Goal: Task Accomplishment & Management: Complete application form

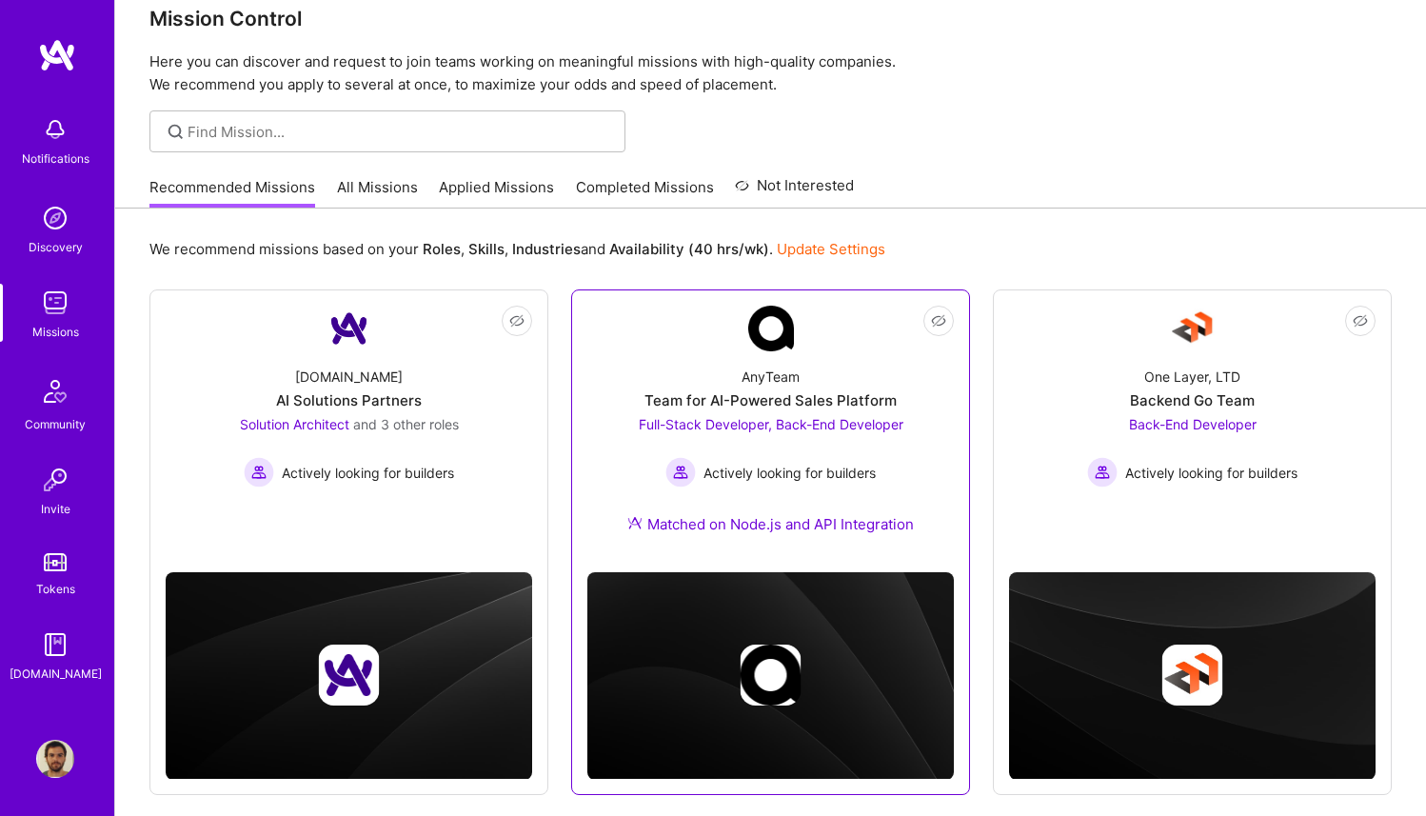
scroll to position [77, 0]
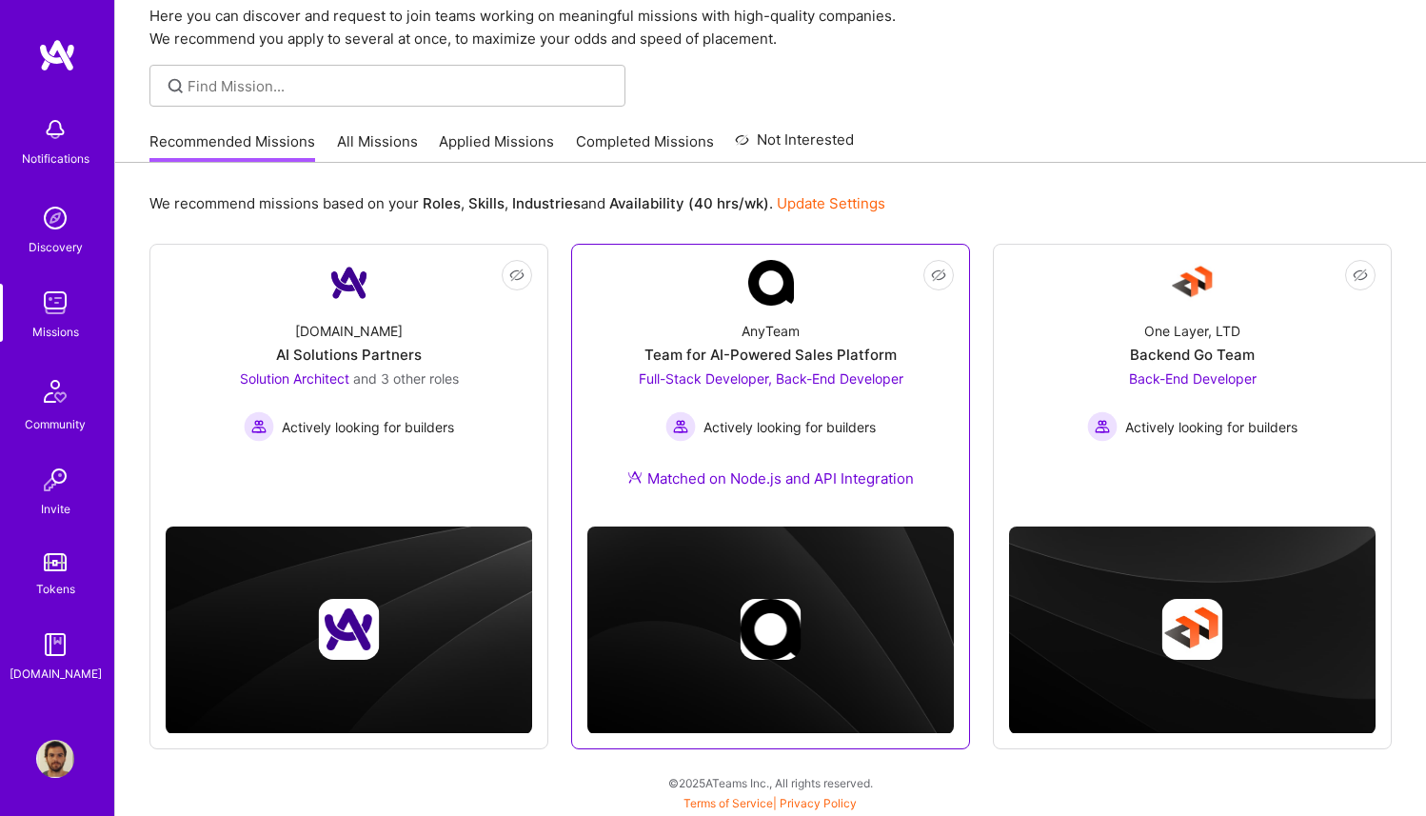
click at [620, 439] on div "AnyTeam Team for AI-Powered Sales Platform Full-Stack Developer, Back-End Devel…" at bounding box center [770, 409] width 367 height 206
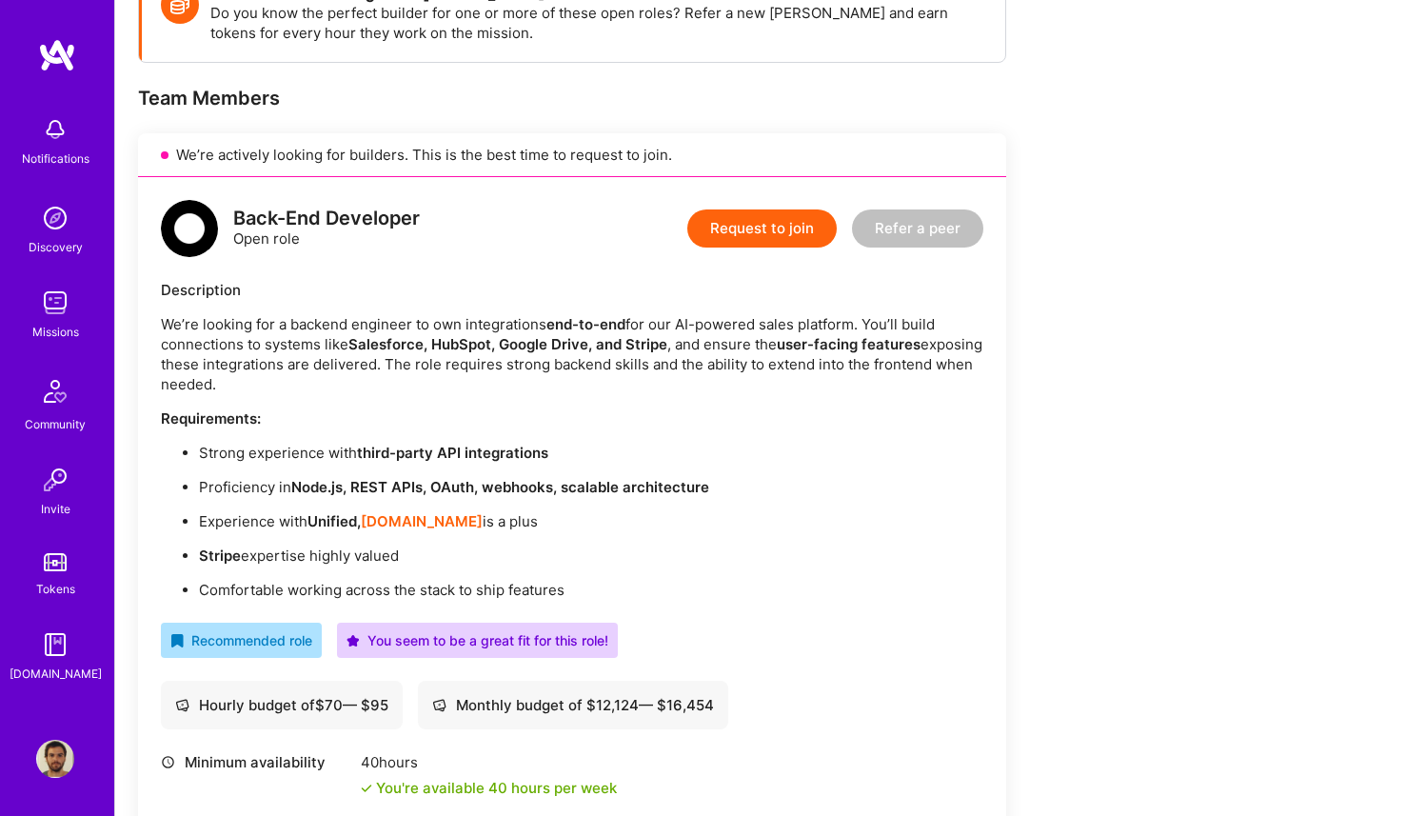
scroll to position [307, 0]
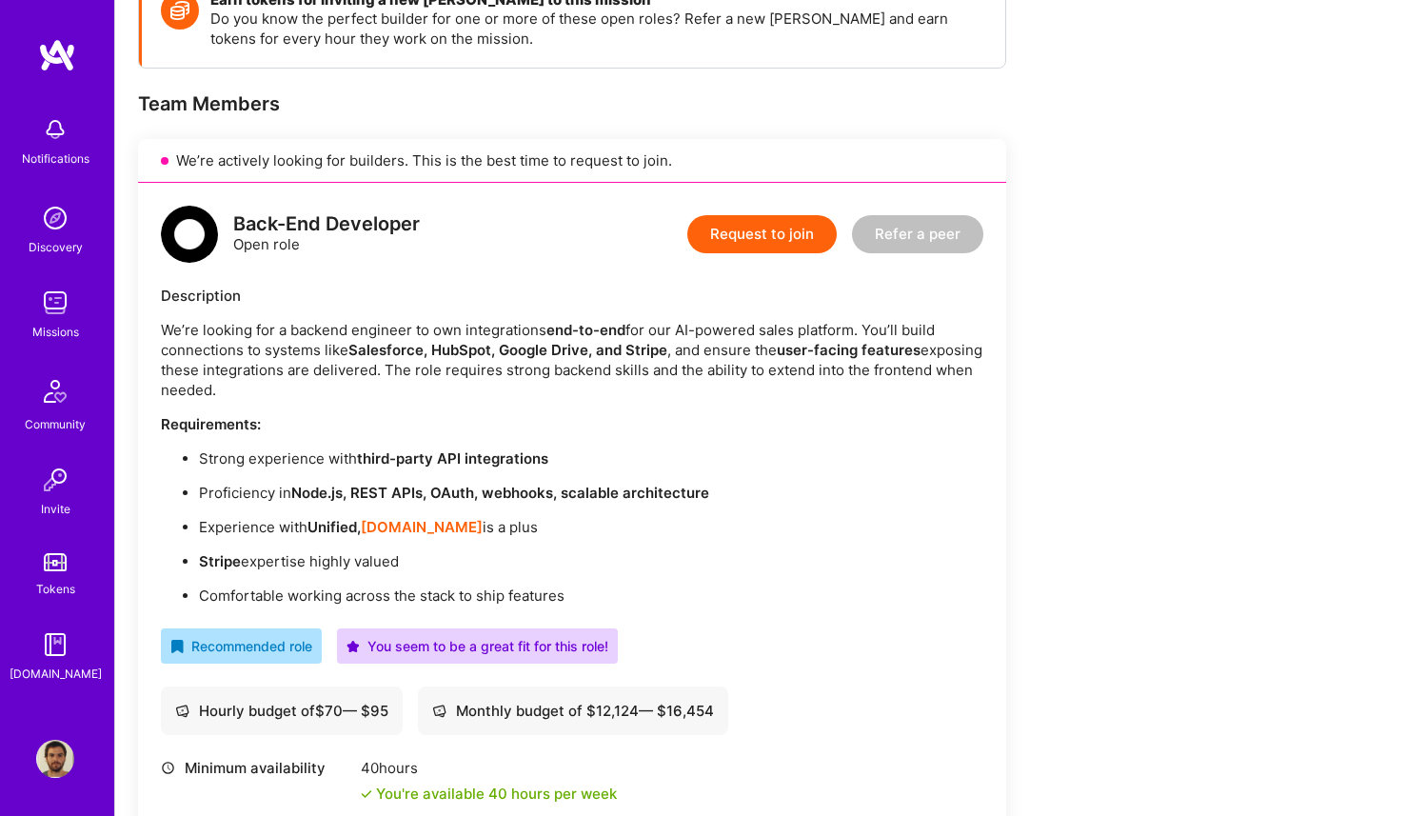
click at [725, 236] on button "Request to join" at bounding box center [761, 234] width 149 height 38
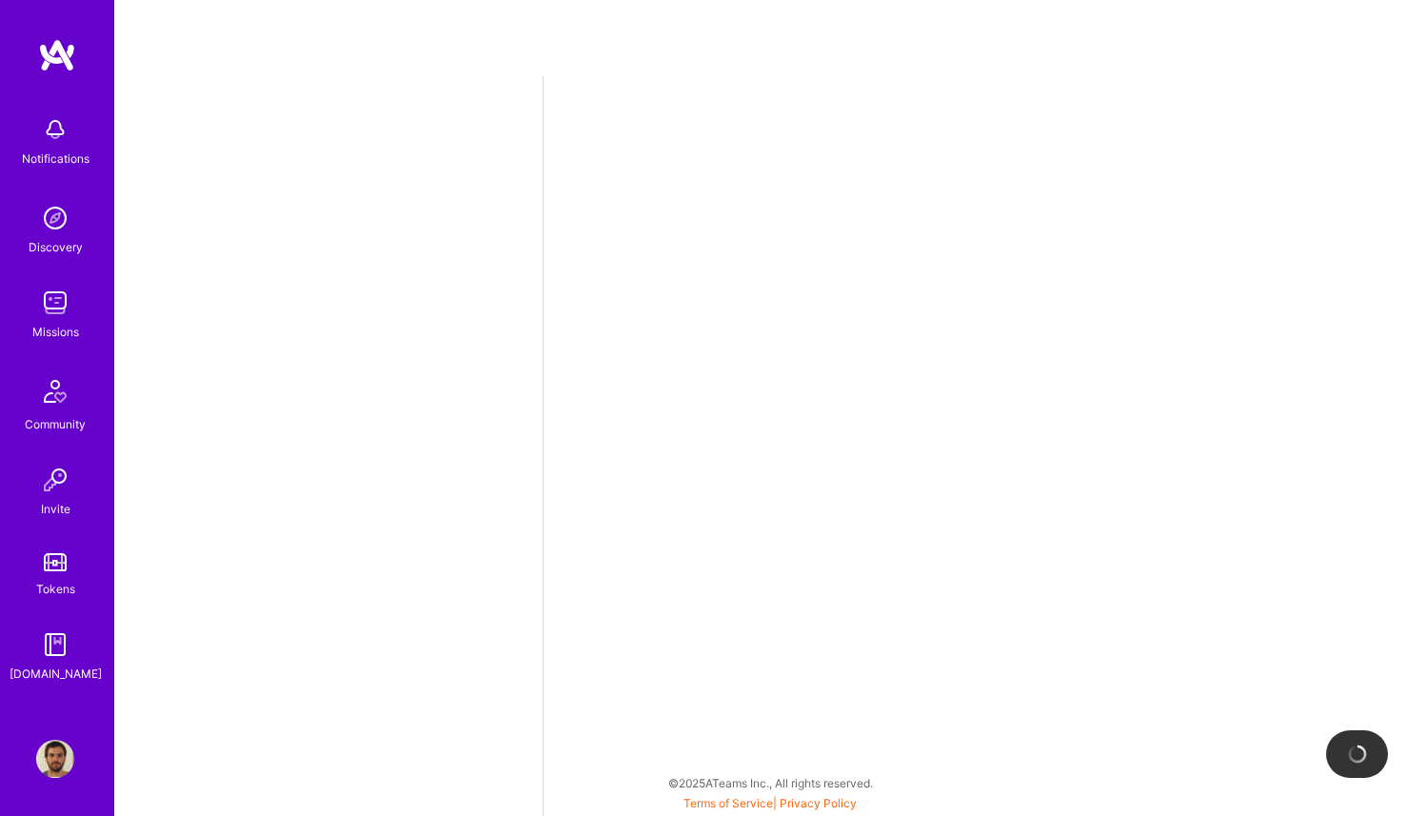
select select "BR"
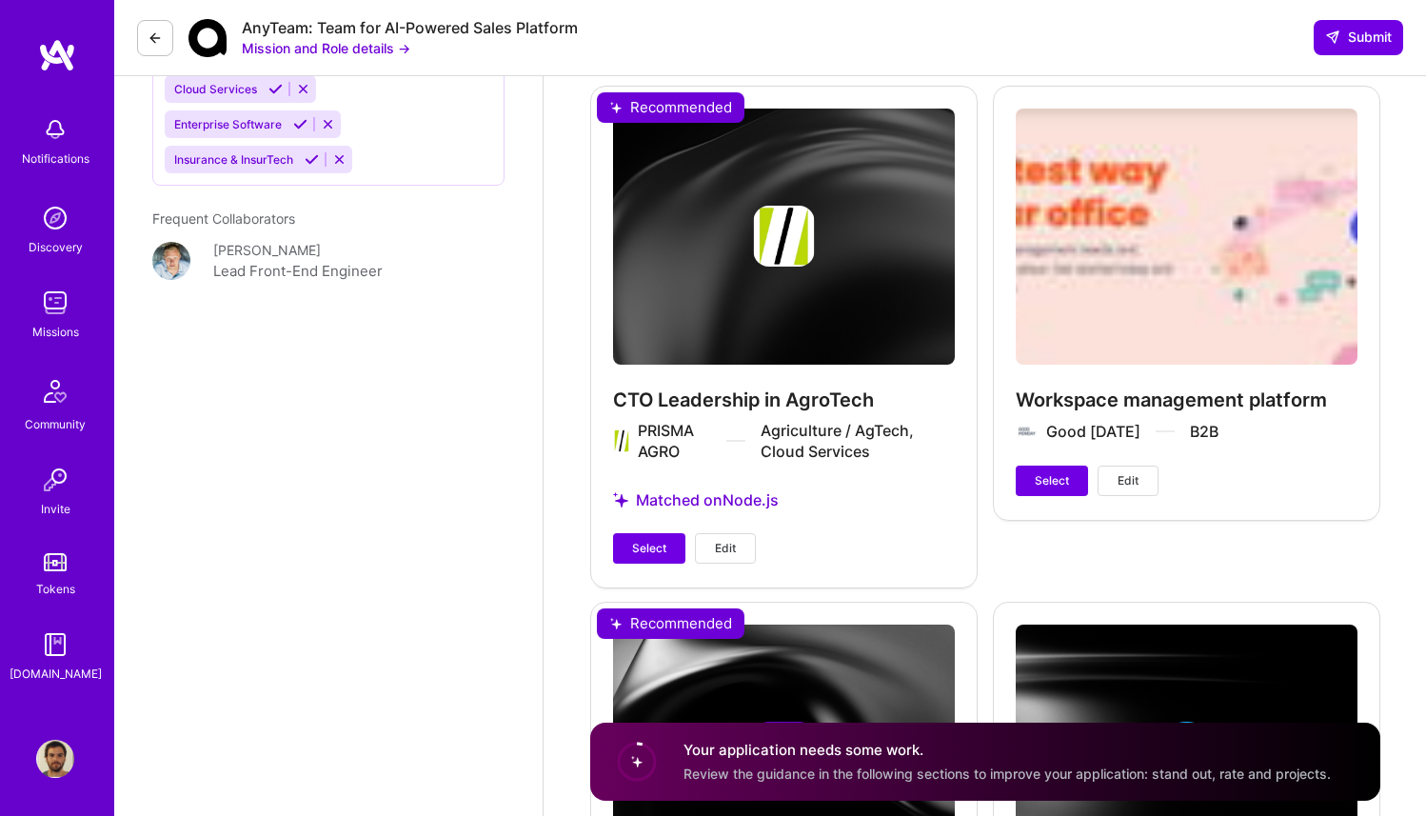
scroll to position [2041, 0]
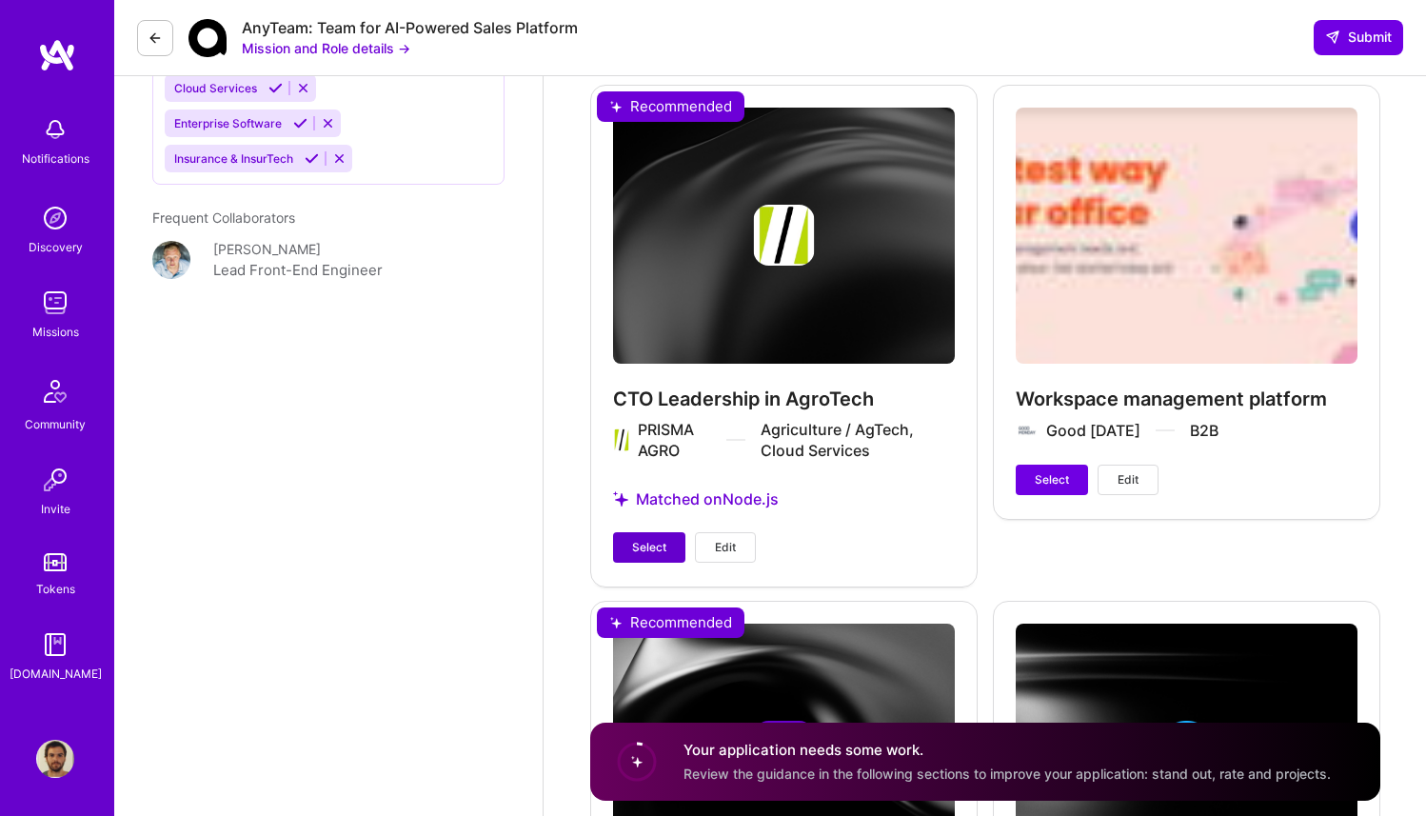
click at [649, 539] on span "Select" at bounding box center [649, 547] width 34 height 17
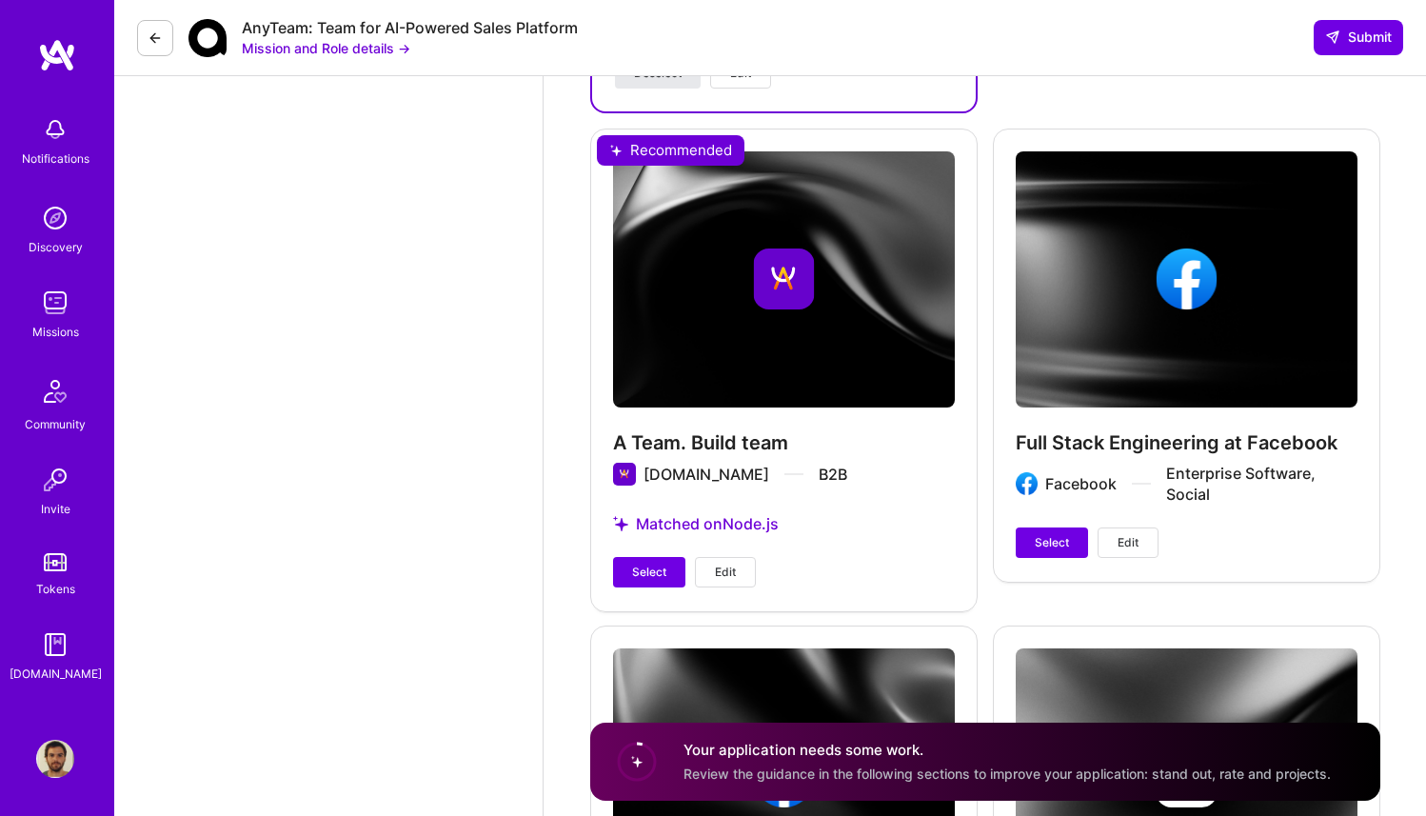
scroll to position [2516, 0]
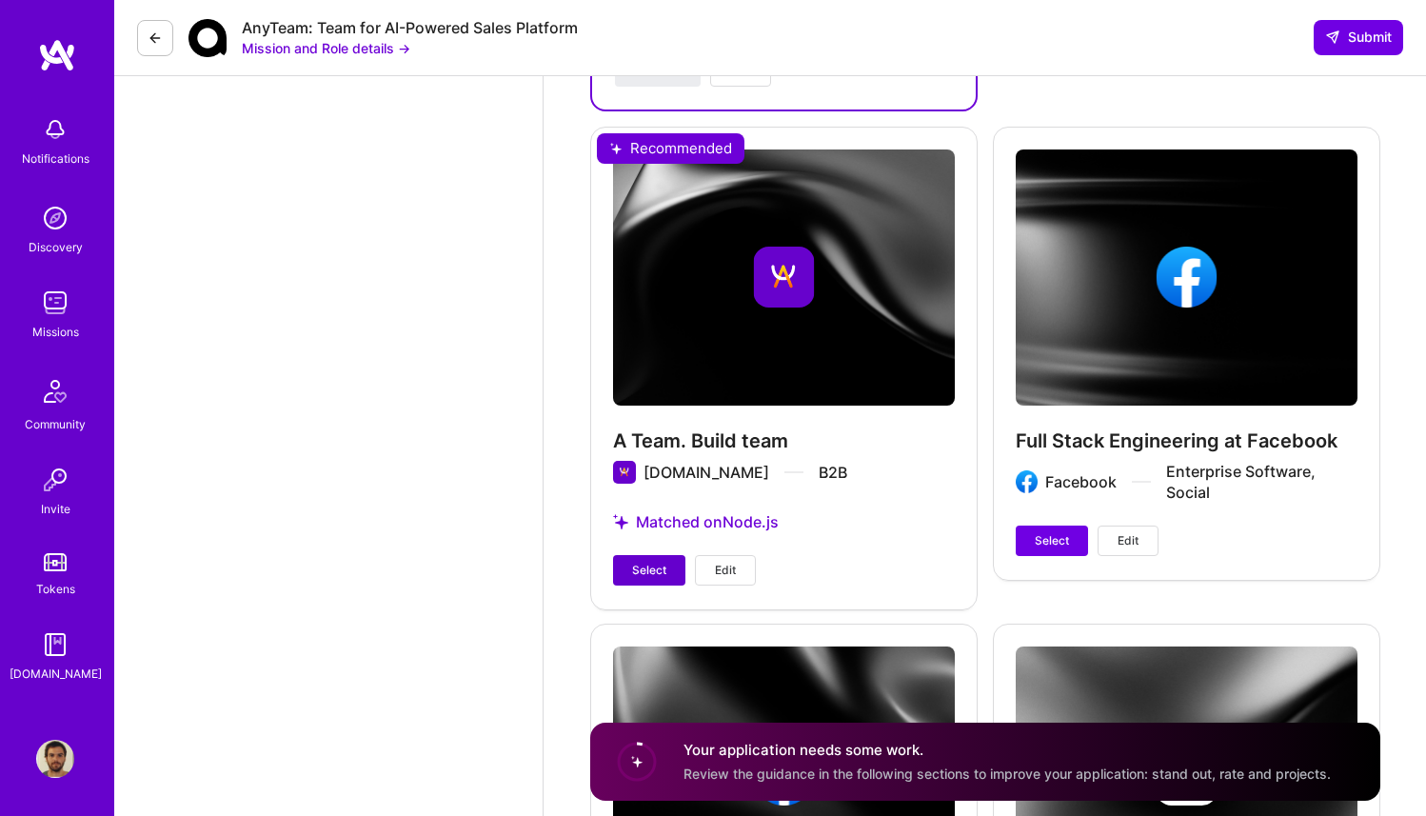
click at [643, 562] on span "Select" at bounding box center [649, 570] width 34 height 17
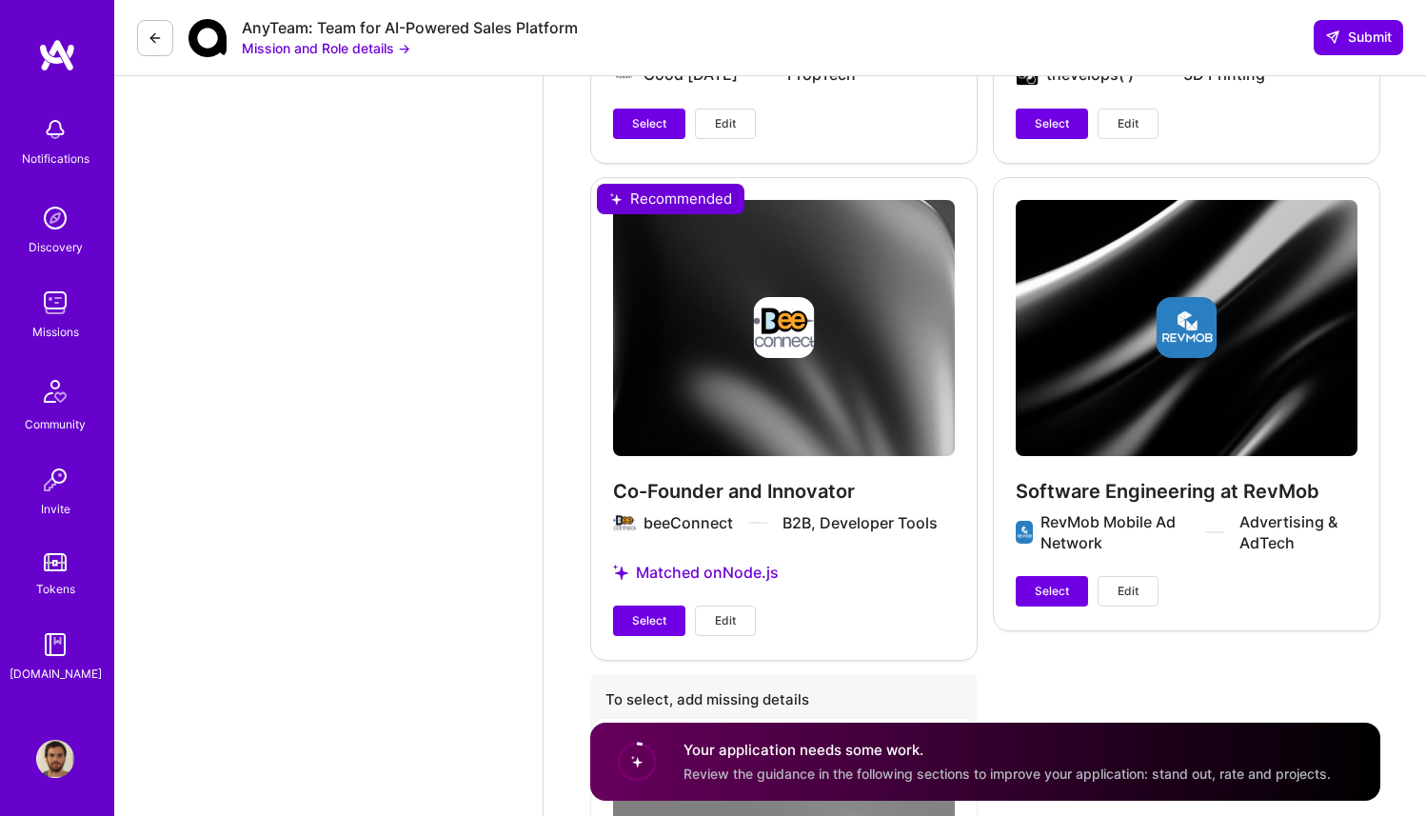
scroll to position [3882, 0]
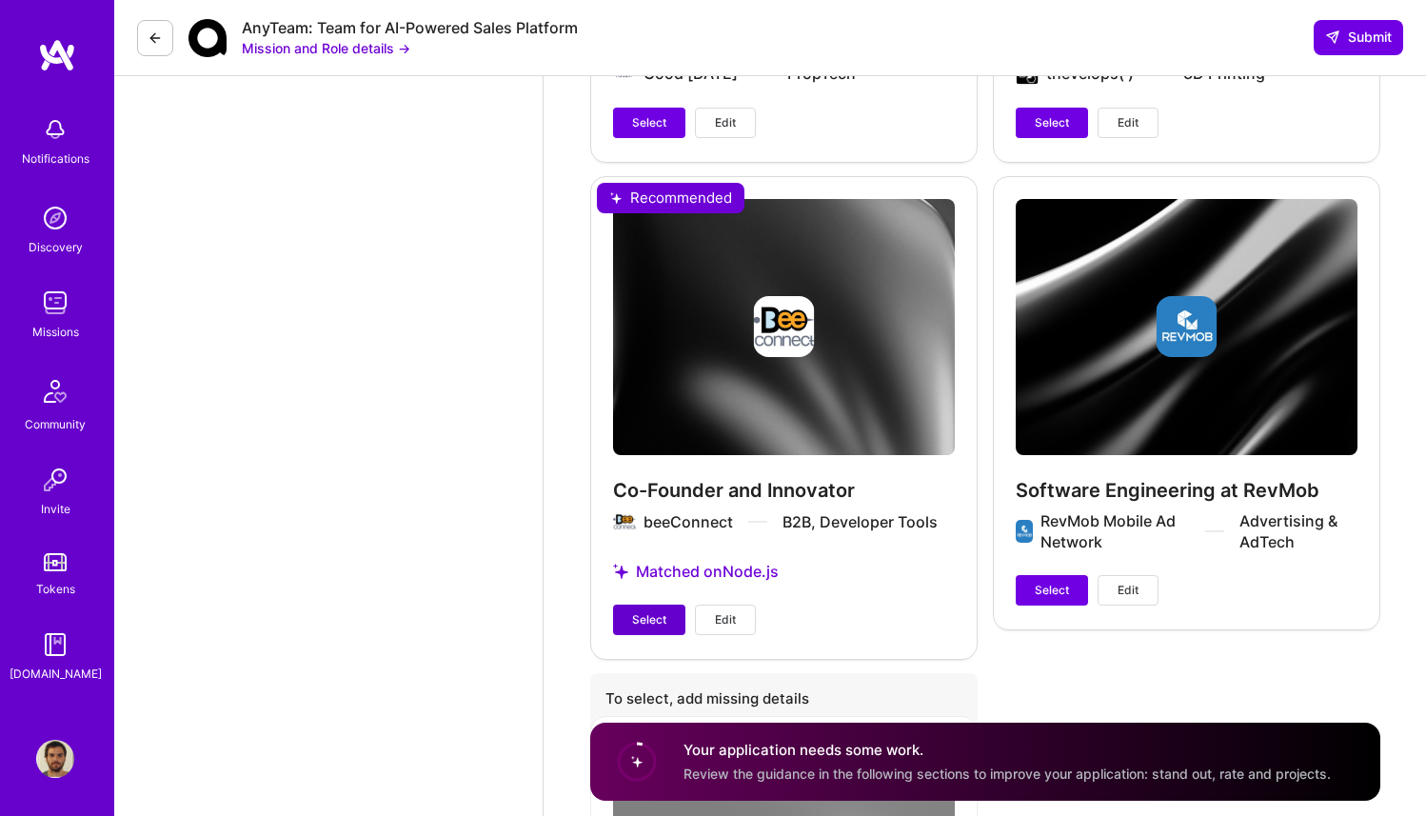
click at [637, 611] on span "Select" at bounding box center [649, 619] width 34 height 17
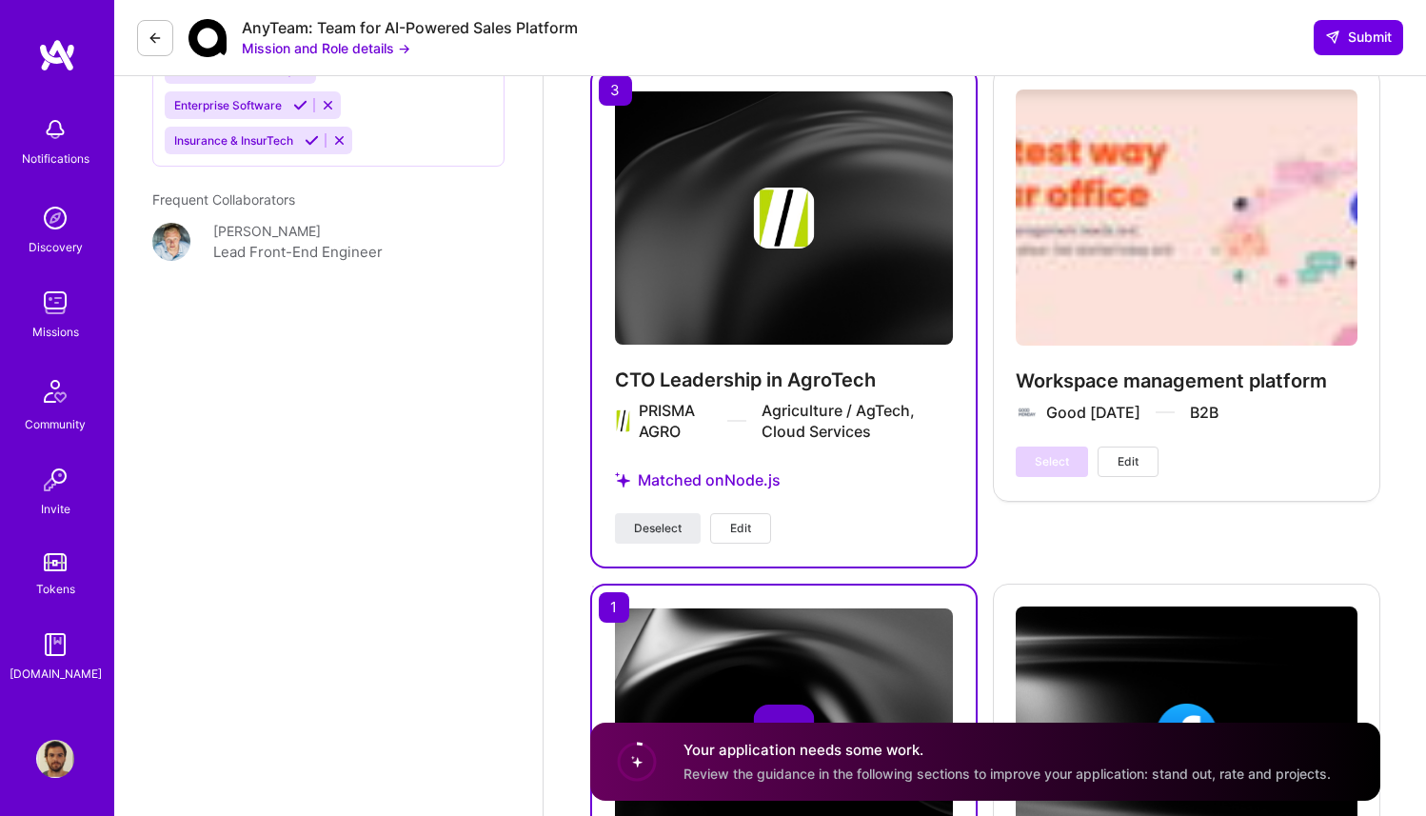
scroll to position [2063, 0]
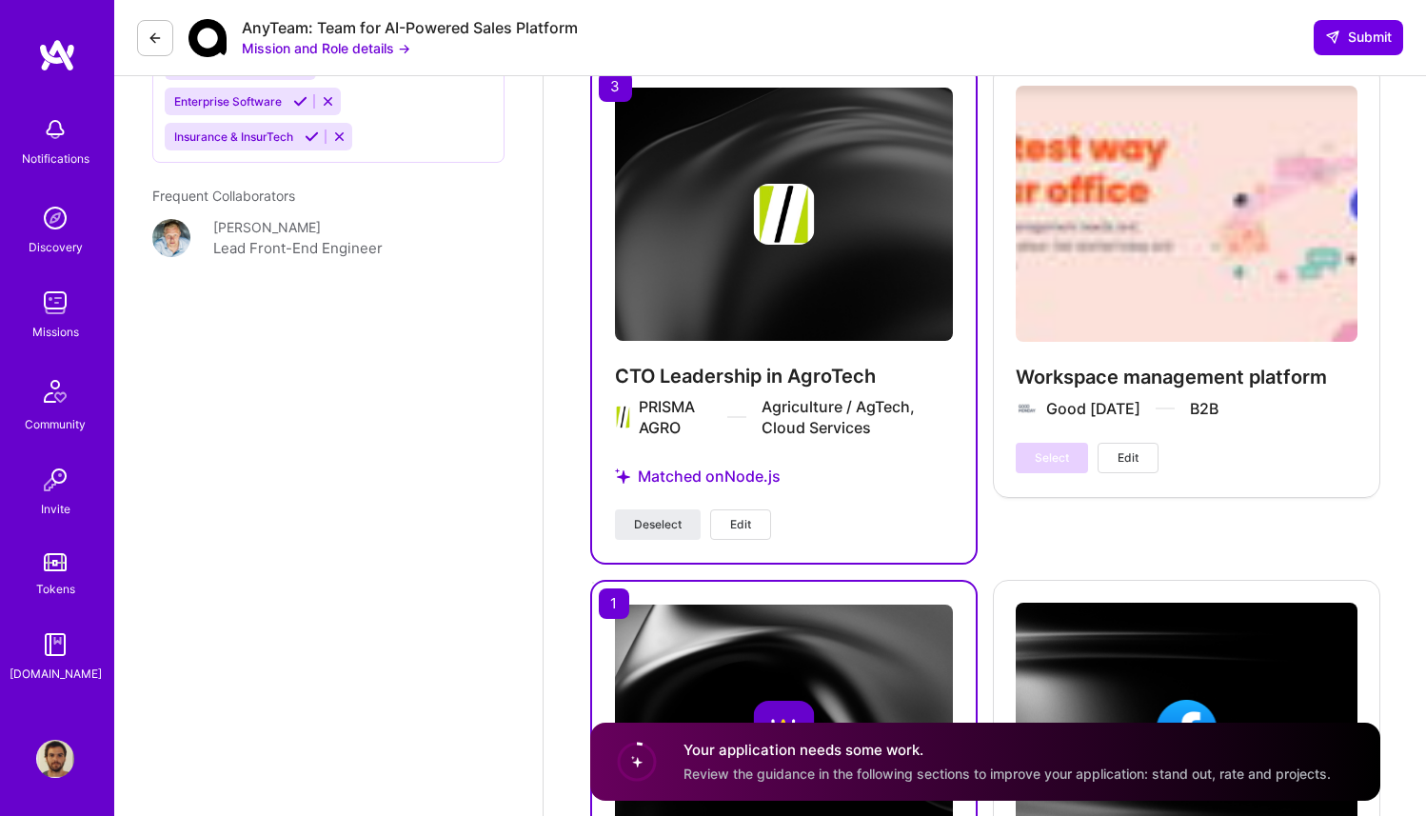
click at [771, 396] on div "PRISMA AGRO Agriculture / AgTech, Cloud Services" at bounding box center [795, 417] width 313 height 42
click at [750, 364] on h4 "CTO Leadership in AgroTech" at bounding box center [784, 376] width 338 height 25
click at [725, 509] on button "Edit" at bounding box center [740, 524] width 61 height 30
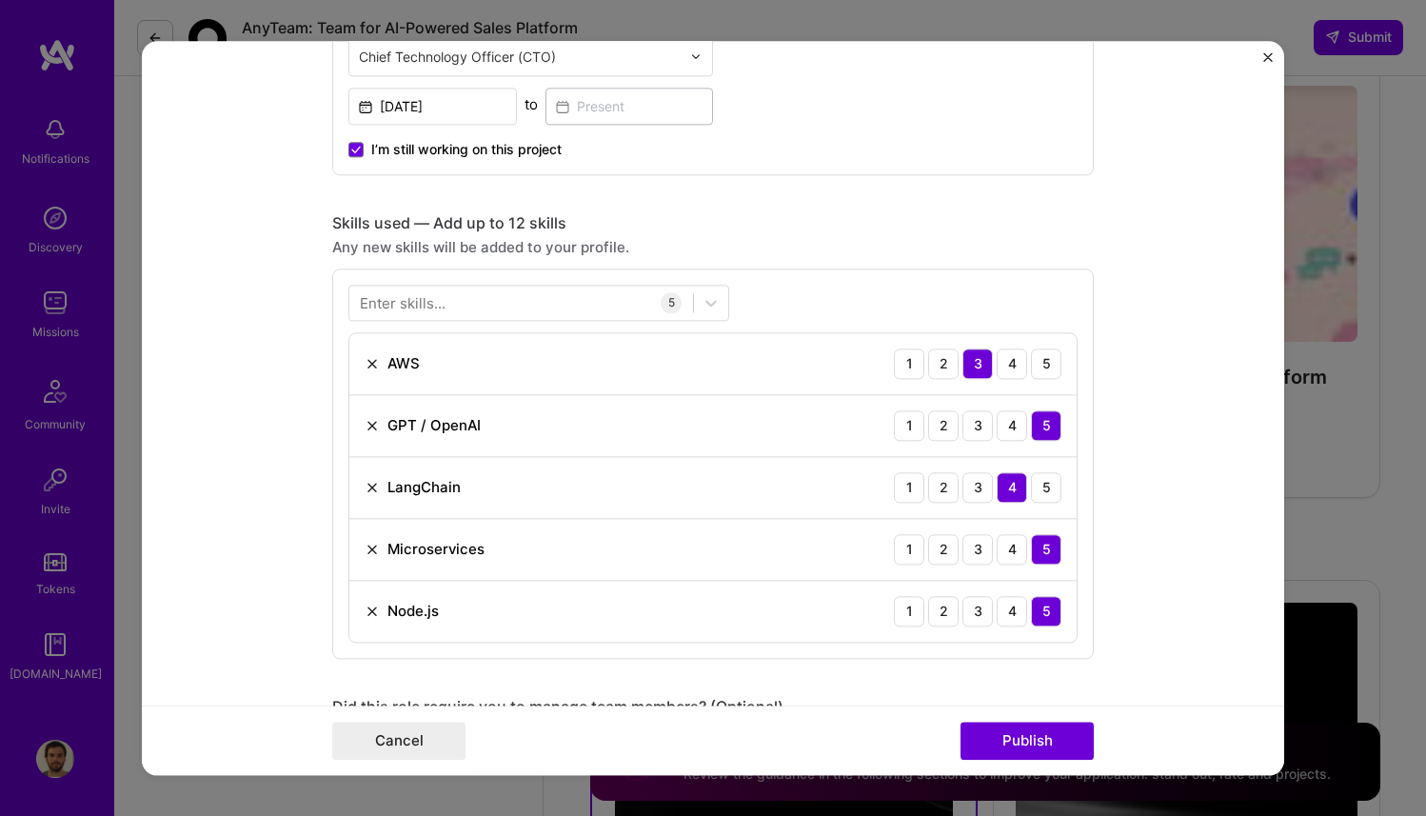
scroll to position [679, 0]
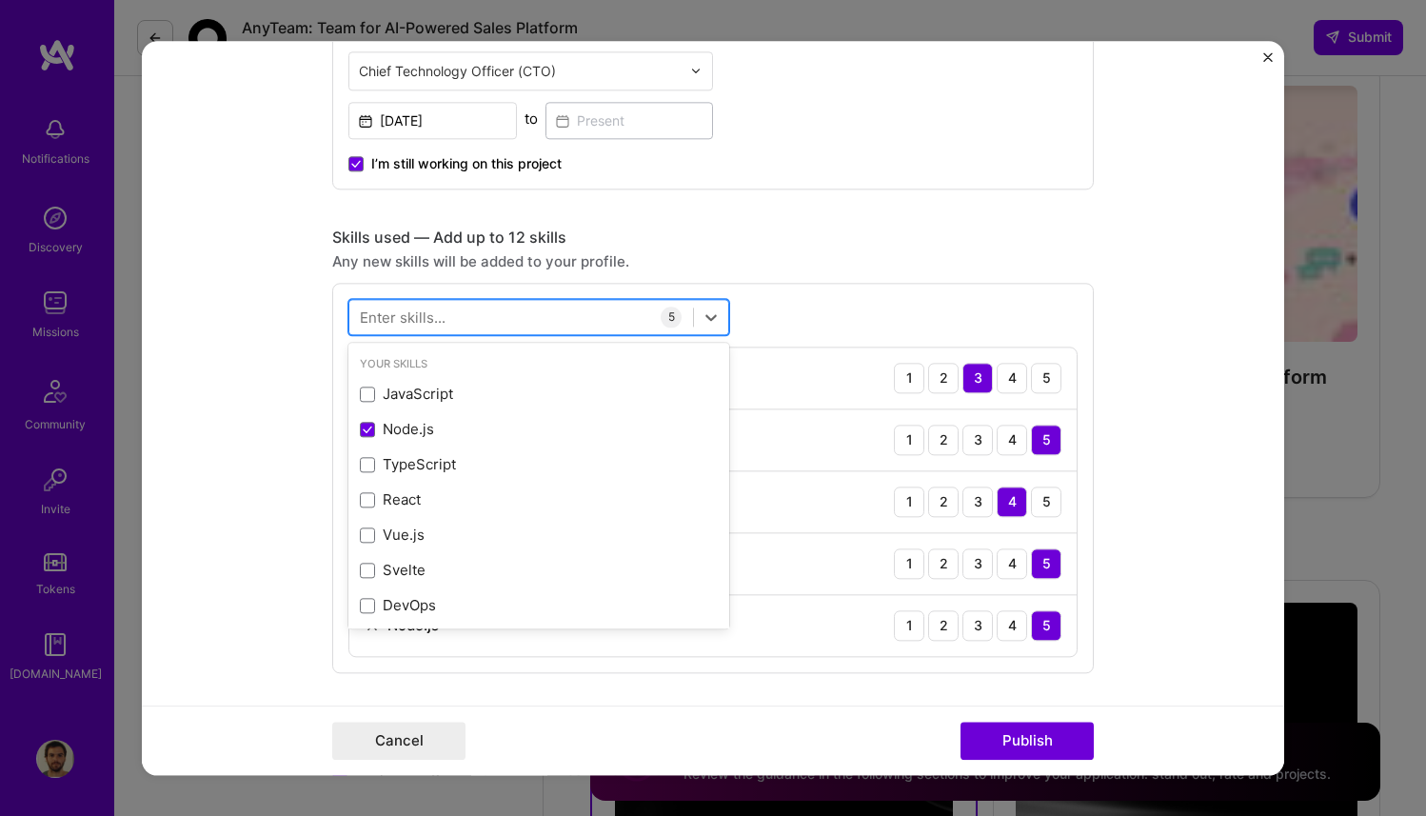
click at [566, 307] on div at bounding box center [521, 316] width 344 height 31
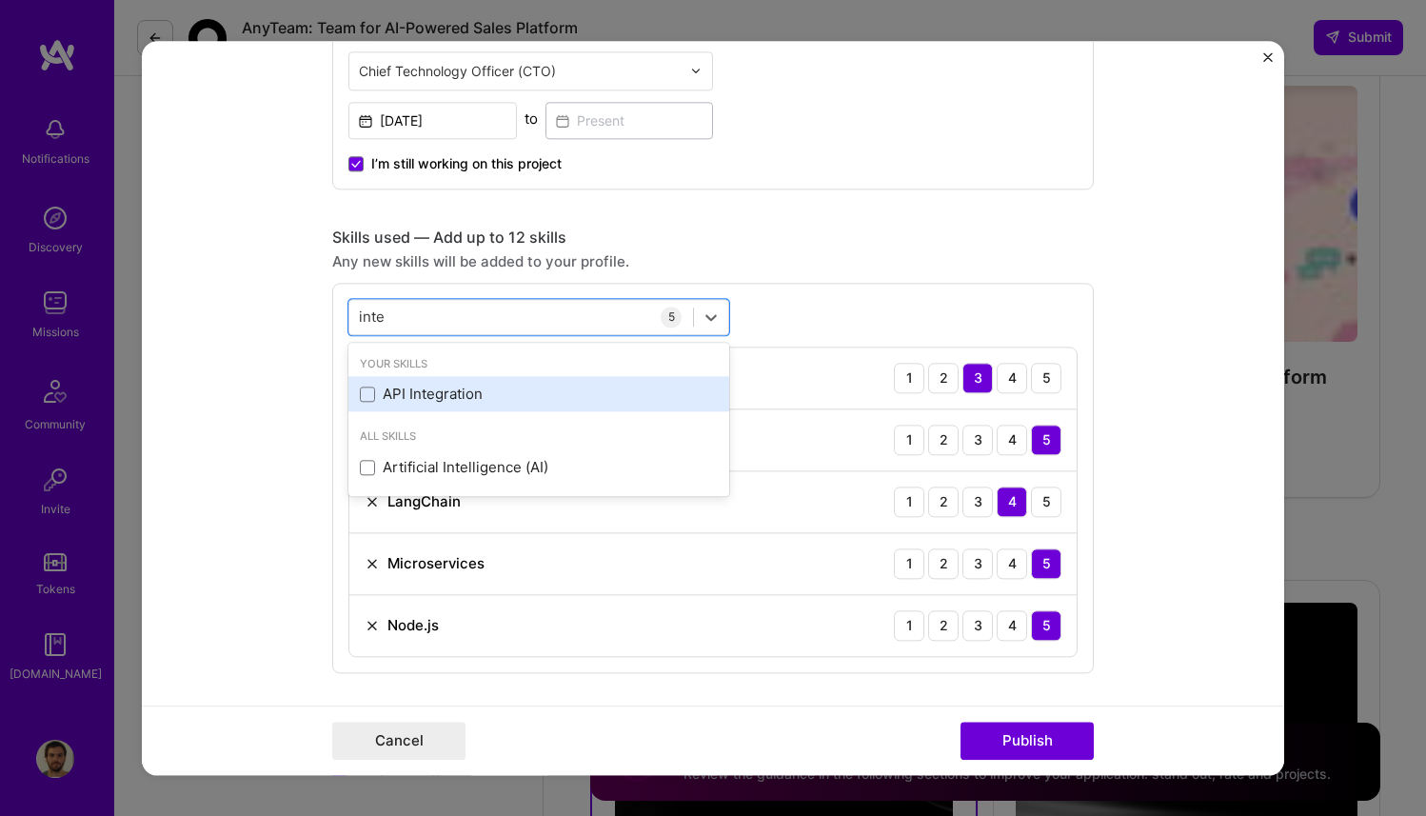
click at [492, 394] on div "API Integration" at bounding box center [539, 395] width 358 height 20
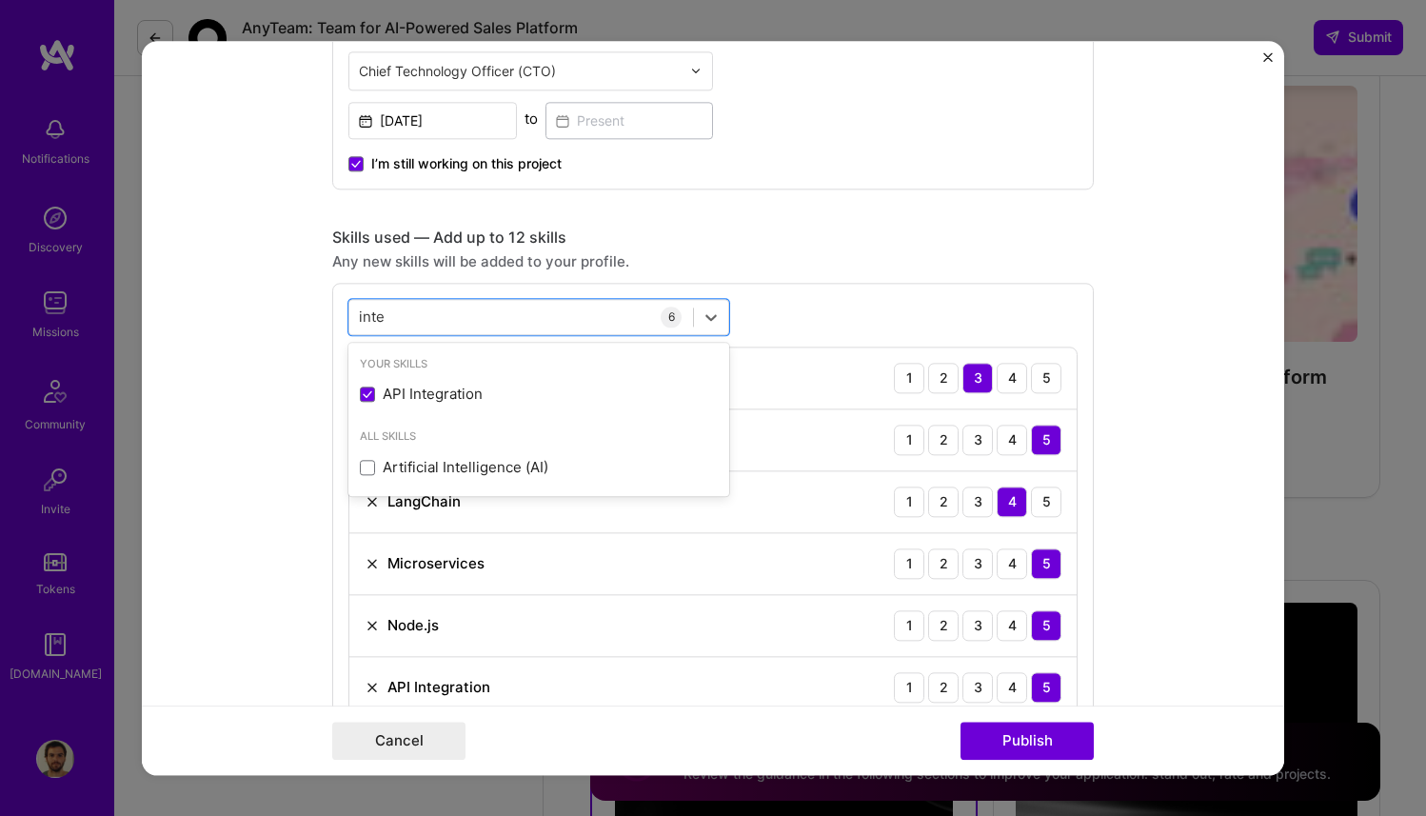
type input "inte"
click at [823, 256] on div "Any new skills will be added to your profile." at bounding box center [713, 261] width 762 height 20
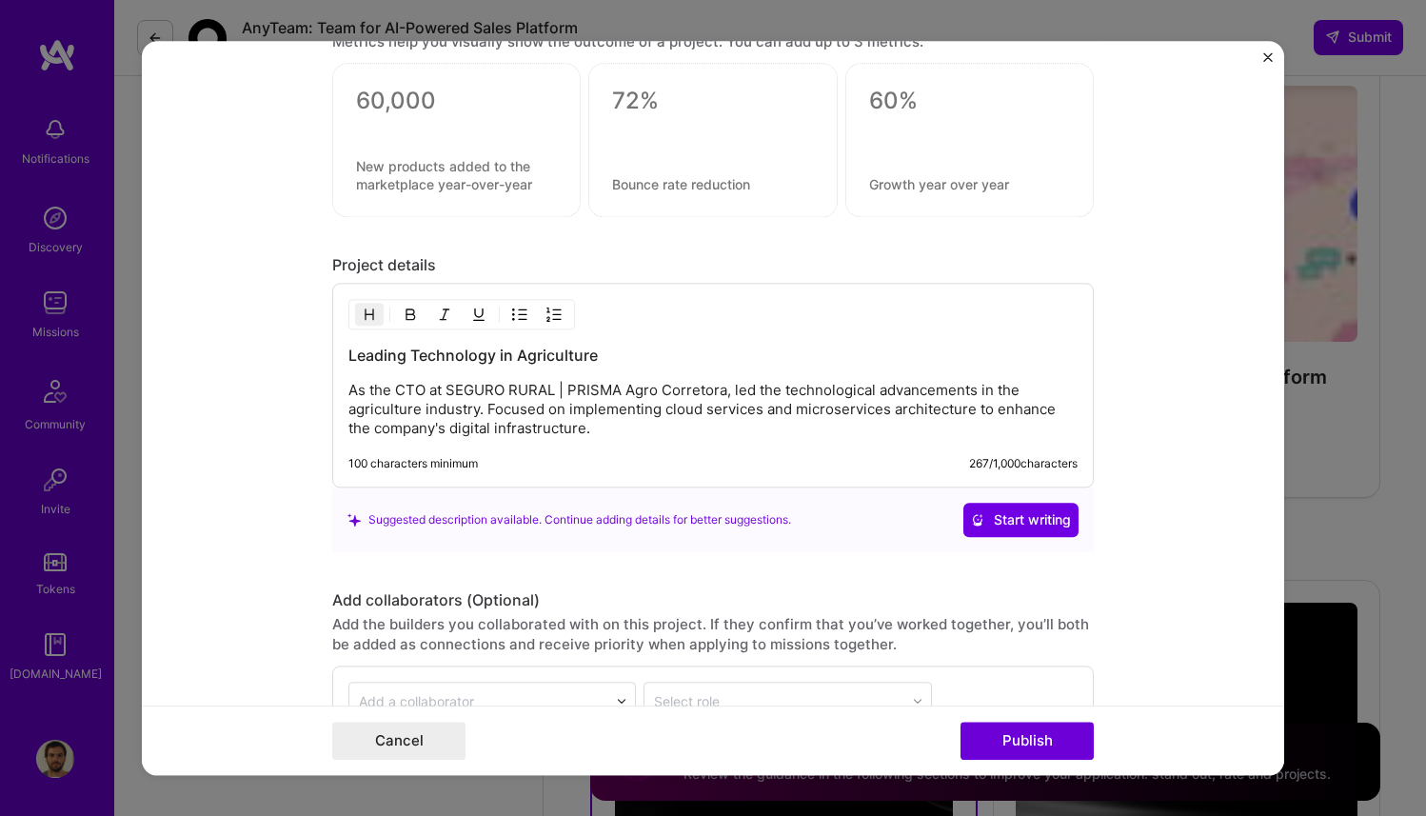
scroll to position [1685, 0]
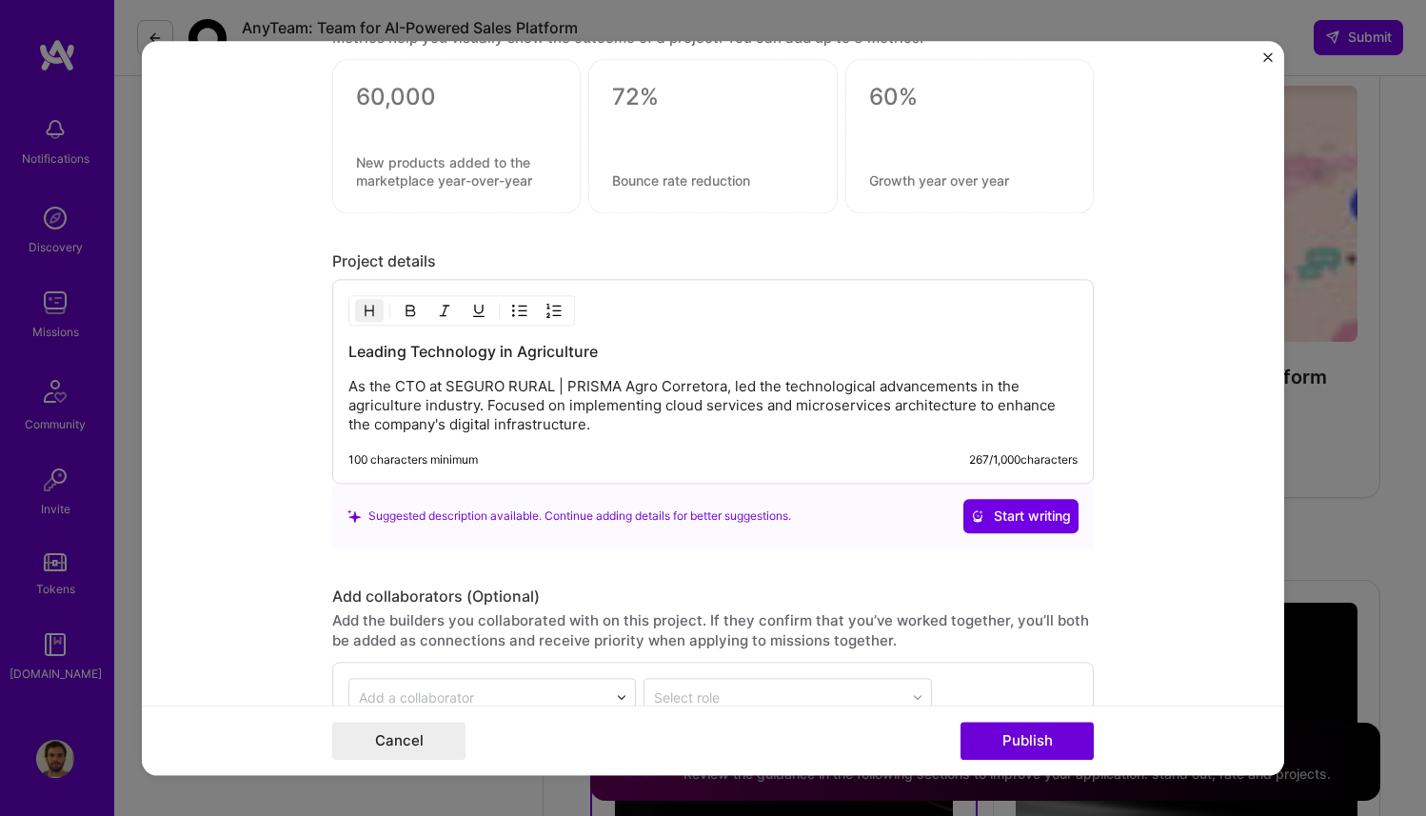
click at [383, 411] on p "As the CTO at SEGURO RURAL | PRISMA Agro Corretora, led the technological advan…" at bounding box center [712, 405] width 729 height 57
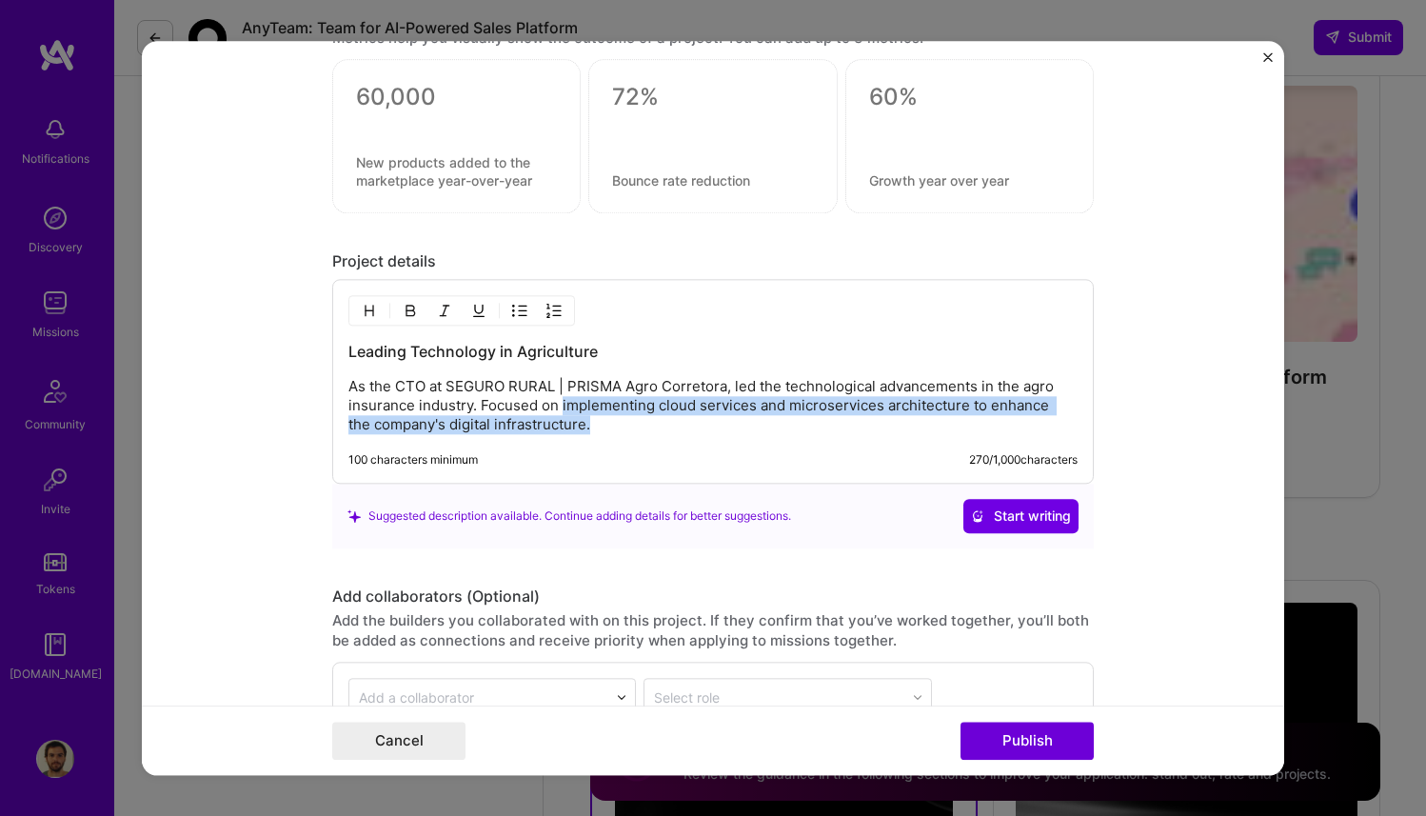
drag, startPoint x: 564, startPoint y: 409, endPoint x: 581, endPoint y: 418, distance: 19.2
click at [581, 418] on p "As the CTO at SEGURO RURAL | PRISMA Agro Corretora, led the technological advan…" at bounding box center [712, 405] width 729 height 57
click at [593, 413] on p "As the CTO at SEGURO RURAL | PRISMA Agro Corretora, led the technological advan…" at bounding box center [712, 405] width 729 height 57
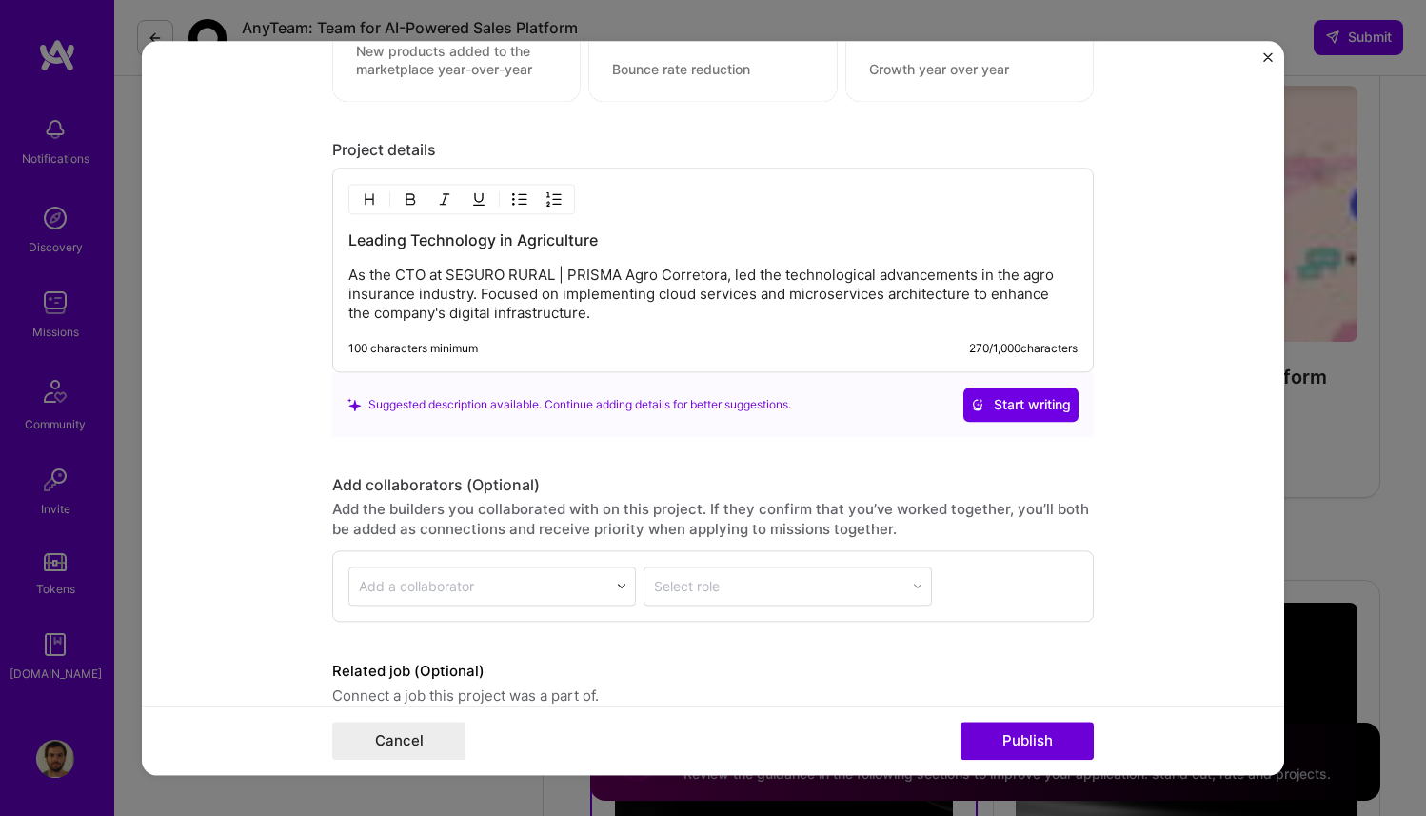
scroll to position [1885, 0]
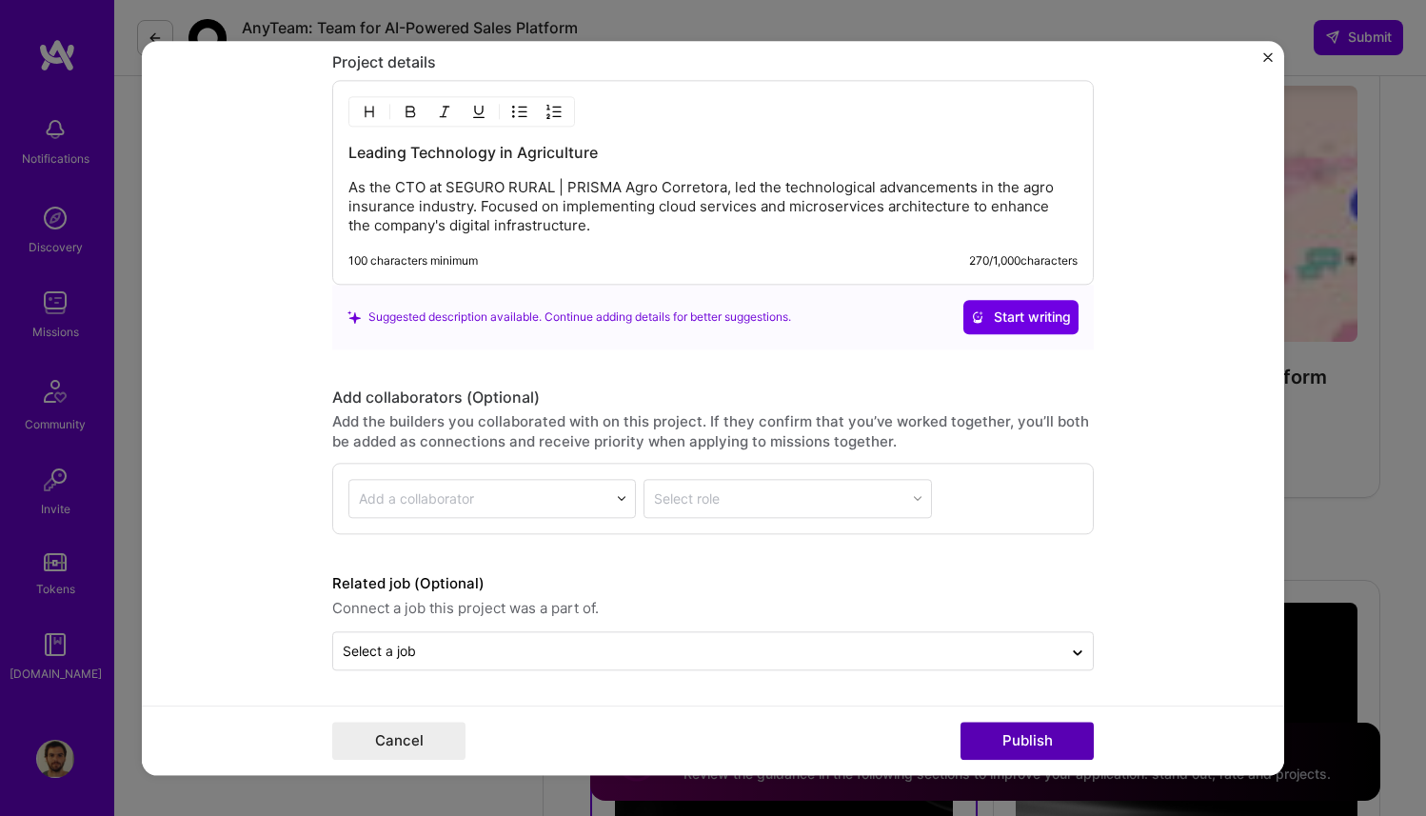
click at [1062, 730] on button "Publish" at bounding box center [1027, 741] width 133 height 38
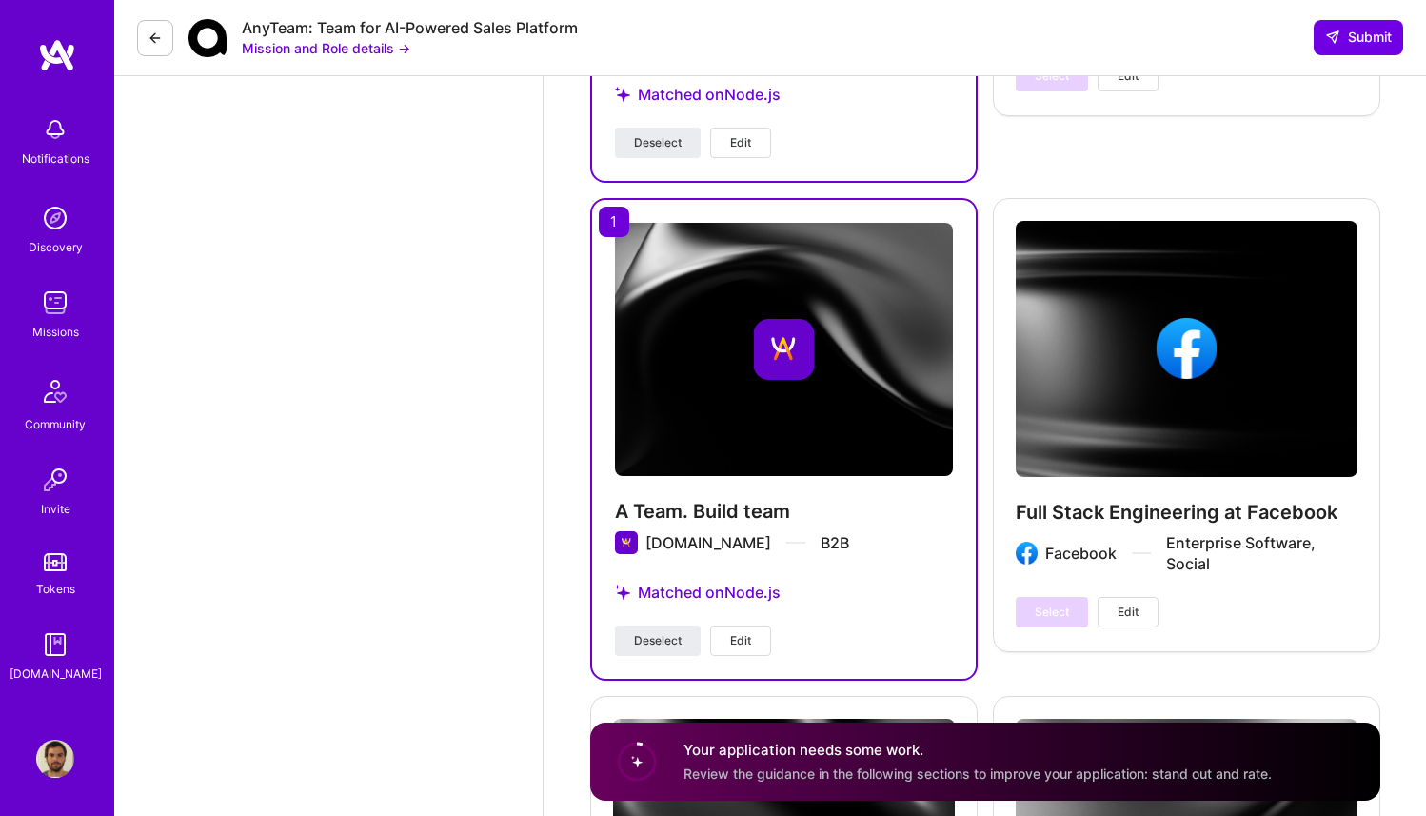
scroll to position [2428, 0]
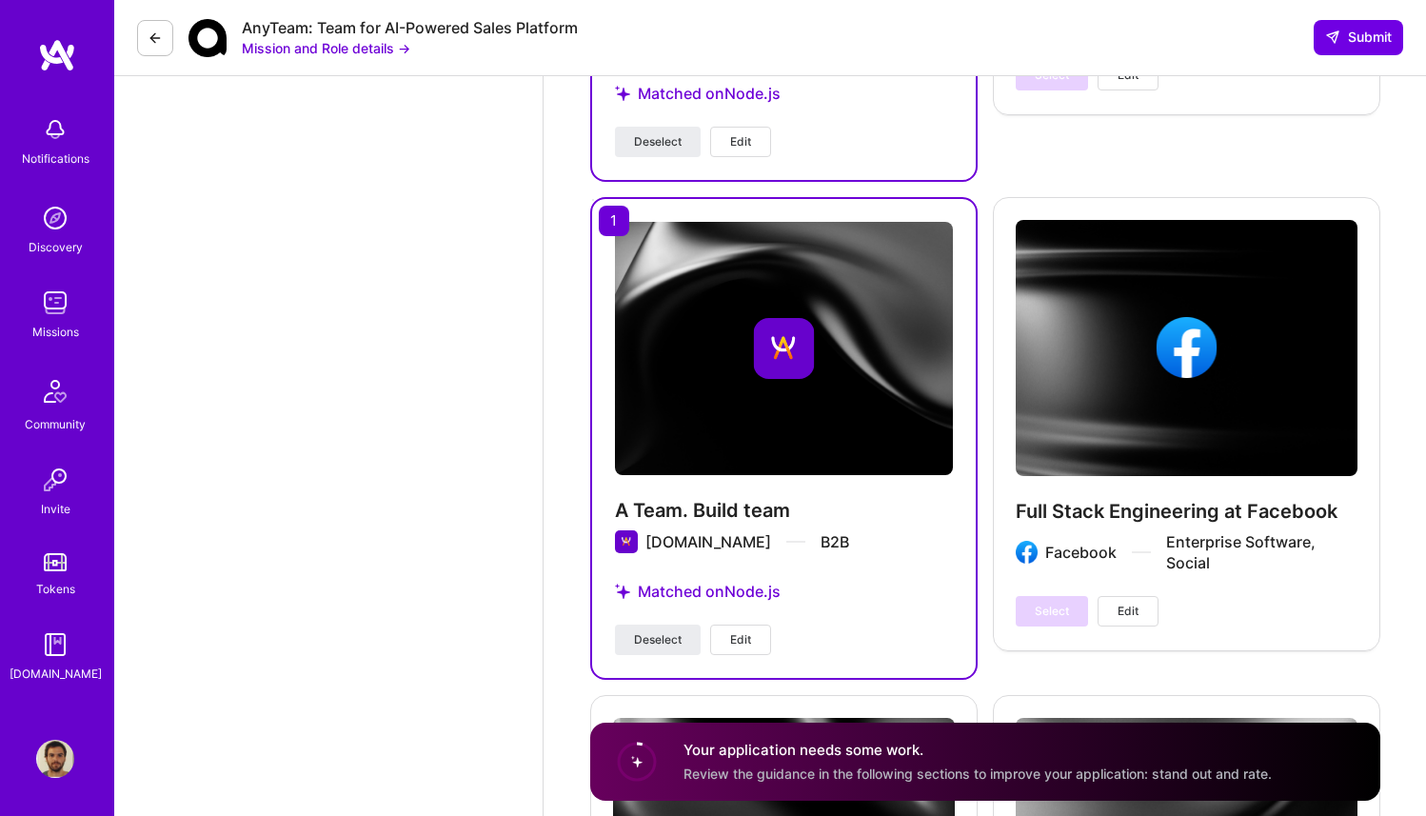
click at [745, 631] on span "Edit" at bounding box center [740, 639] width 21 height 17
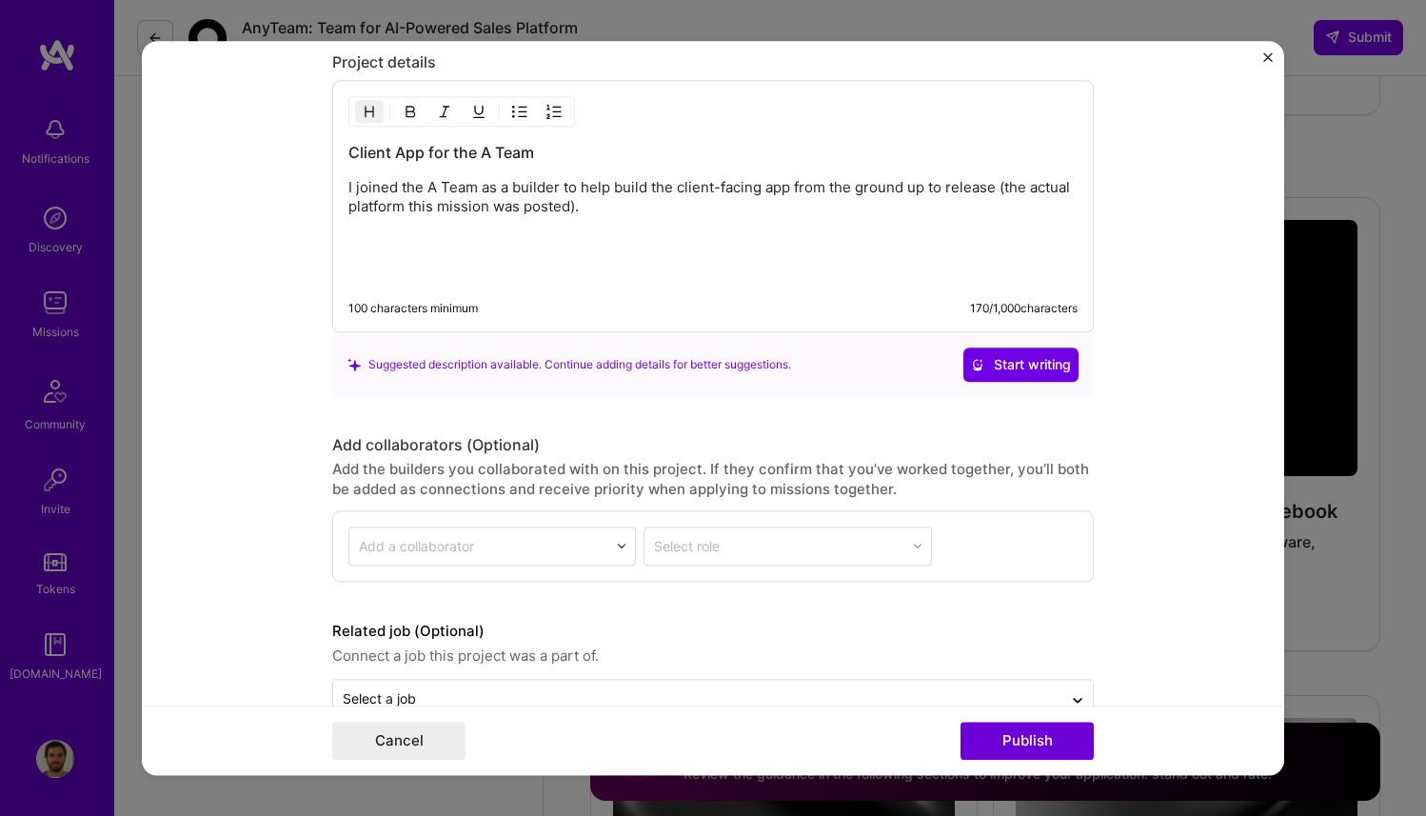
scroll to position [1933, 0]
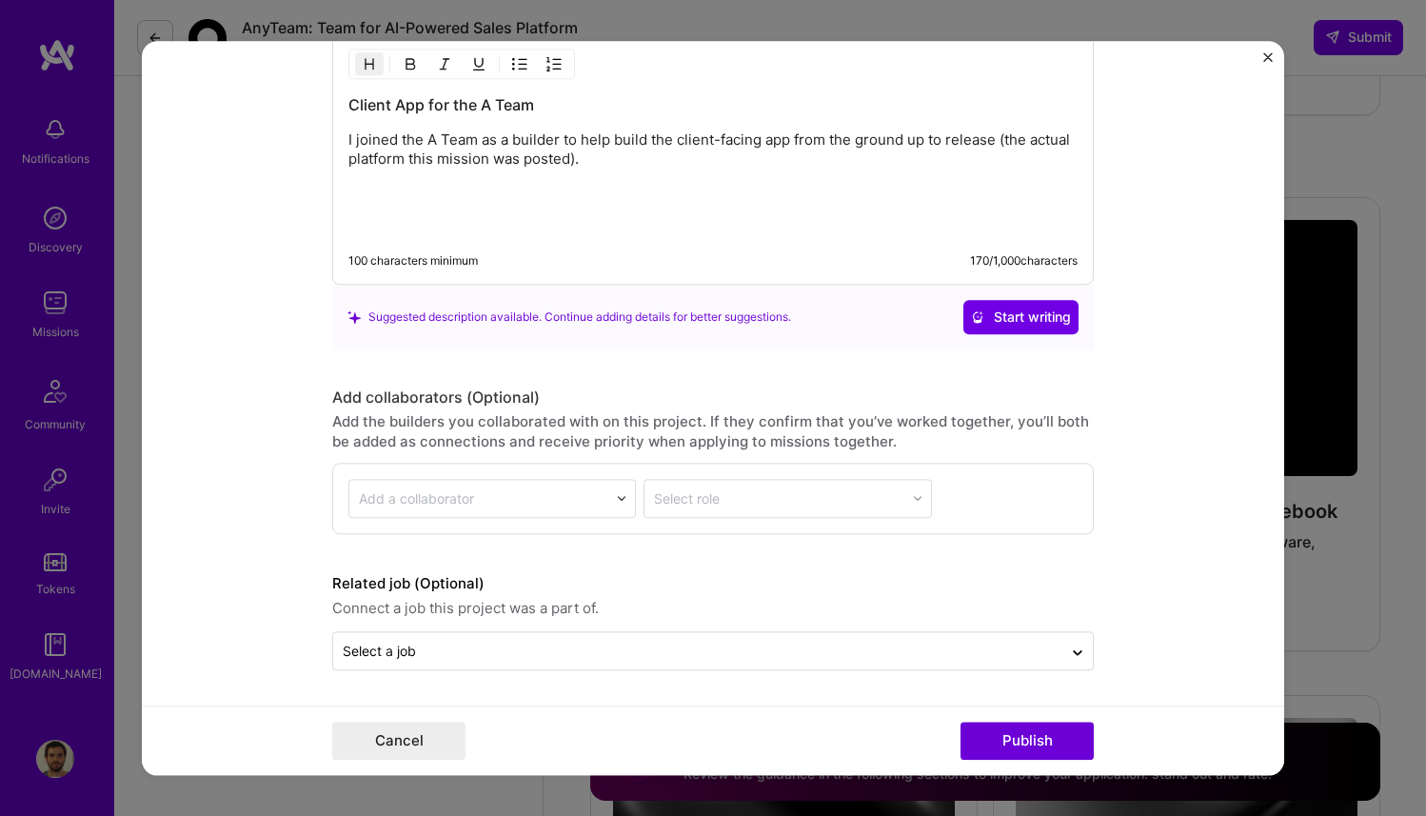
click at [1266, 61] on img "Close" at bounding box center [1268, 57] width 10 height 10
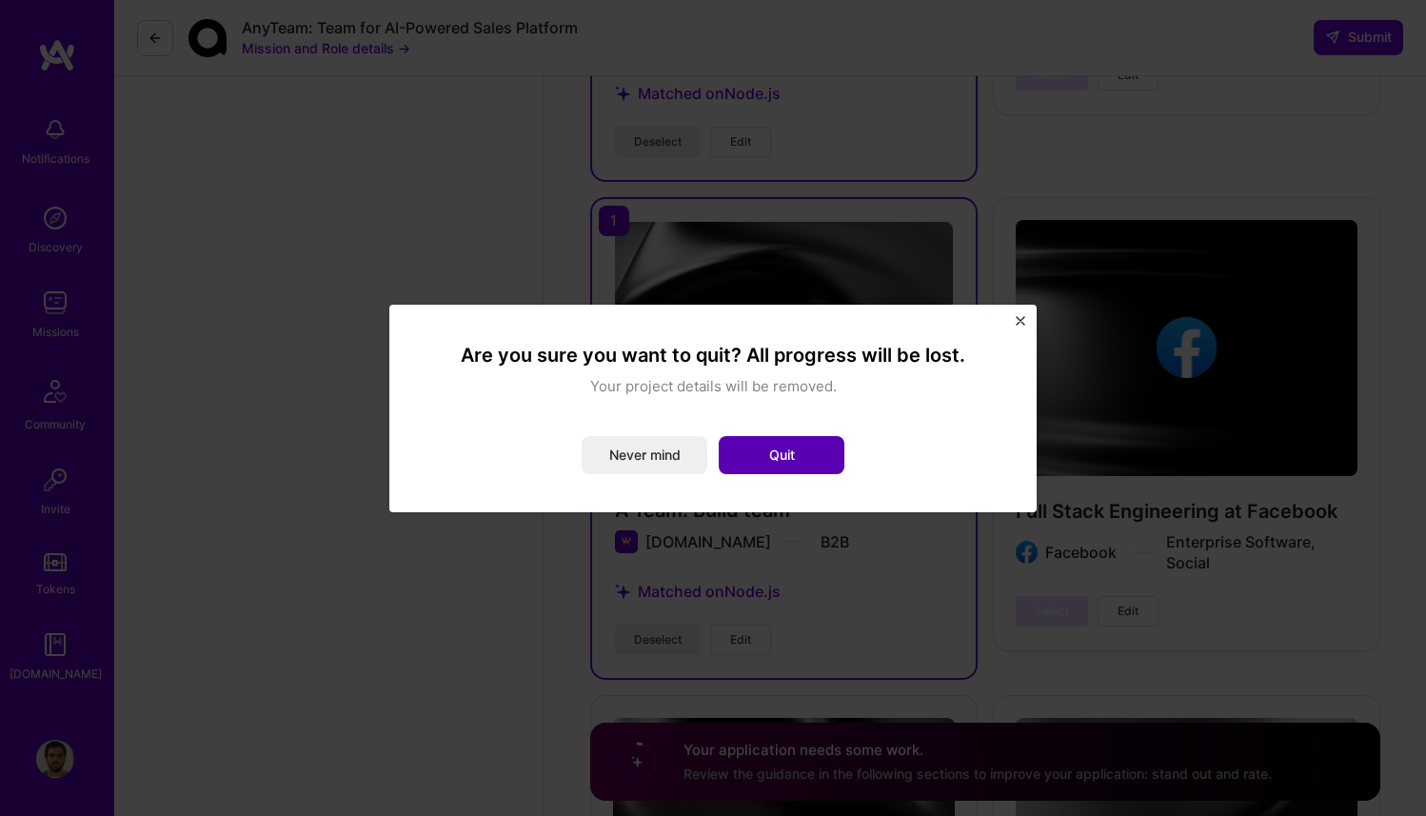
click at [819, 464] on button "Quit" at bounding box center [782, 455] width 126 height 38
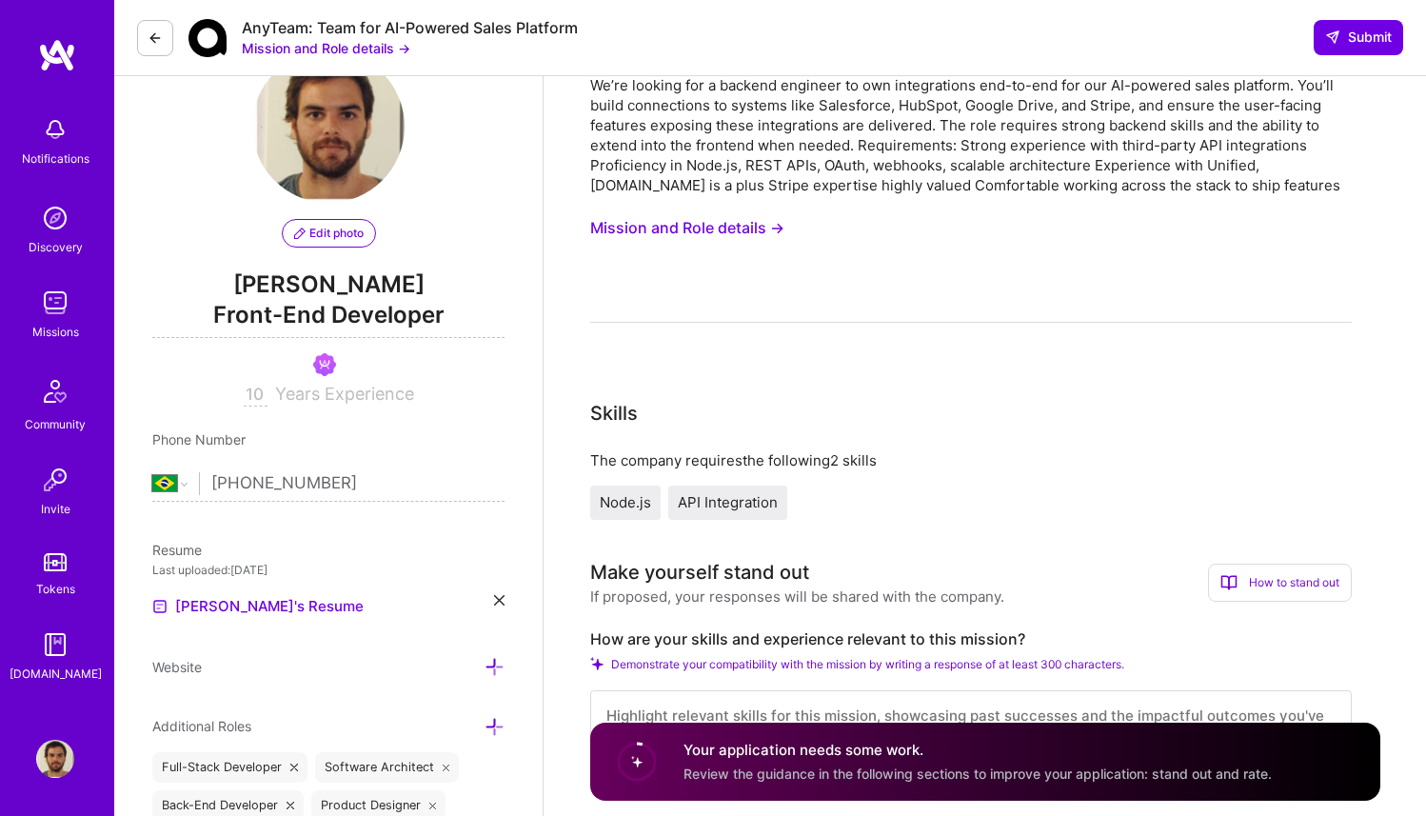
scroll to position [0, 0]
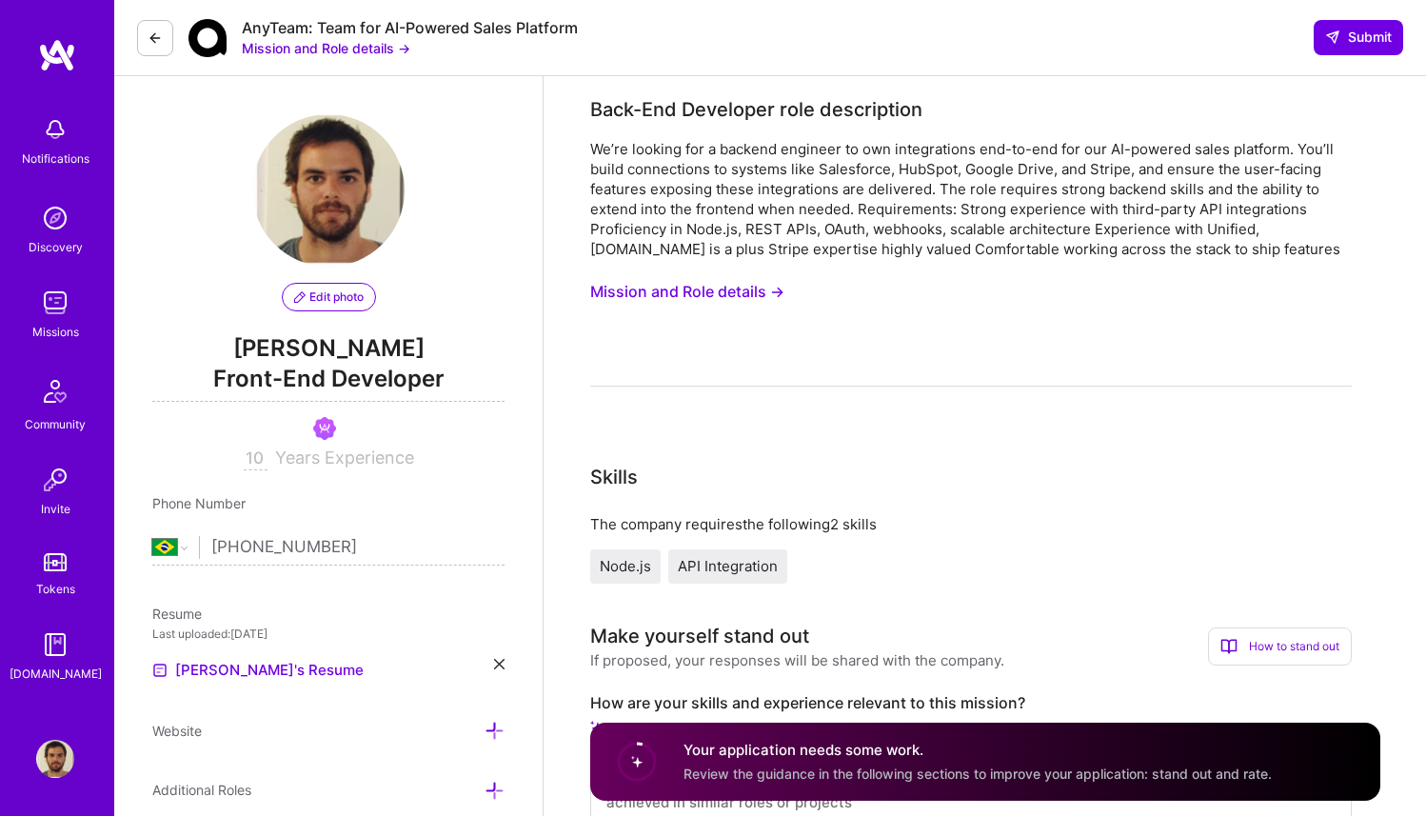
click at [747, 289] on button "Mission and Role details →" at bounding box center [687, 291] width 194 height 35
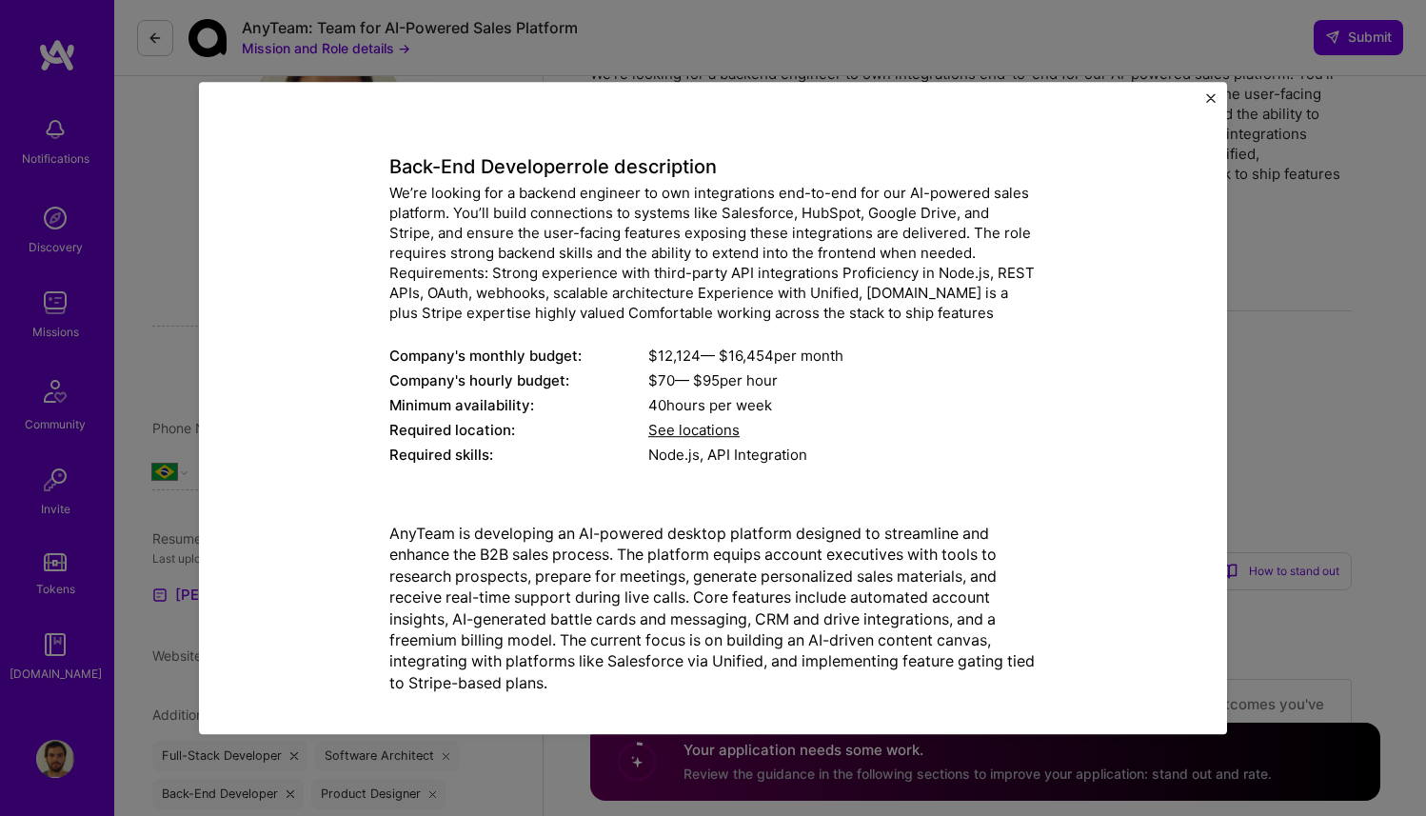
scroll to position [79, 0]
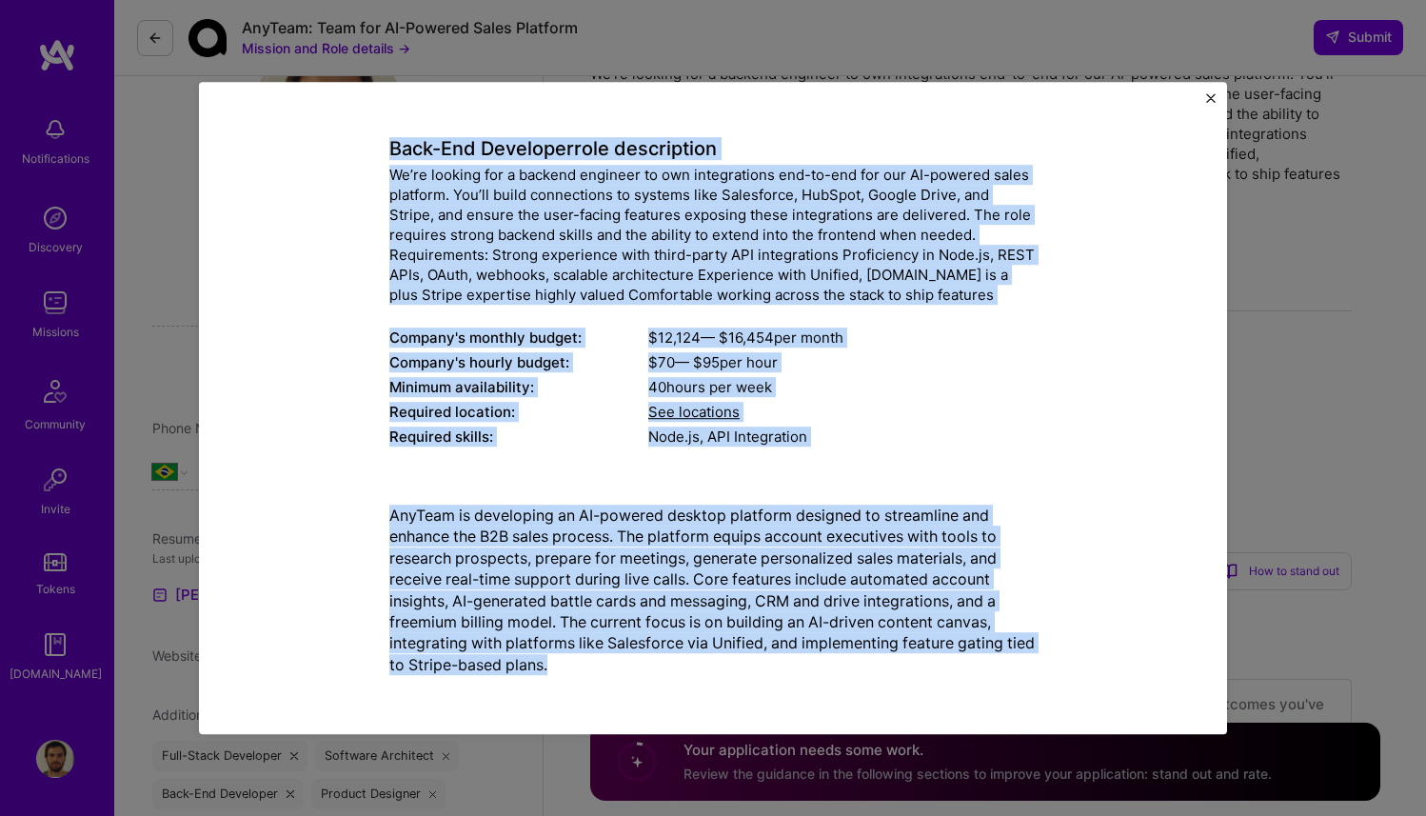
drag, startPoint x: 586, startPoint y: 666, endPoint x: 368, endPoint y: 136, distance: 573.0
click at [368, 136] on div "Mission Description and Role Details Back-End Developer role description We’re …" at bounding box center [713, 369] width 941 height 645
copy div "Back-End Developer role description We’re looking for a backend engineer to own…"
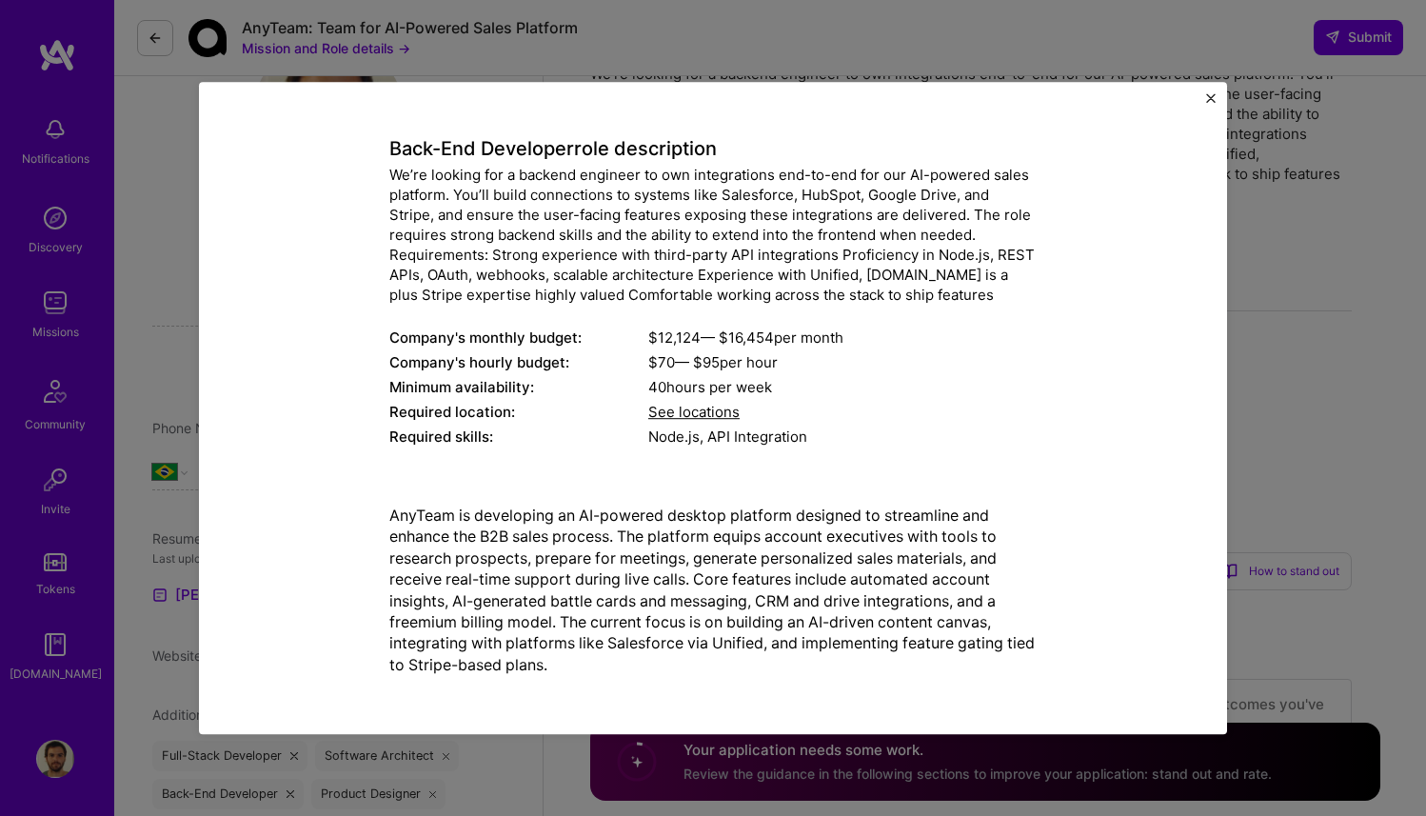
click at [1265, 333] on div "Mission Description and Role Details Back-End Developer role description We’re …" at bounding box center [713, 408] width 1426 height 816
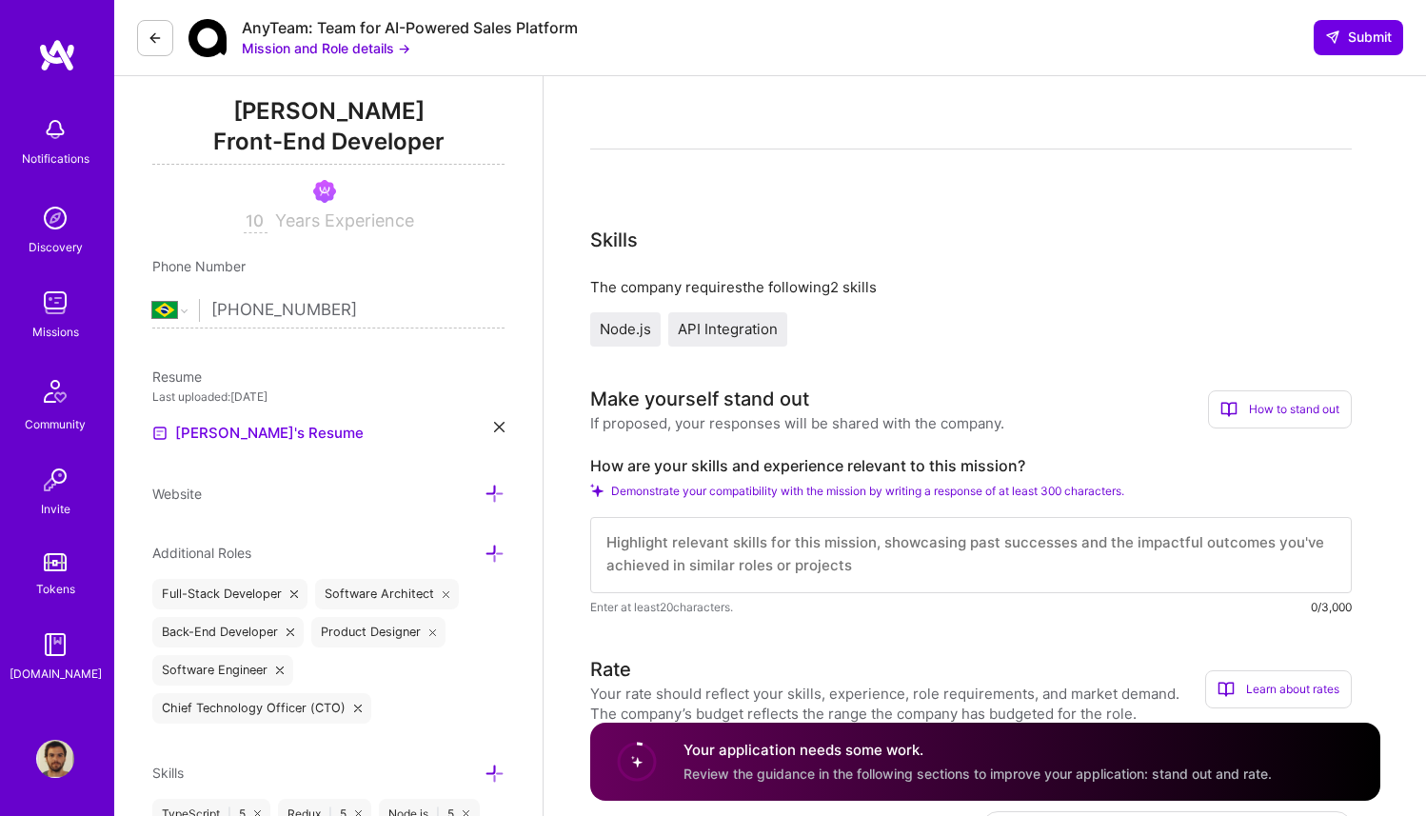
scroll to position [241, 0]
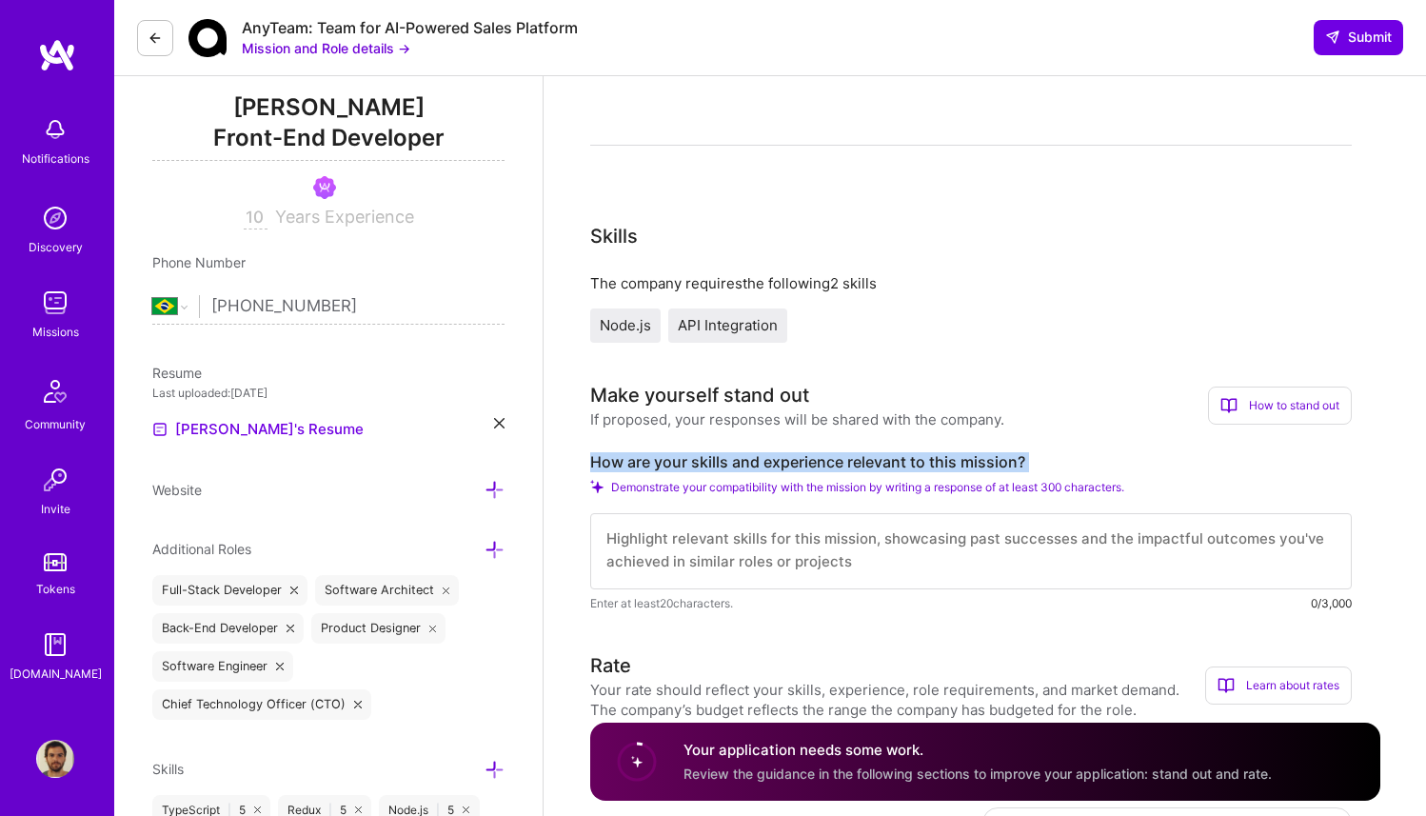
drag, startPoint x: 586, startPoint y: 460, endPoint x: 976, endPoint y: 479, distance: 389.9
copy div "How are your skills and experience relevant to this mission?"
click at [1014, 576] on textarea at bounding box center [971, 551] width 762 height 76
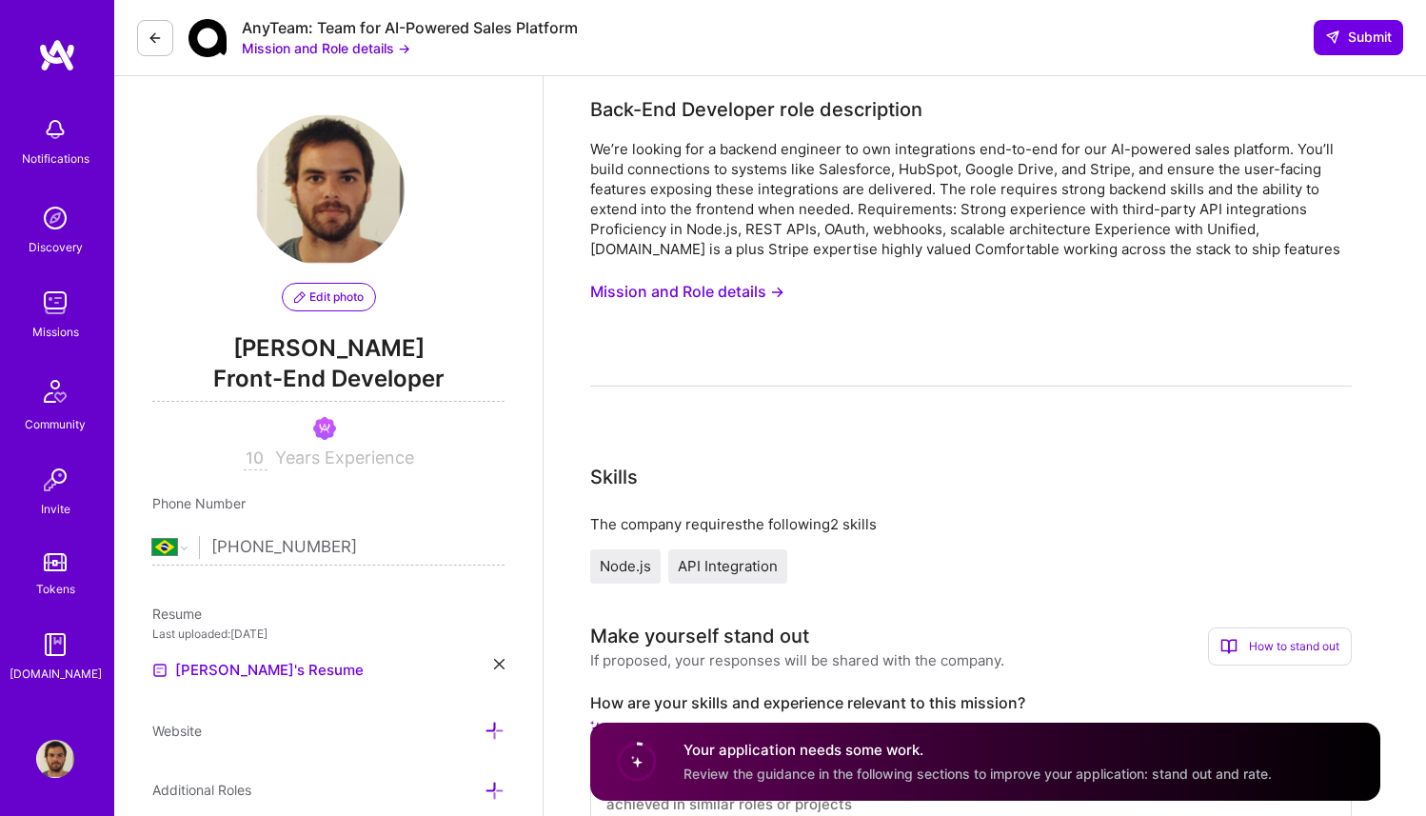
click at [421, 376] on span "Front-End Developer" at bounding box center [328, 382] width 352 height 39
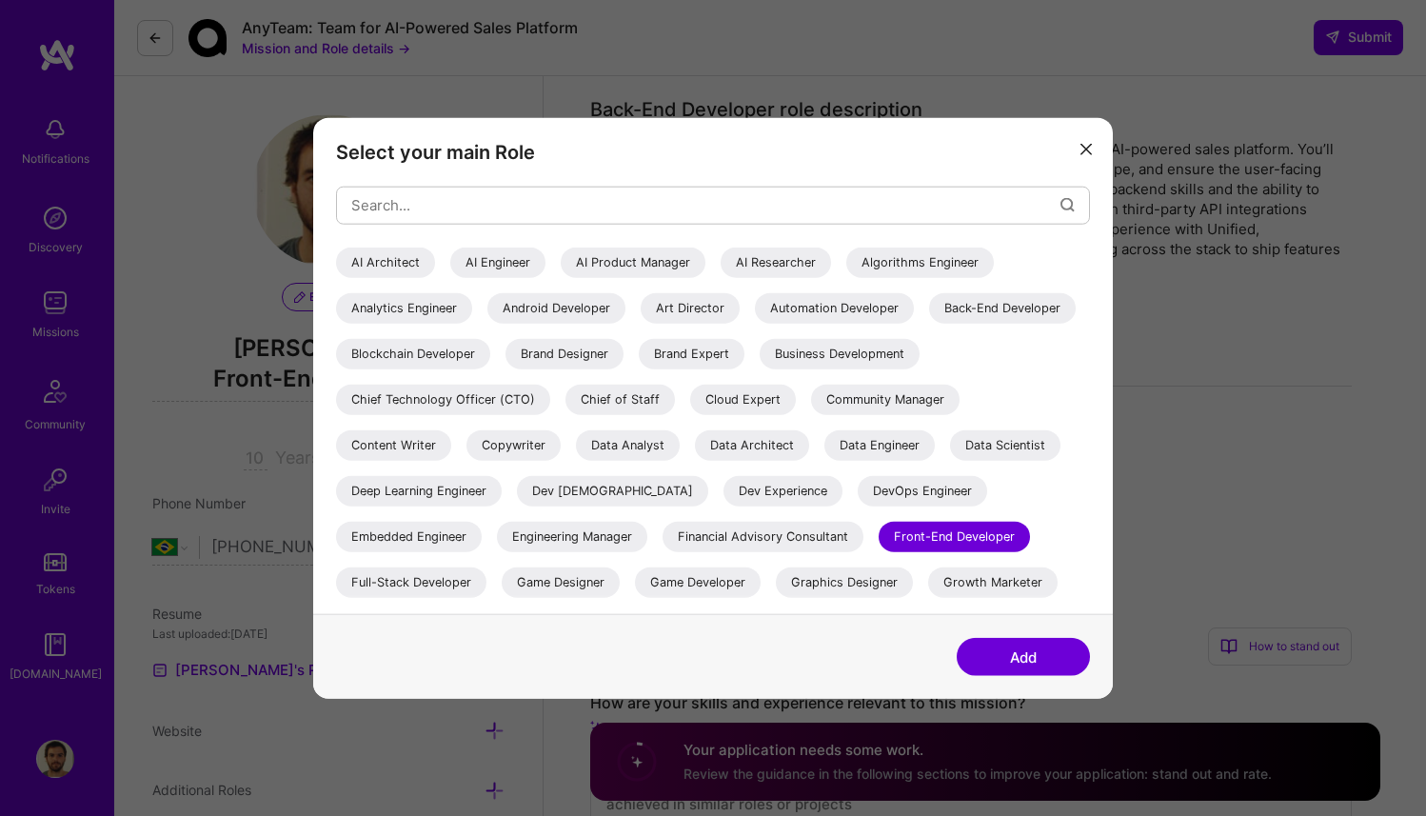
click at [487, 588] on div "Full-Stack Developer" at bounding box center [411, 581] width 150 height 30
click at [967, 651] on button "Add" at bounding box center [1023, 657] width 133 height 38
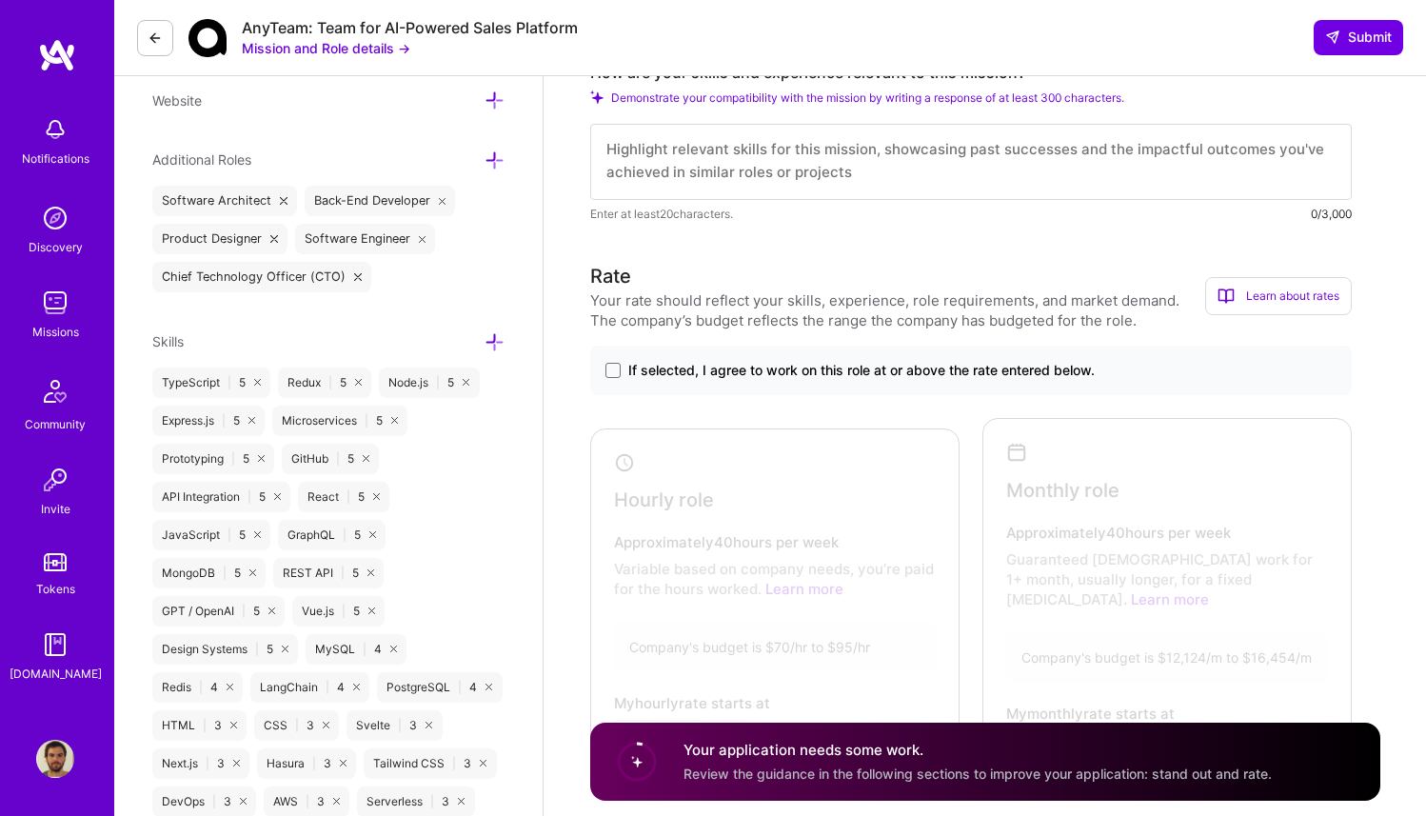
scroll to position [623, 0]
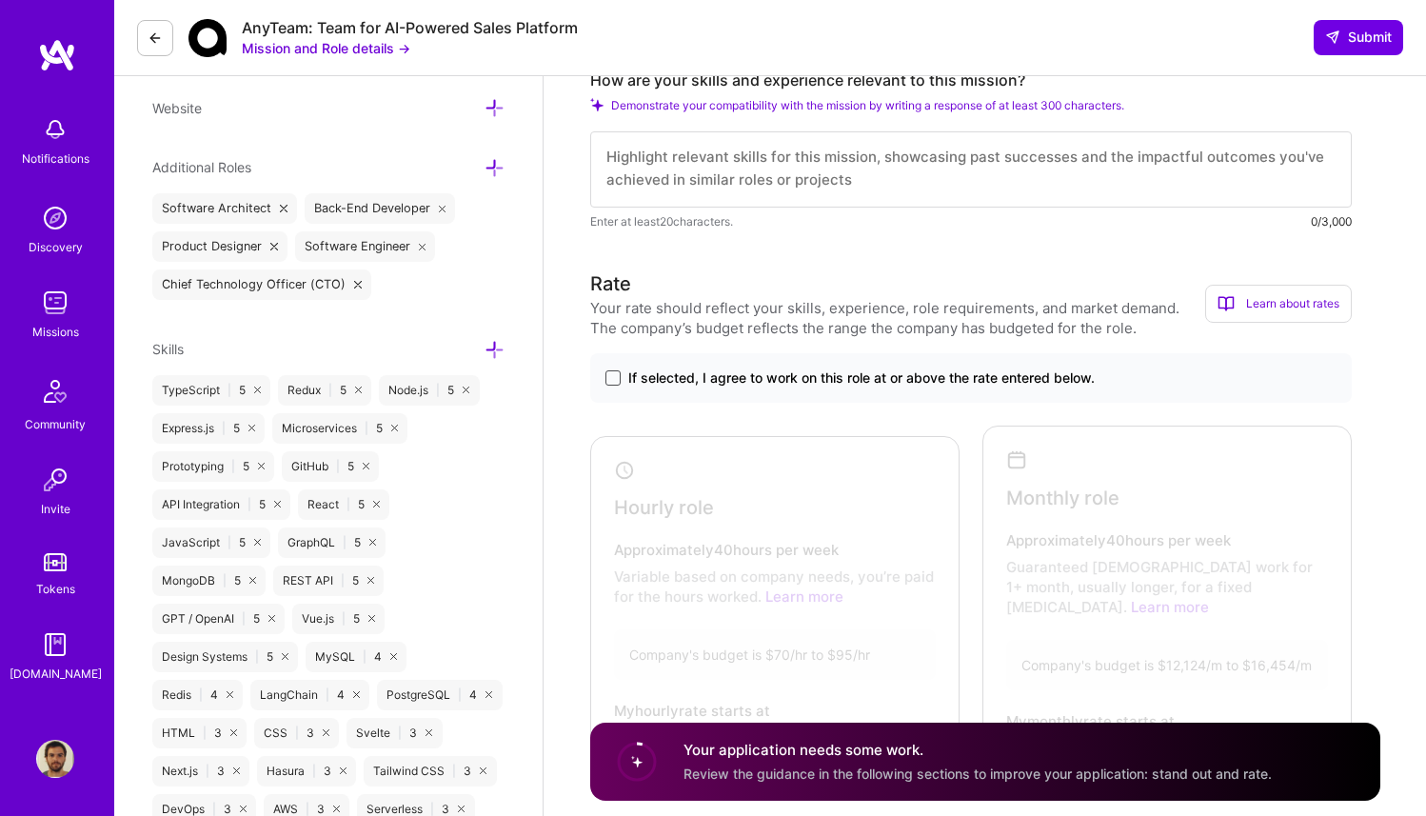
click at [610, 374] on span at bounding box center [613, 377] width 15 height 15
click at [0, 0] on input "If selected, I agree to work on this role at or above the rate entered below." at bounding box center [0, 0] width 0 height 0
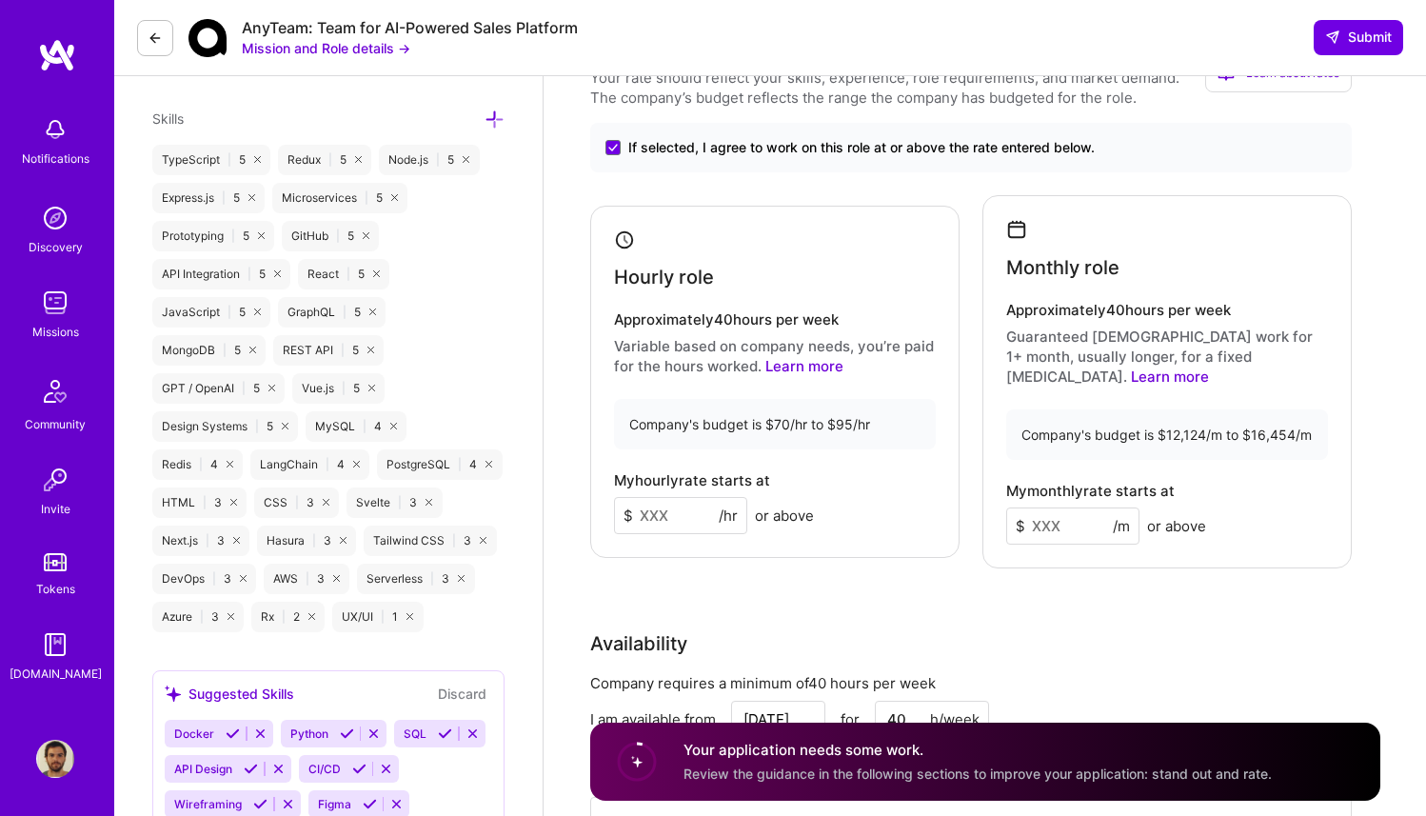
scroll to position [866, 0]
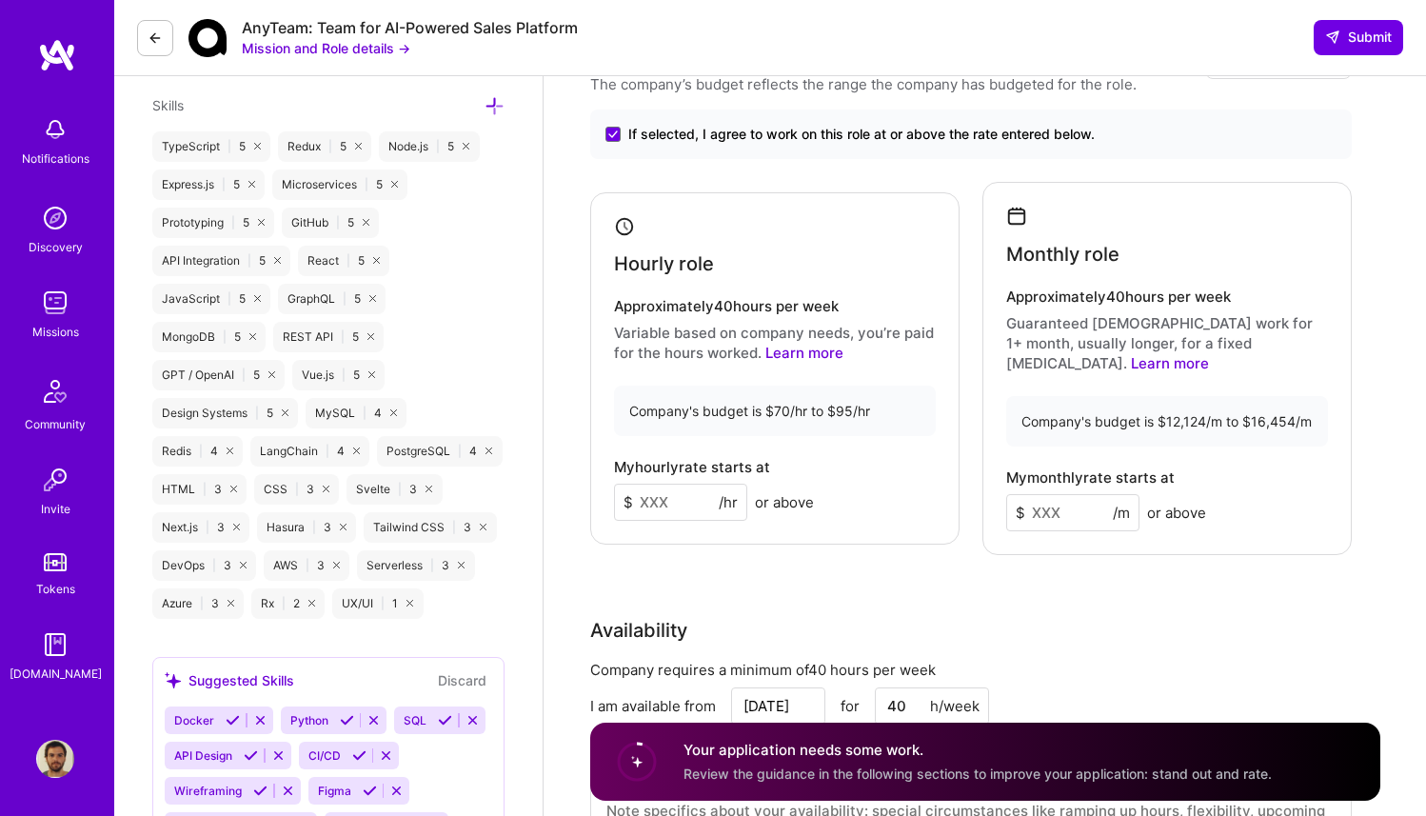
click at [675, 504] on input at bounding box center [680, 502] width 133 height 37
type input "95"
click at [1064, 494] on input at bounding box center [1072, 512] width 133 height 37
type input "15200"
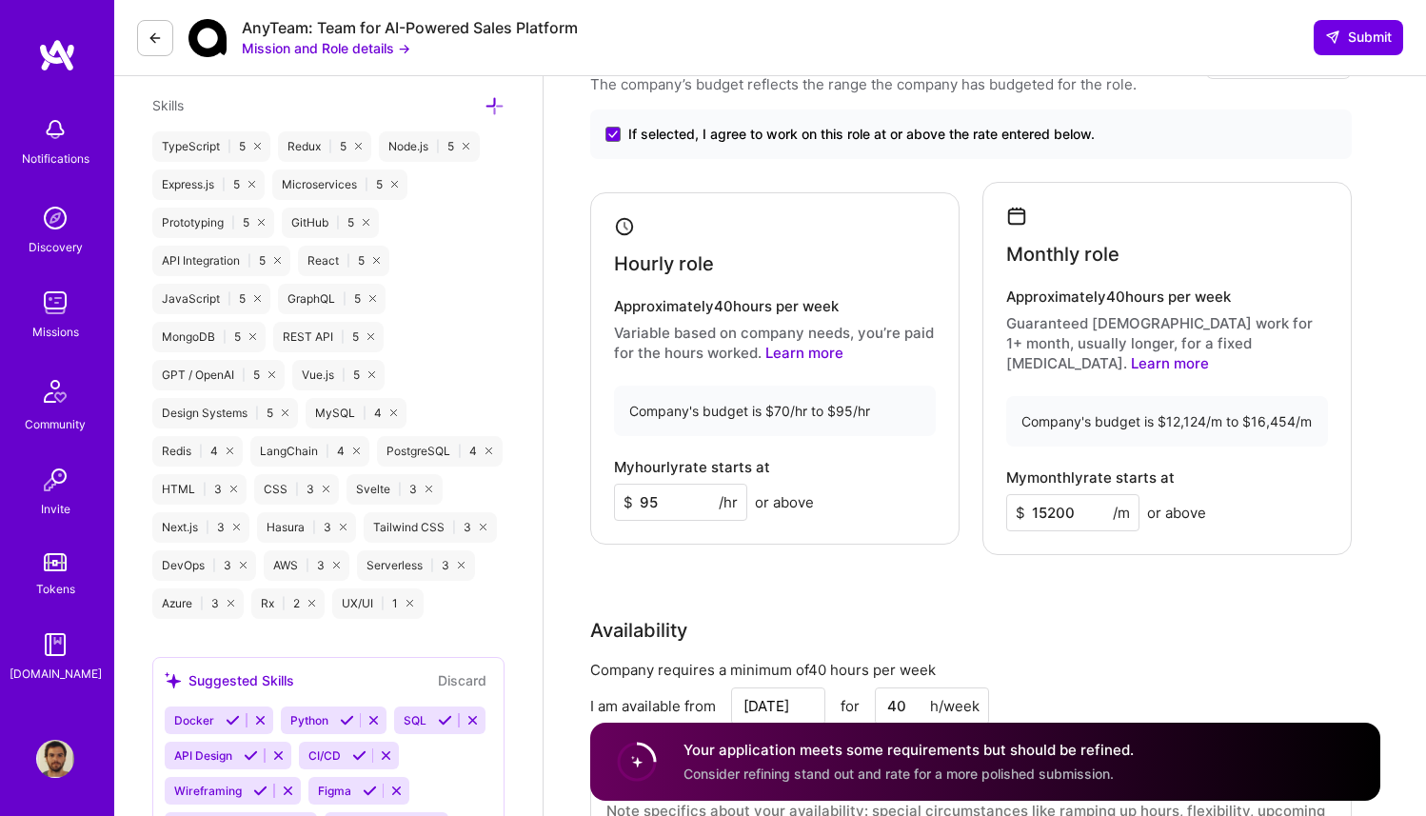
click at [1098, 548] on div "Rate Your rate should reflect your skills, experience, role requirements, and m…" at bounding box center [985, 456] width 790 height 860
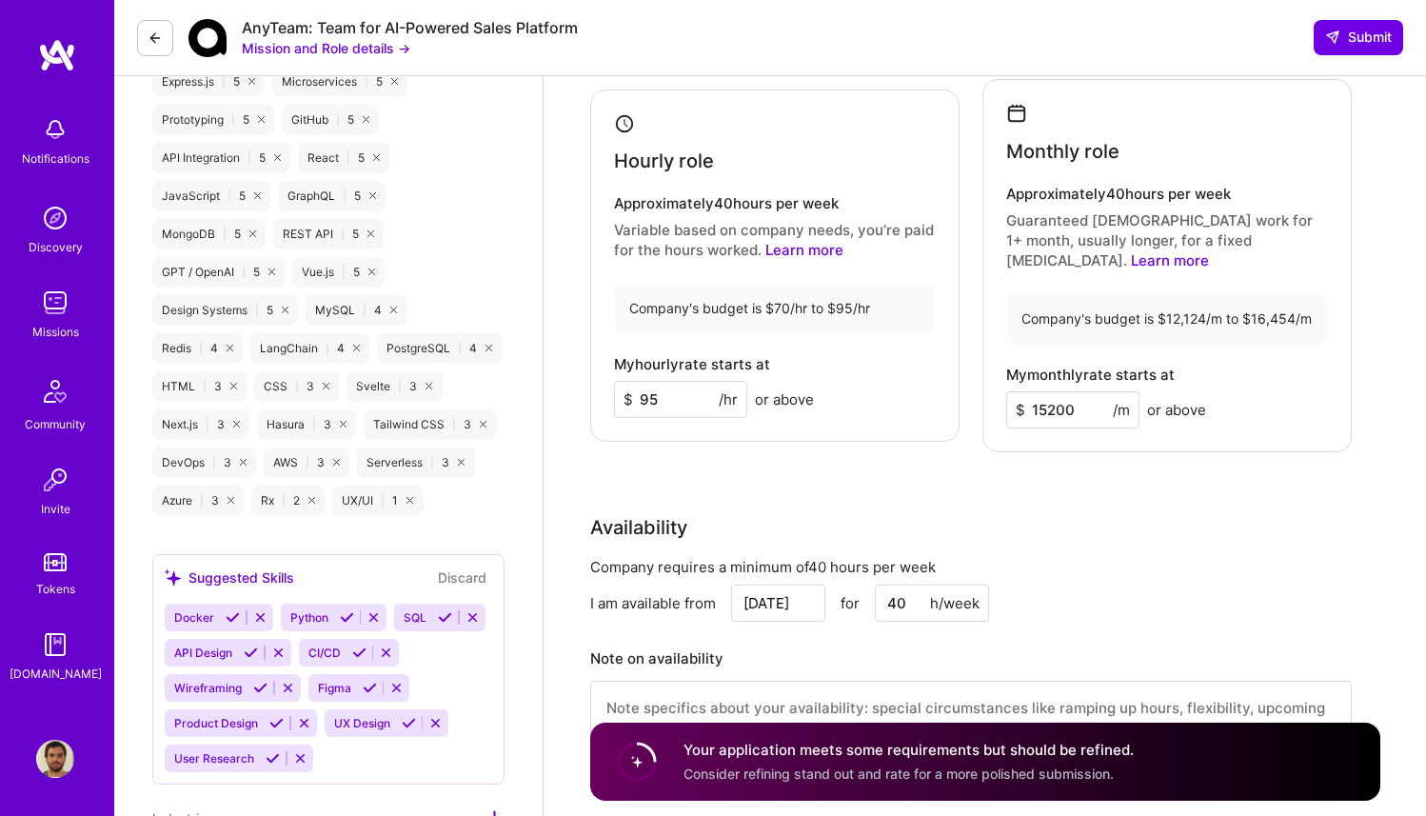
scroll to position [967, 0]
click at [1247, 559] on div "Company requires a minimum of 40 hours per week" at bounding box center [971, 569] width 762 height 20
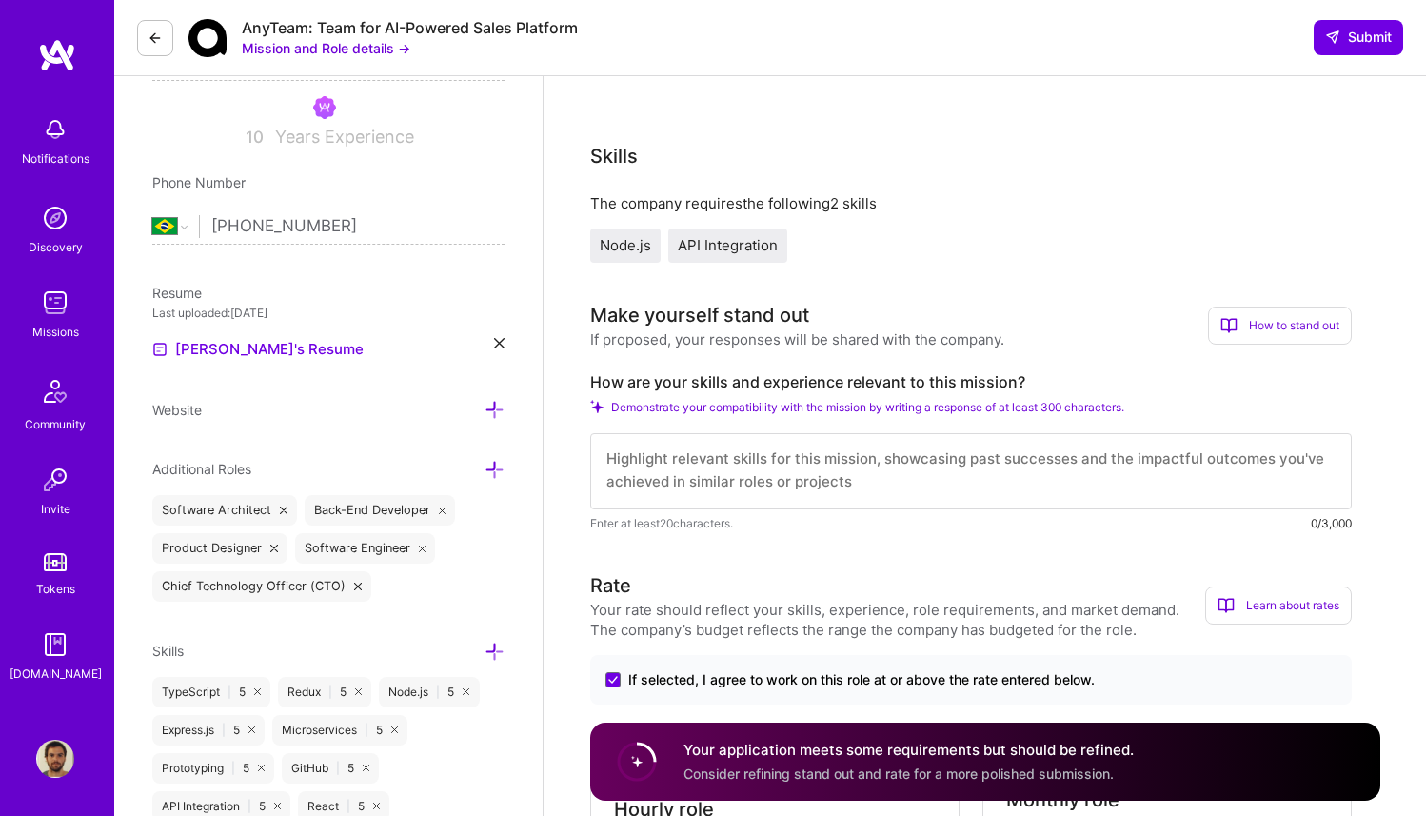
scroll to position [0, 0]
click at [1048, 471] on textarea at bounding box center [971, 471] width 762 height 76
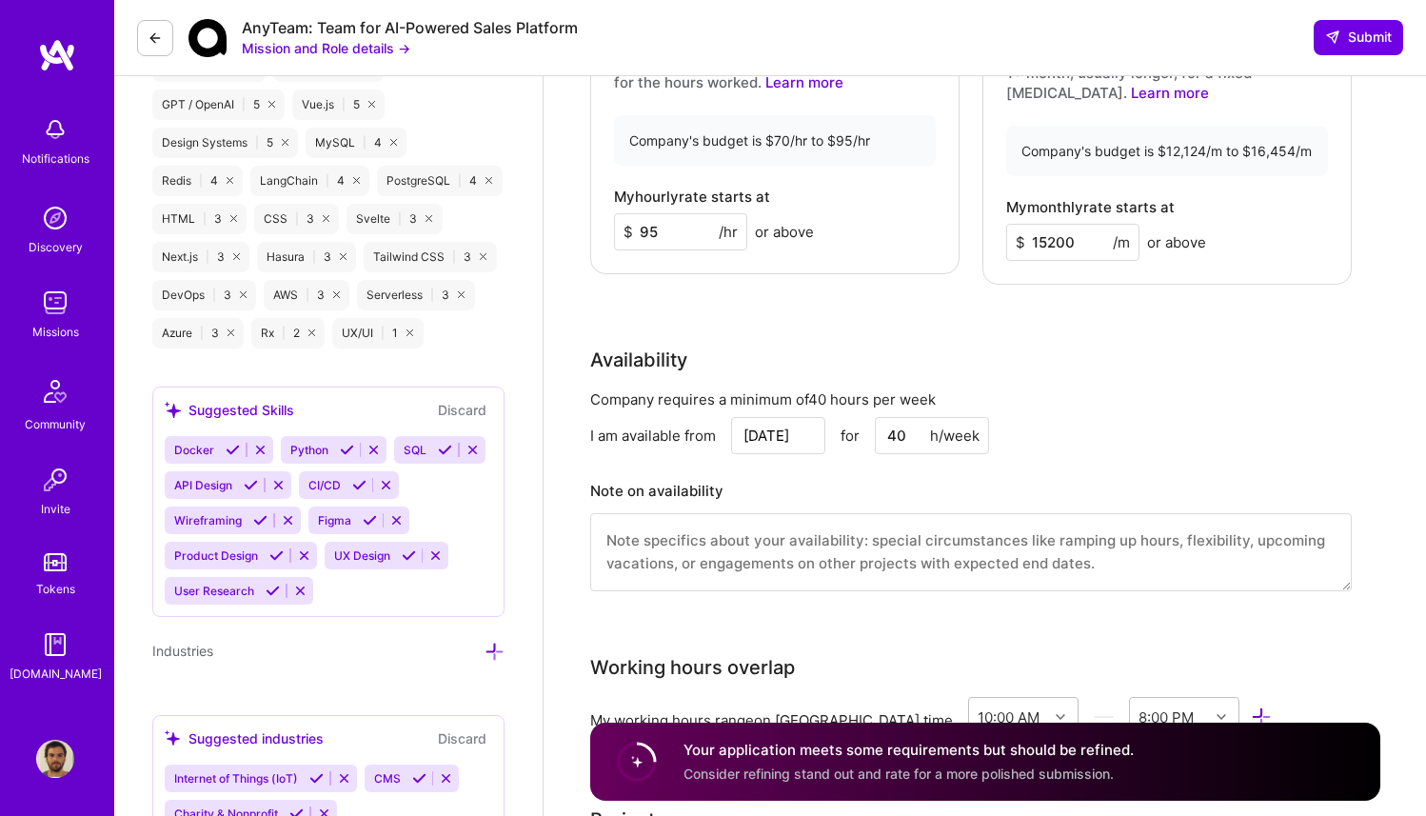
scroll to position [1136, 0]
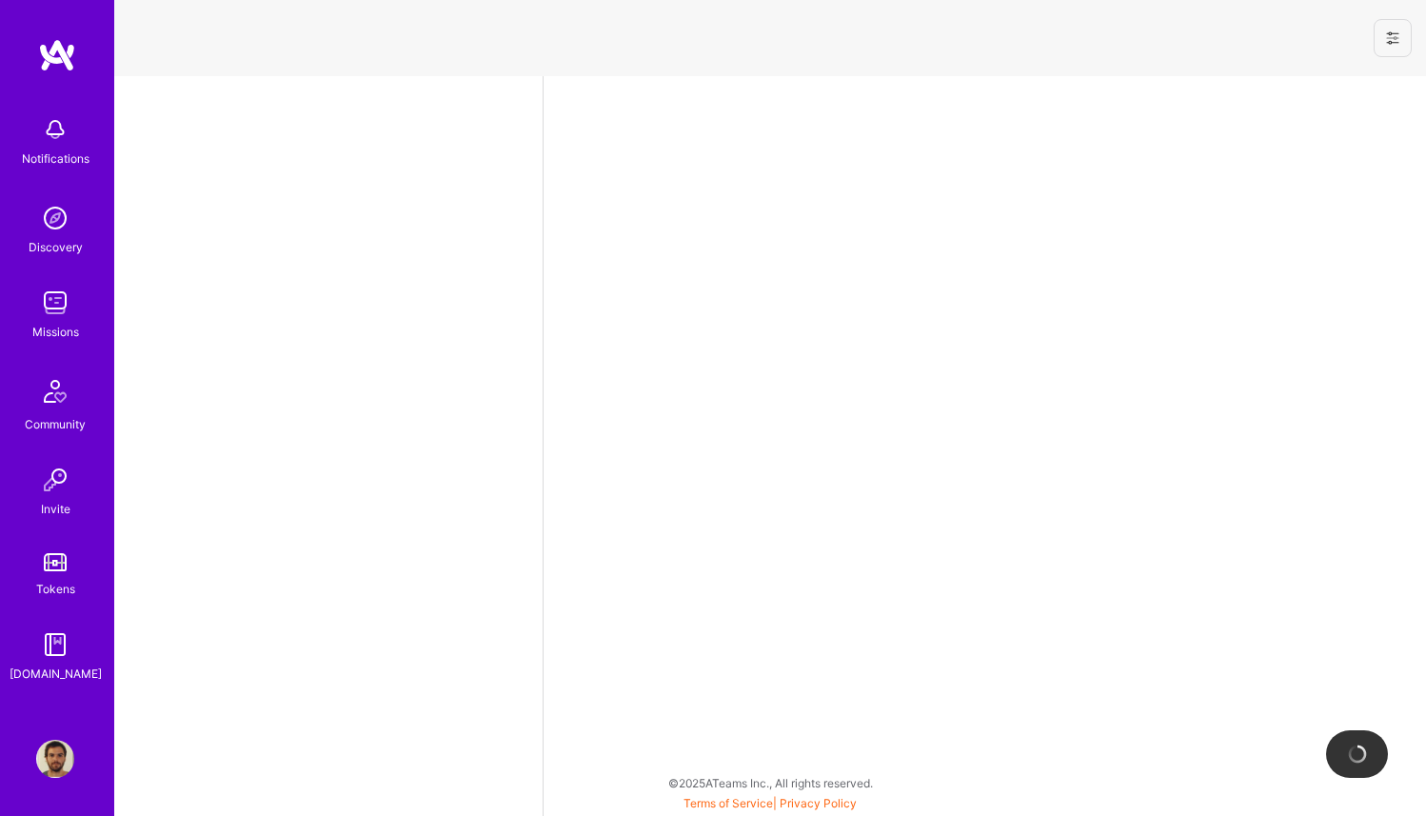
select select "BR"
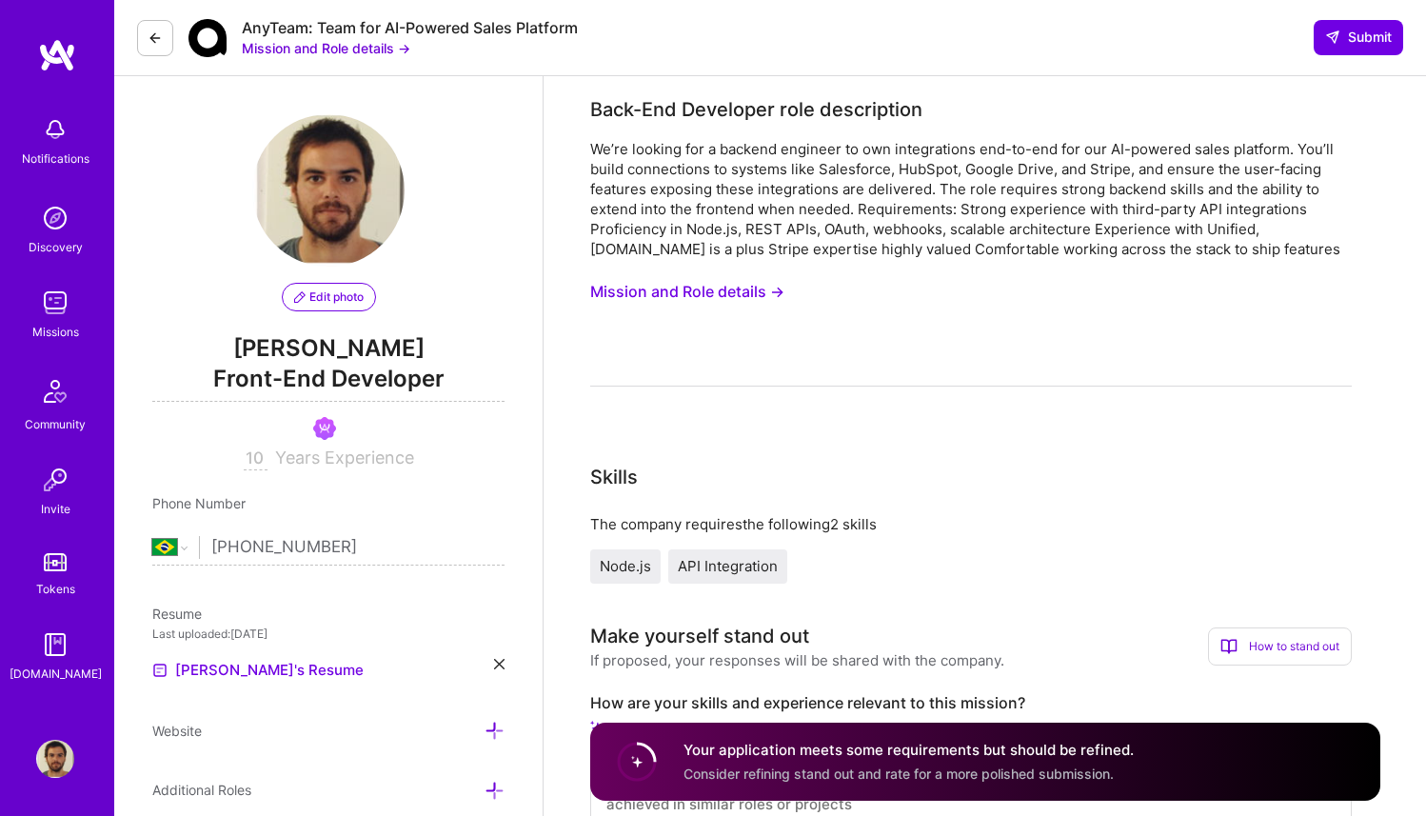
click at [423, 389] on span "Front-End Developer" at bounding box center [328, 382] width 352 height 39
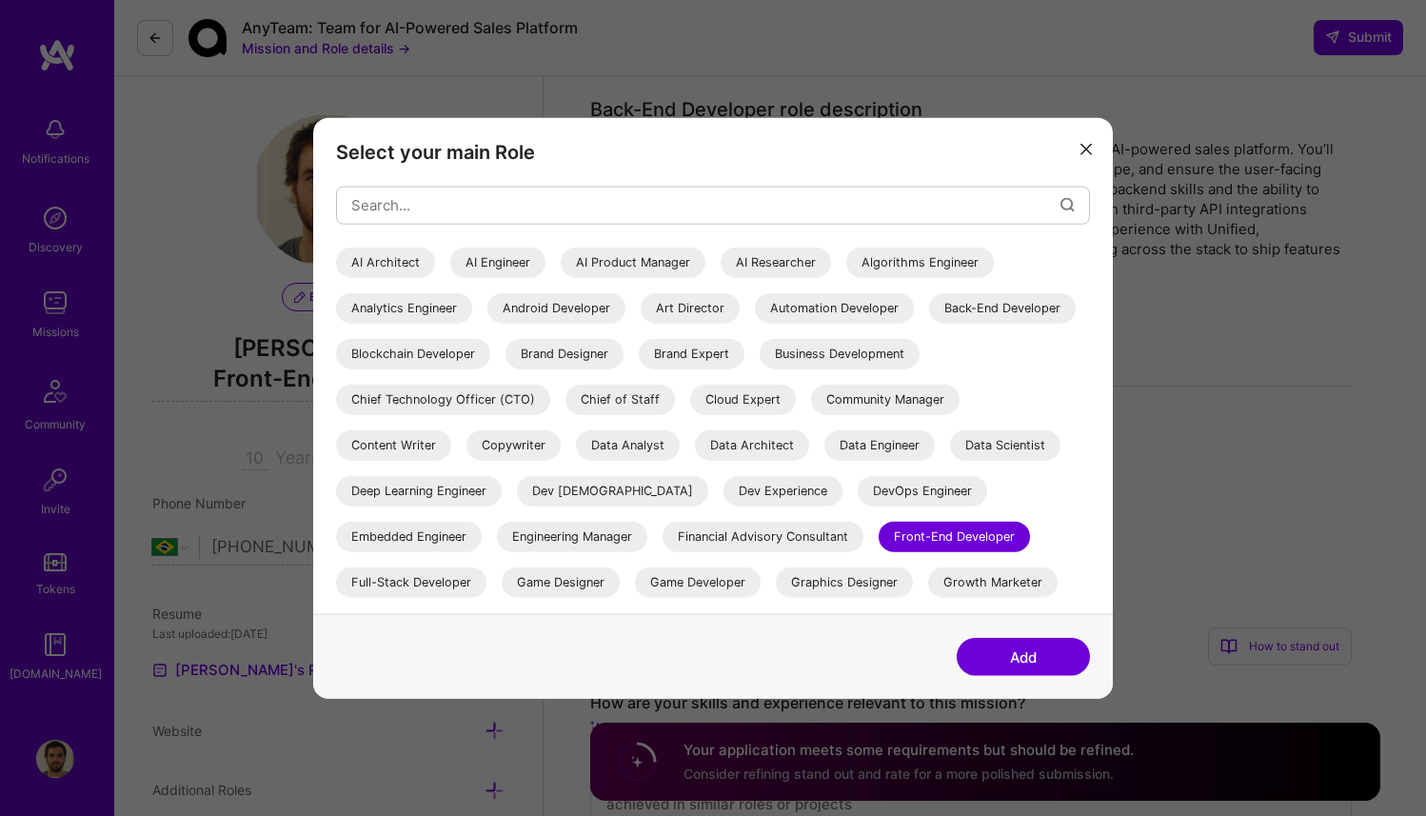
click at [487, 576] on div "Full-Stack Developer" at bounding box center [411, 581] width 150 height 30
click at [984, 671] on button "Add" at bounding box center [1023, 657] width 133 height 38
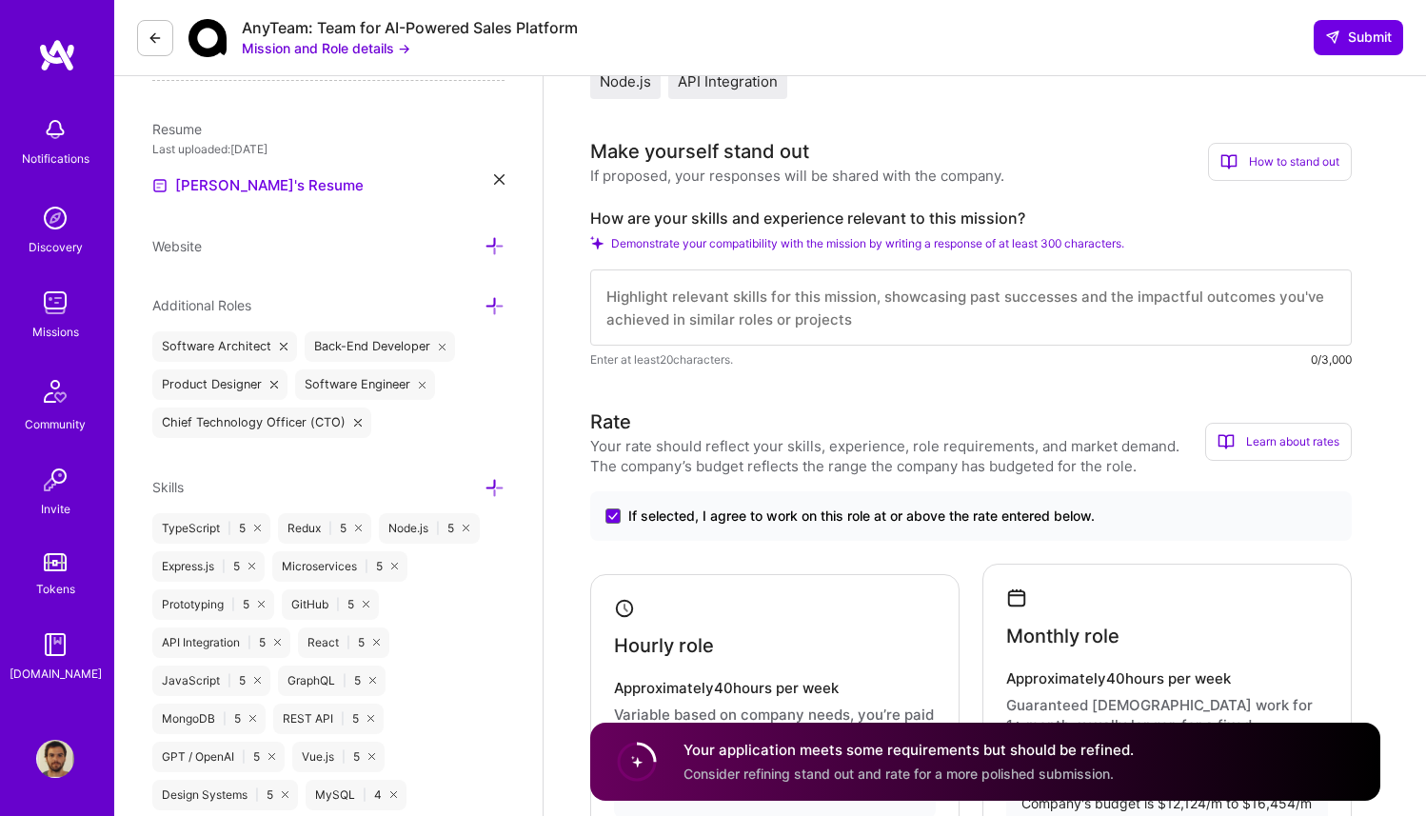
scroll to position [477, 0]
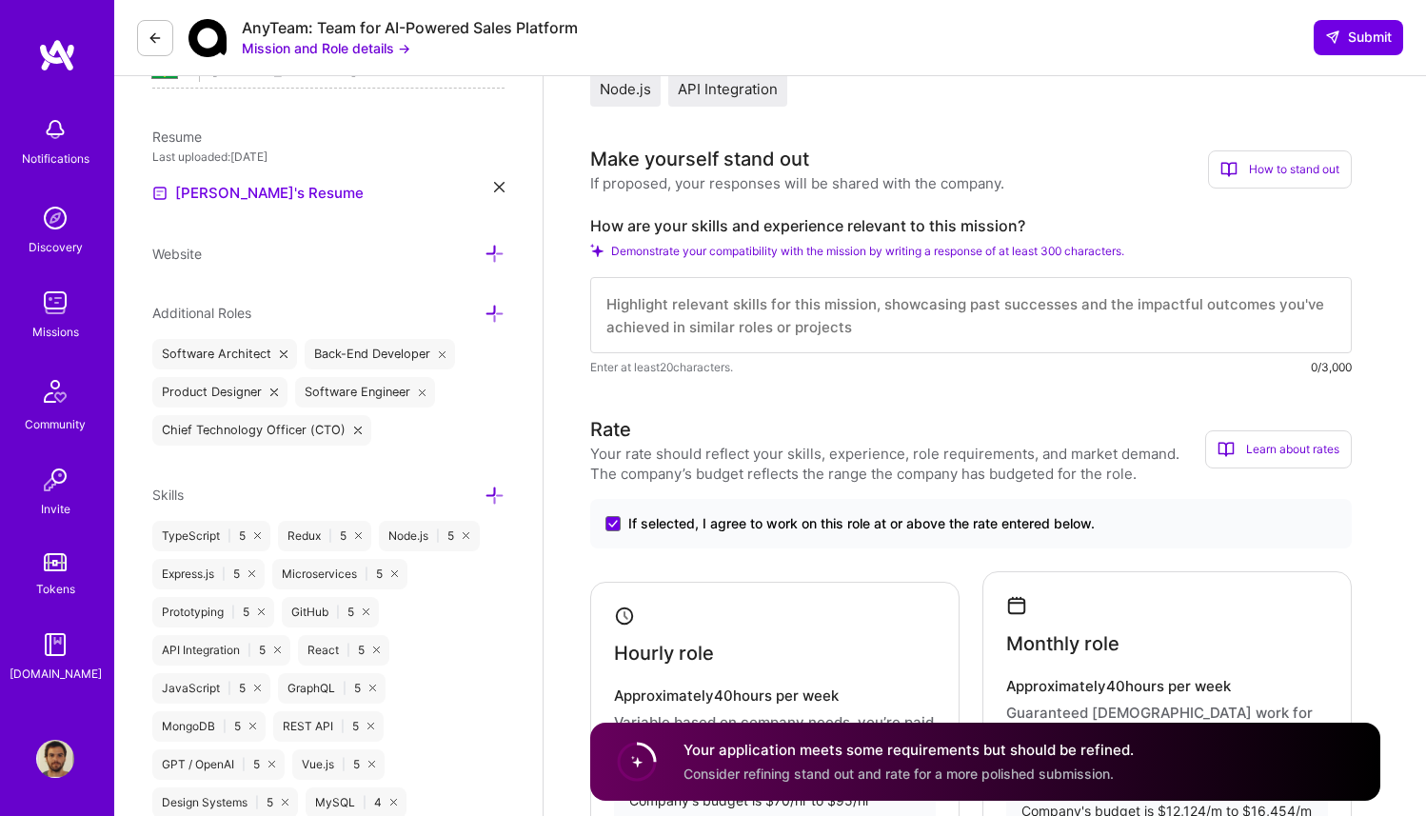
click at [875, 321] on textarea at bounding box center [971, 315] width 762 height 76
paste textarea "Lore IpsUmdo Sita, C adipisc el seddoeiusm te incididu utlabore et dolo magnaal…"
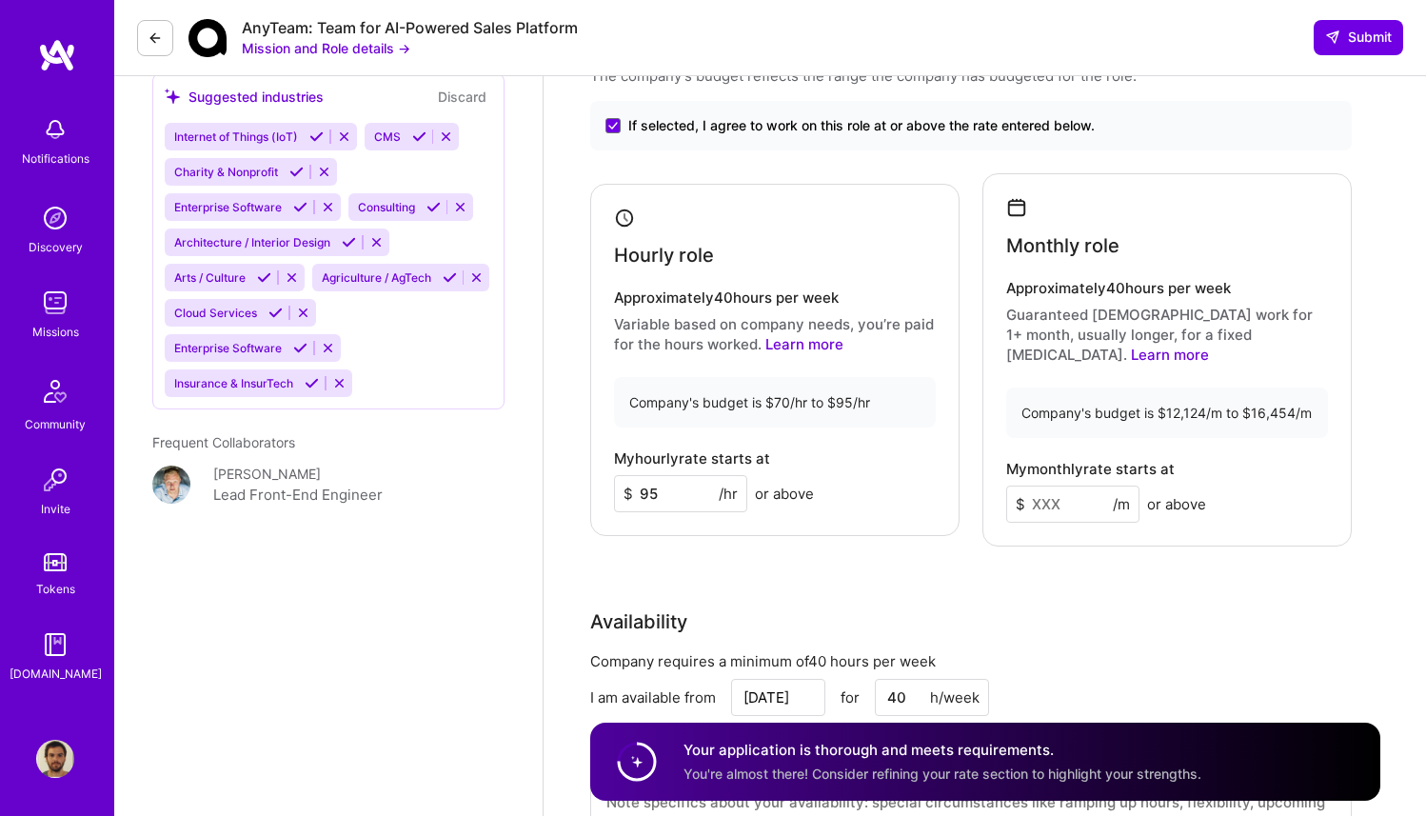
scroll to position [1781, 0]
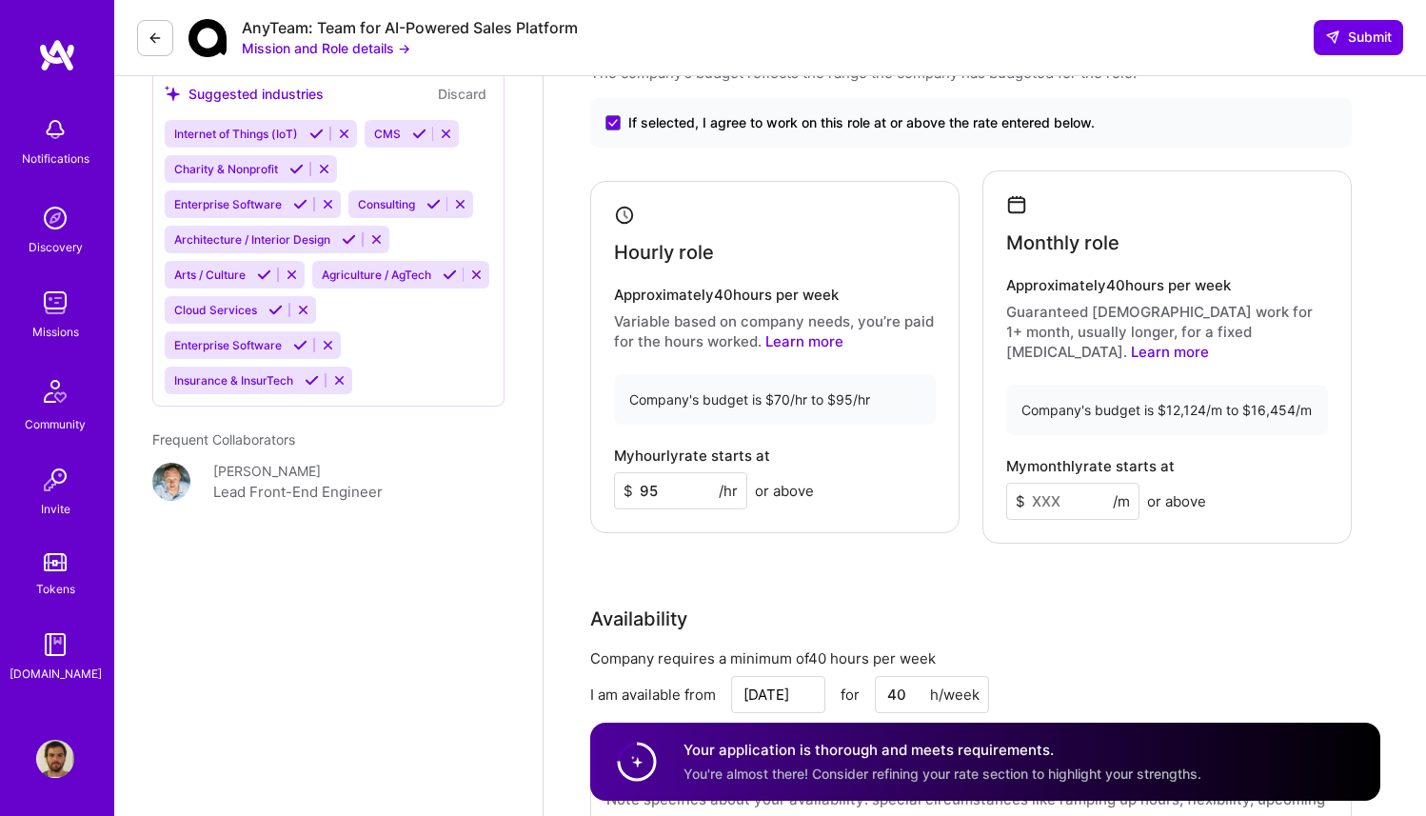
type textarea "Lore IpsUmdo Sita, C adipisc el seddoeiusm te incididu utlabore et dolo magnaal…"
click at [1032, 483] on input at bounding box center [1072, 501] width 133 height 37
type input "15200"
click at [1024, 648] on div "Company requires a minimum of 40 hours per week" at bounding box center [971, 658] width 762 height 20
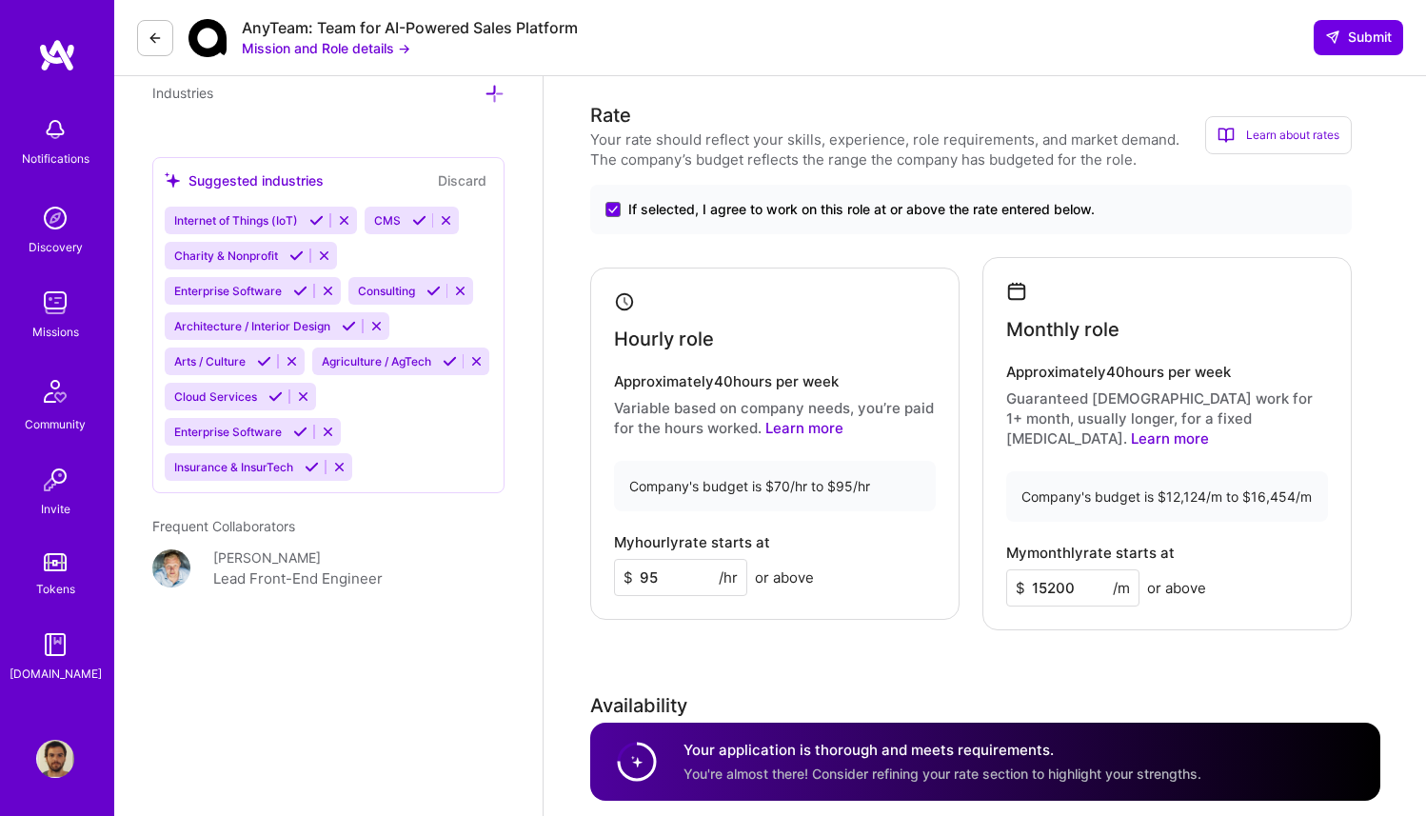
scroll to position [1711, 0]
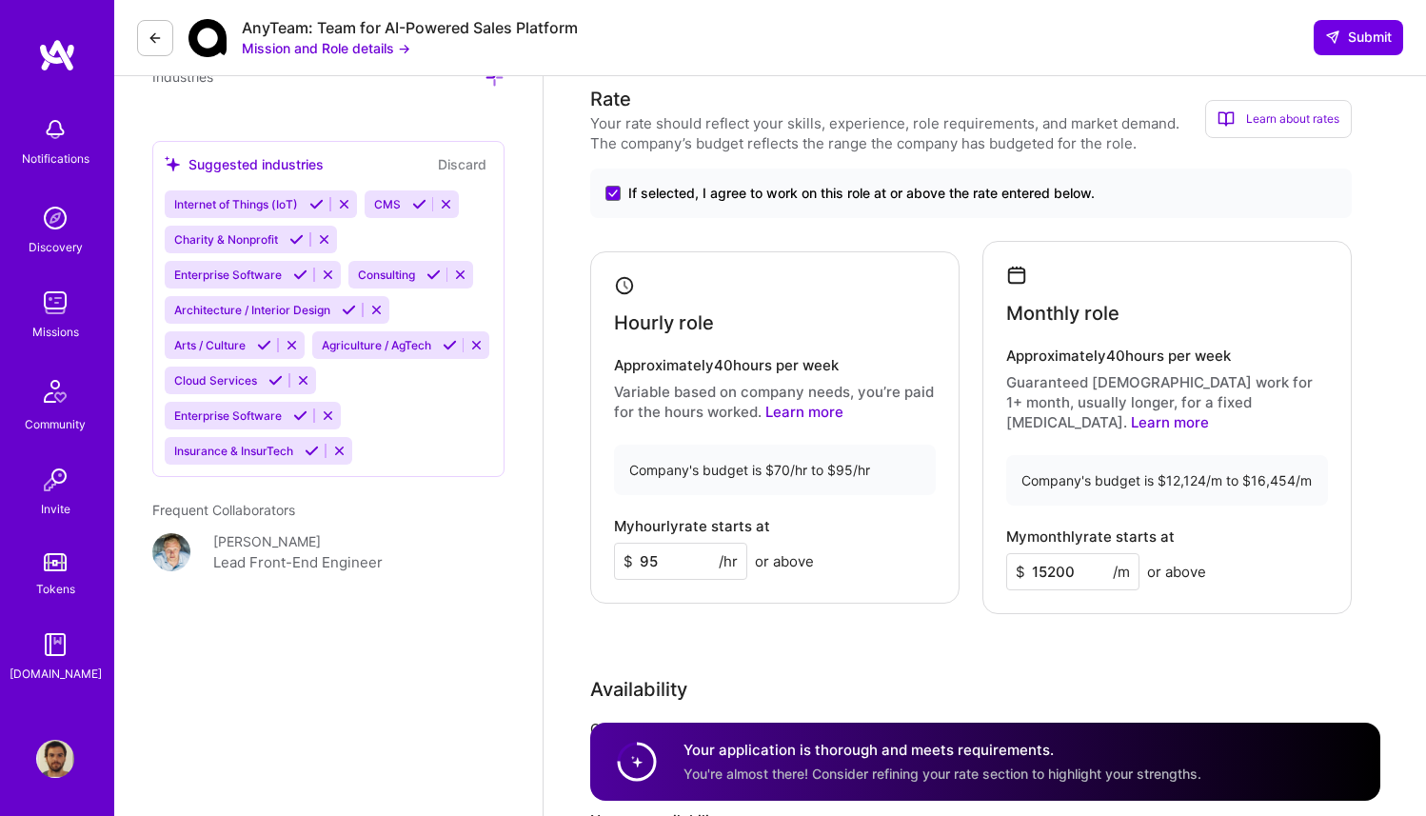
click at [683, 543] on input "95" at bounding box center [680, 561] width 133 height 37
type input "5"
type input "9"
type input "8"
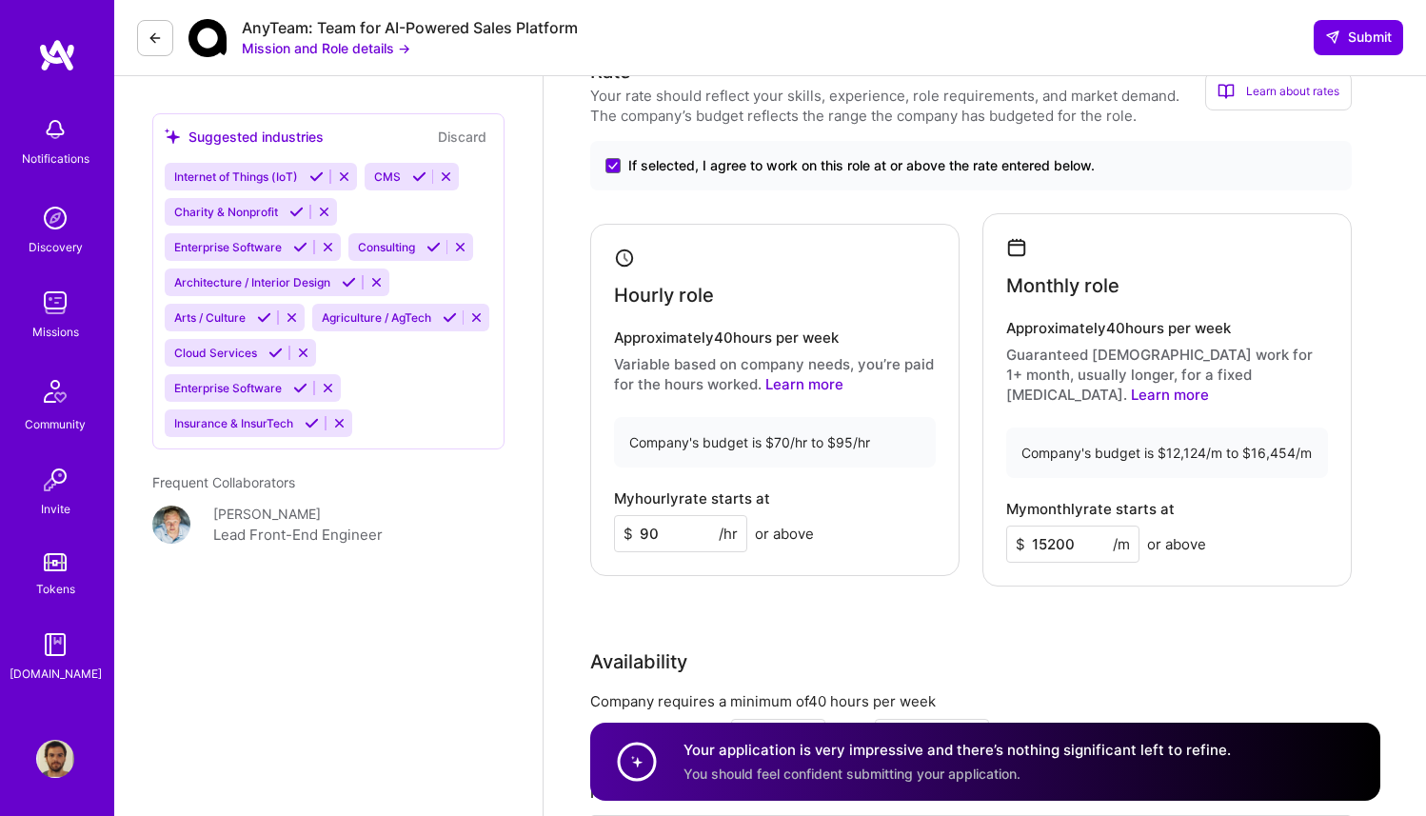
scroll to position [1753, 0]
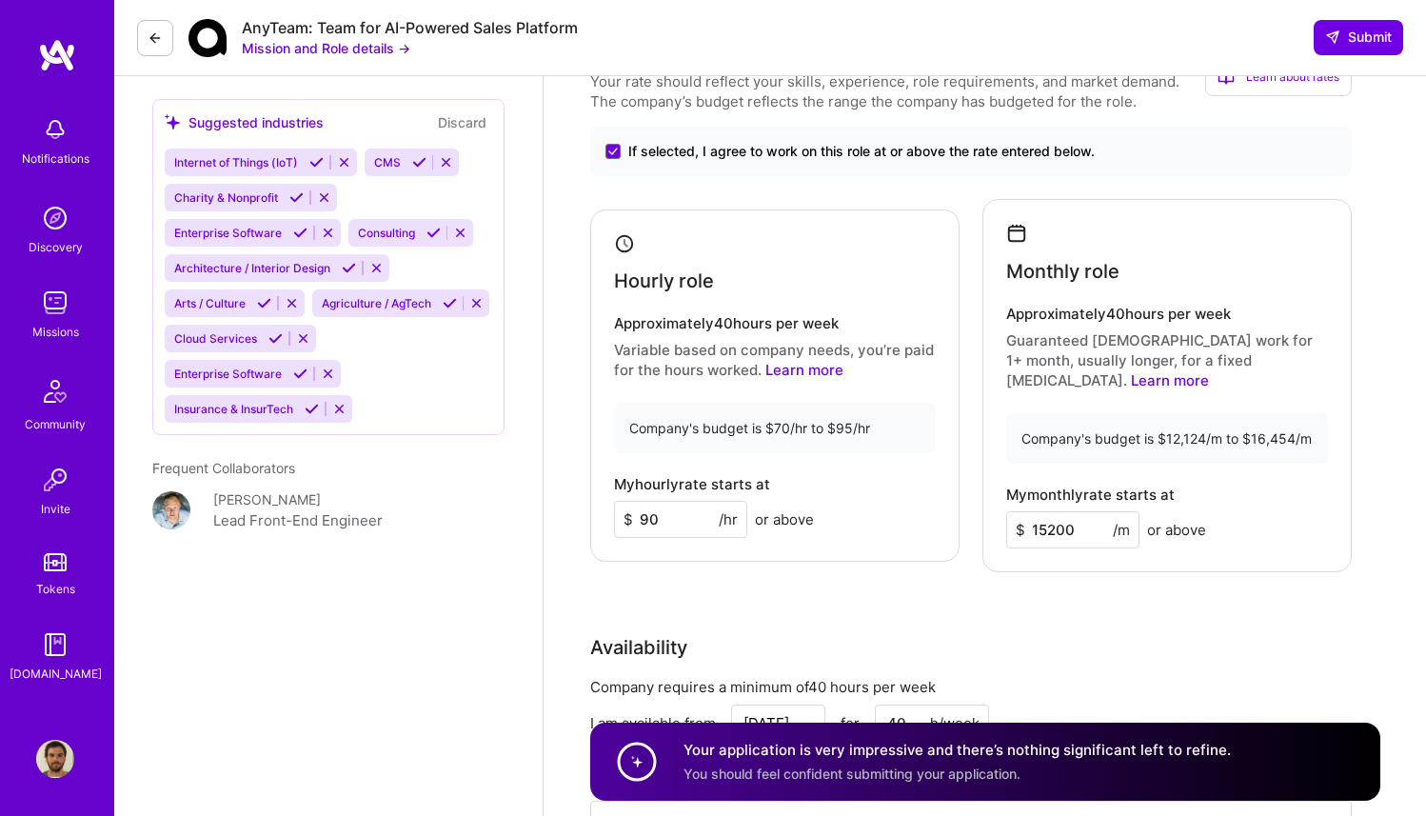
type input "90"
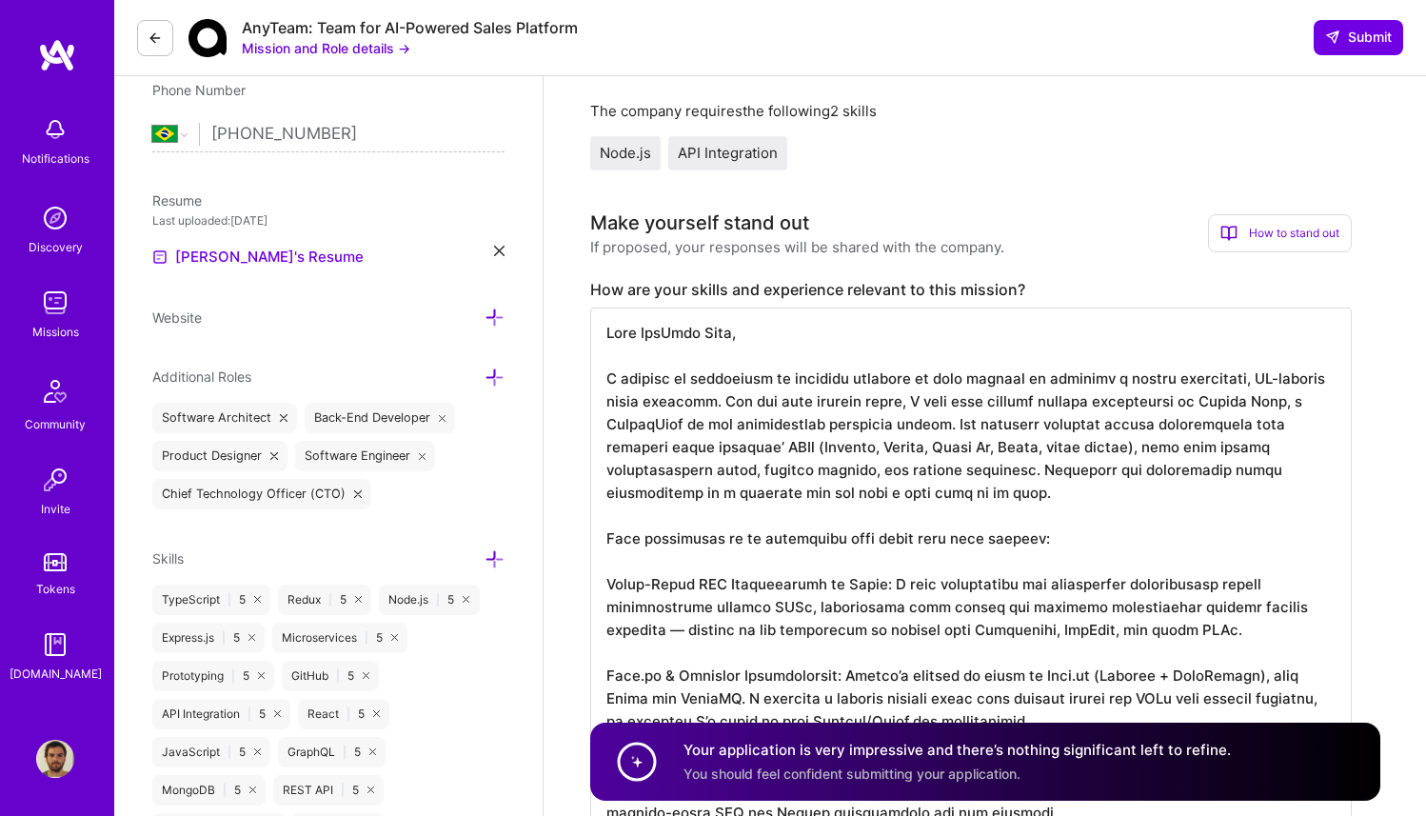
scroll to position [393, 0]
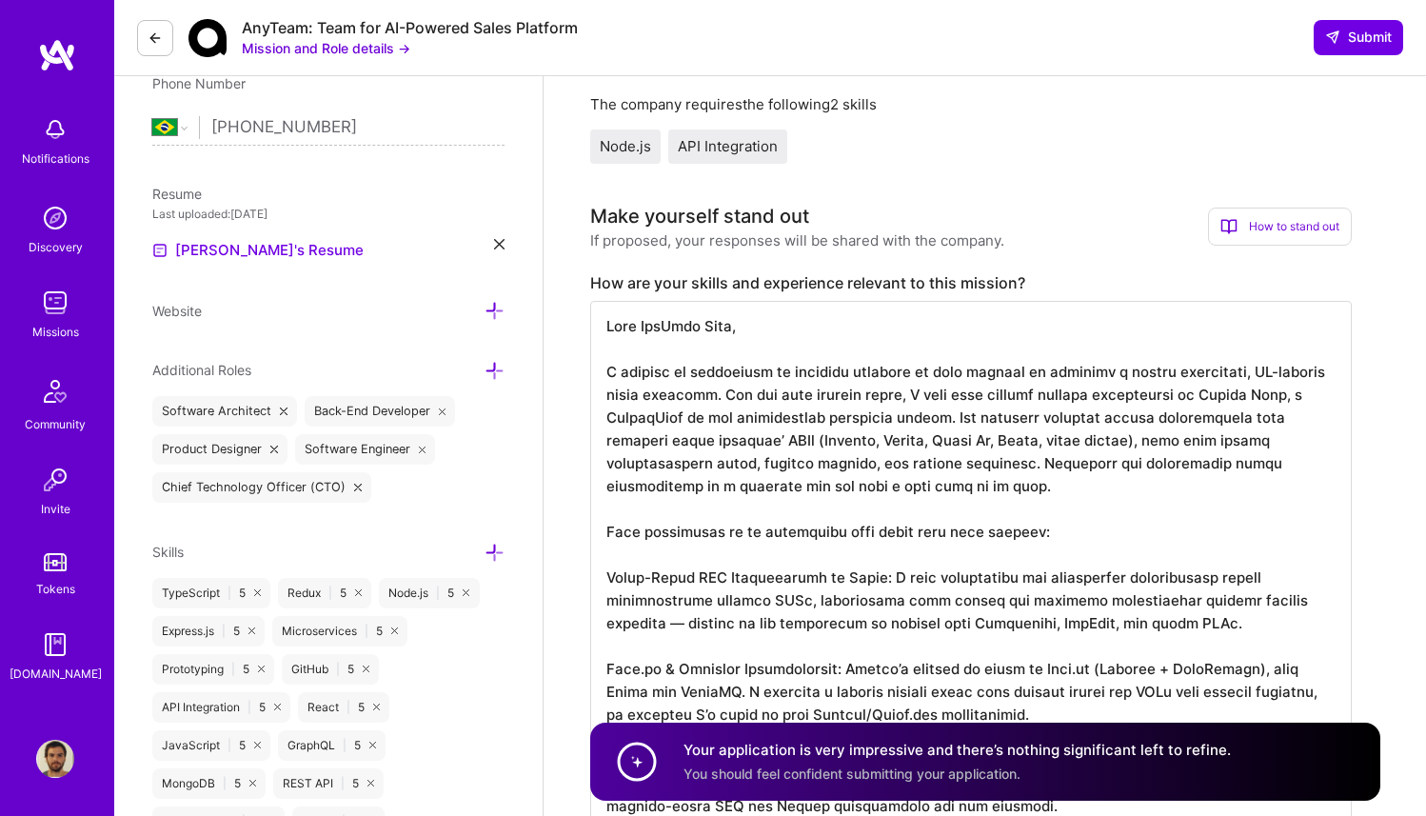
scroll to position [421, 0]
click at [810, 396] on textarea at bounding box center [971, 806] width 762 height 1013
click at [1005, 387] on textarea at bounding box center [971, 806] width 762 height 1013
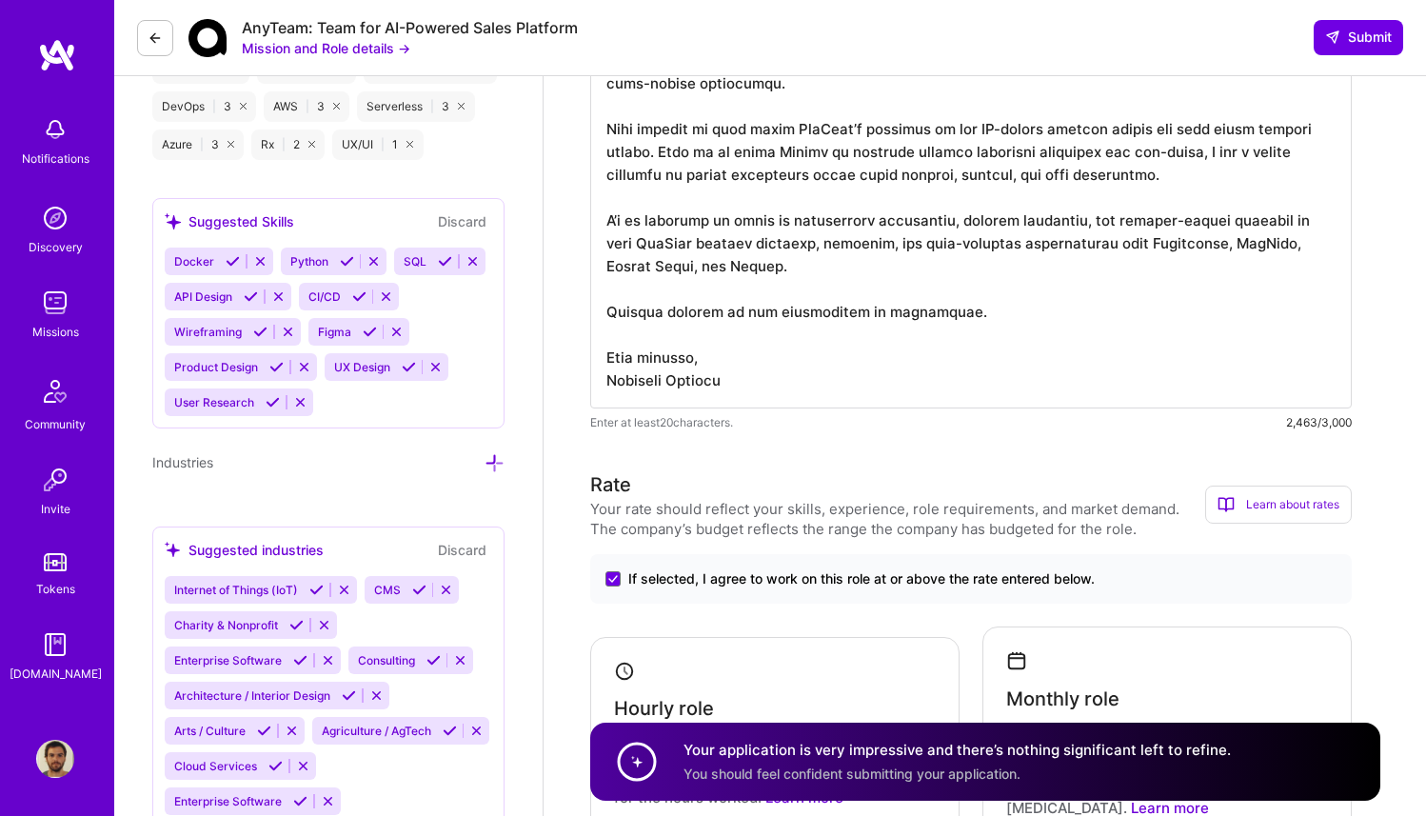
scroll to position [1330, 0]
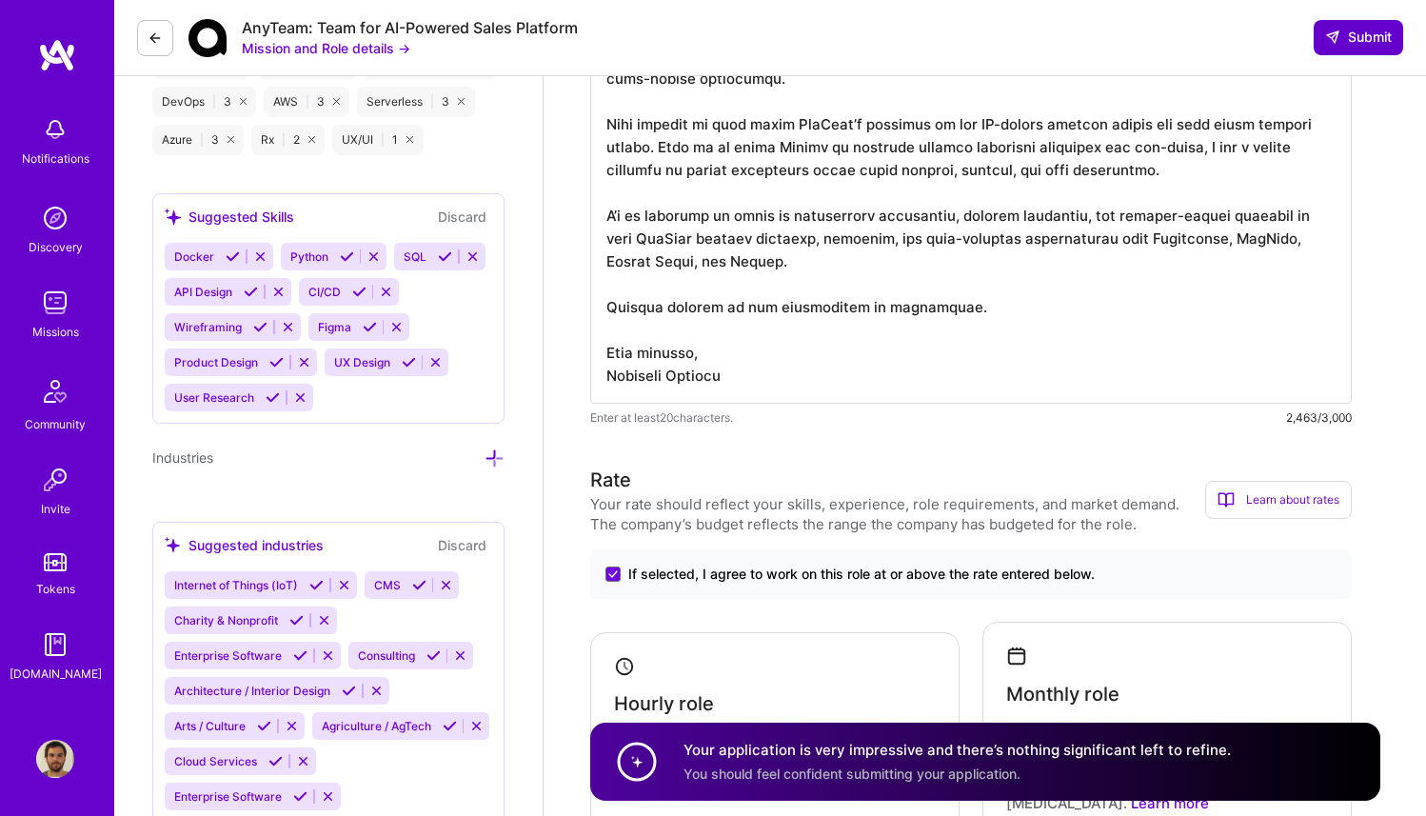
type textarea "Lore IpsUmdo Sita, C adipisc el seddoeiusm te incididu utlabore et dolo magnaal…"
click at [1336, 45] on icon at bounding box center [1332, 37] width 15 height 15
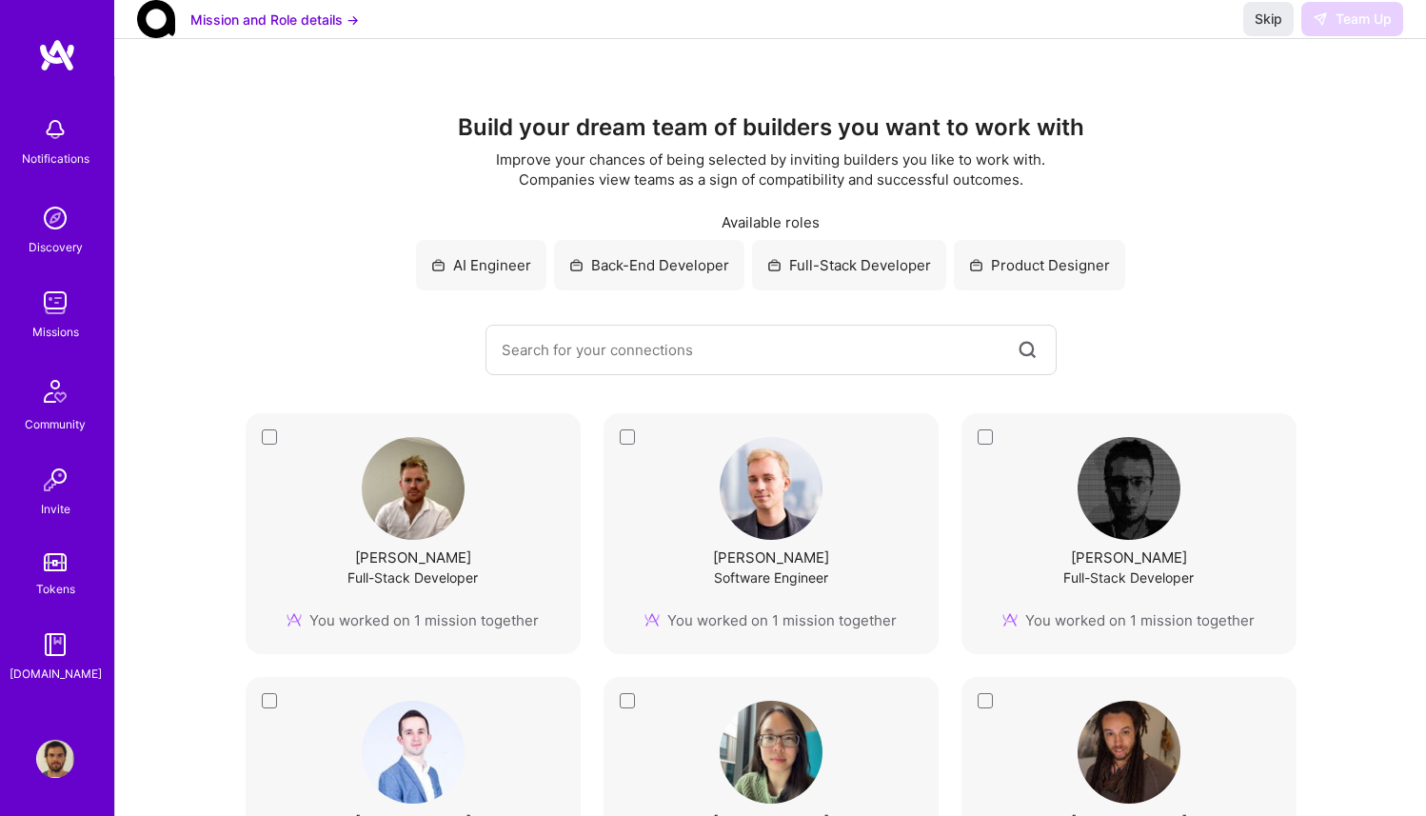
scroll to position [25, 0]
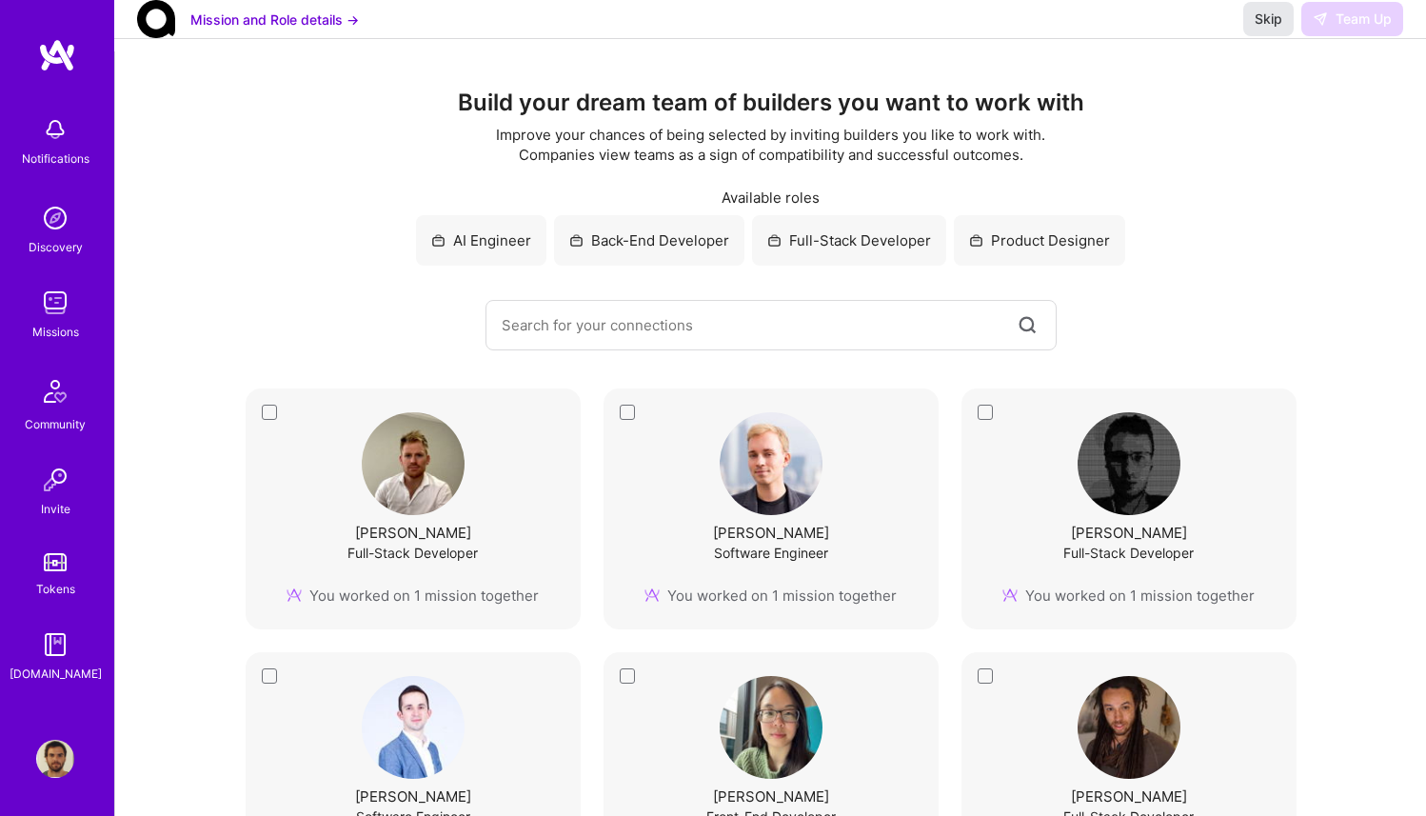
click at [1277, 29] on span "Skip" at bounding box center [1269, 19] width 28 height 19
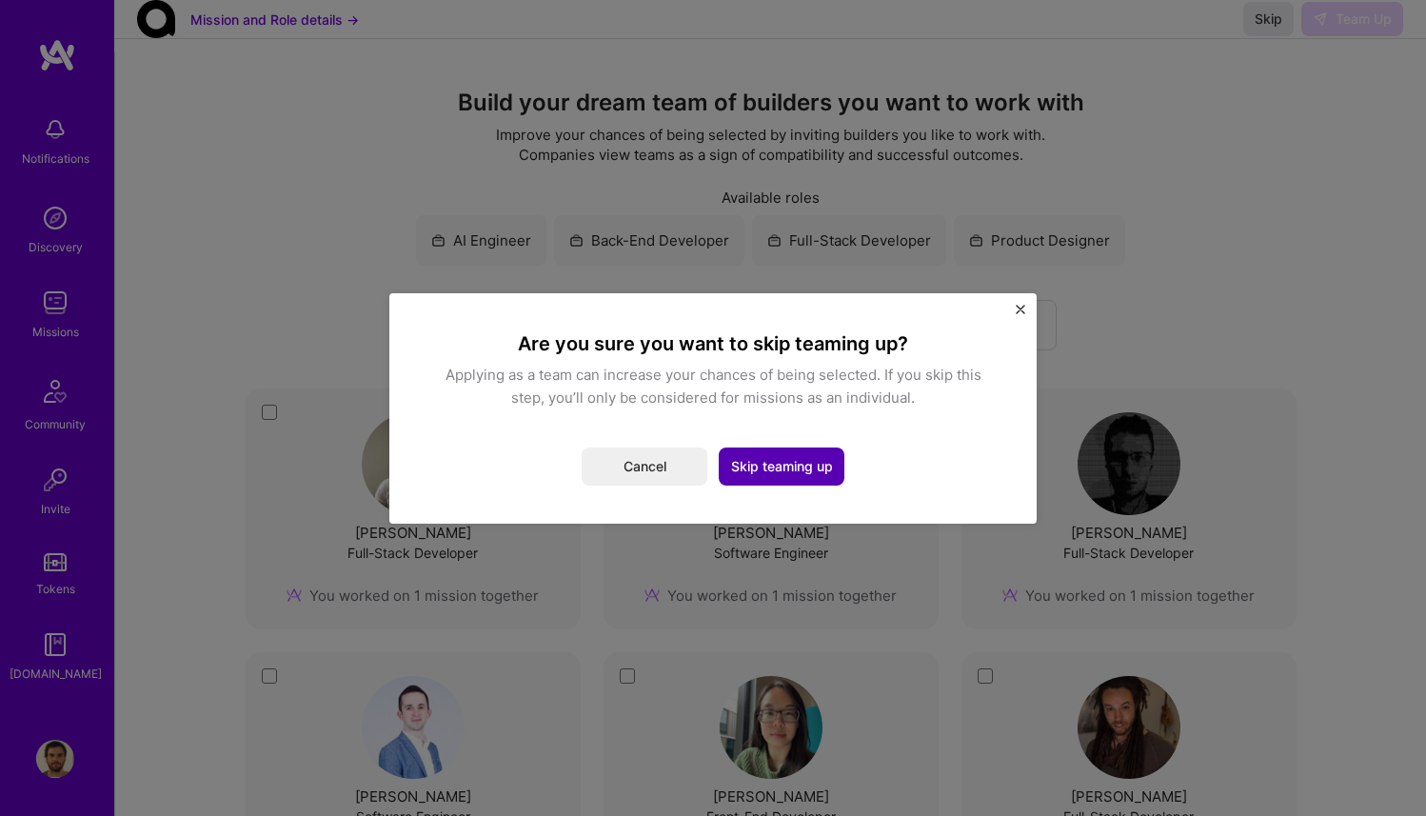
click at [794, 451] on button "Skip teaming up" at bounding box center [782, 466] width 126 height 38
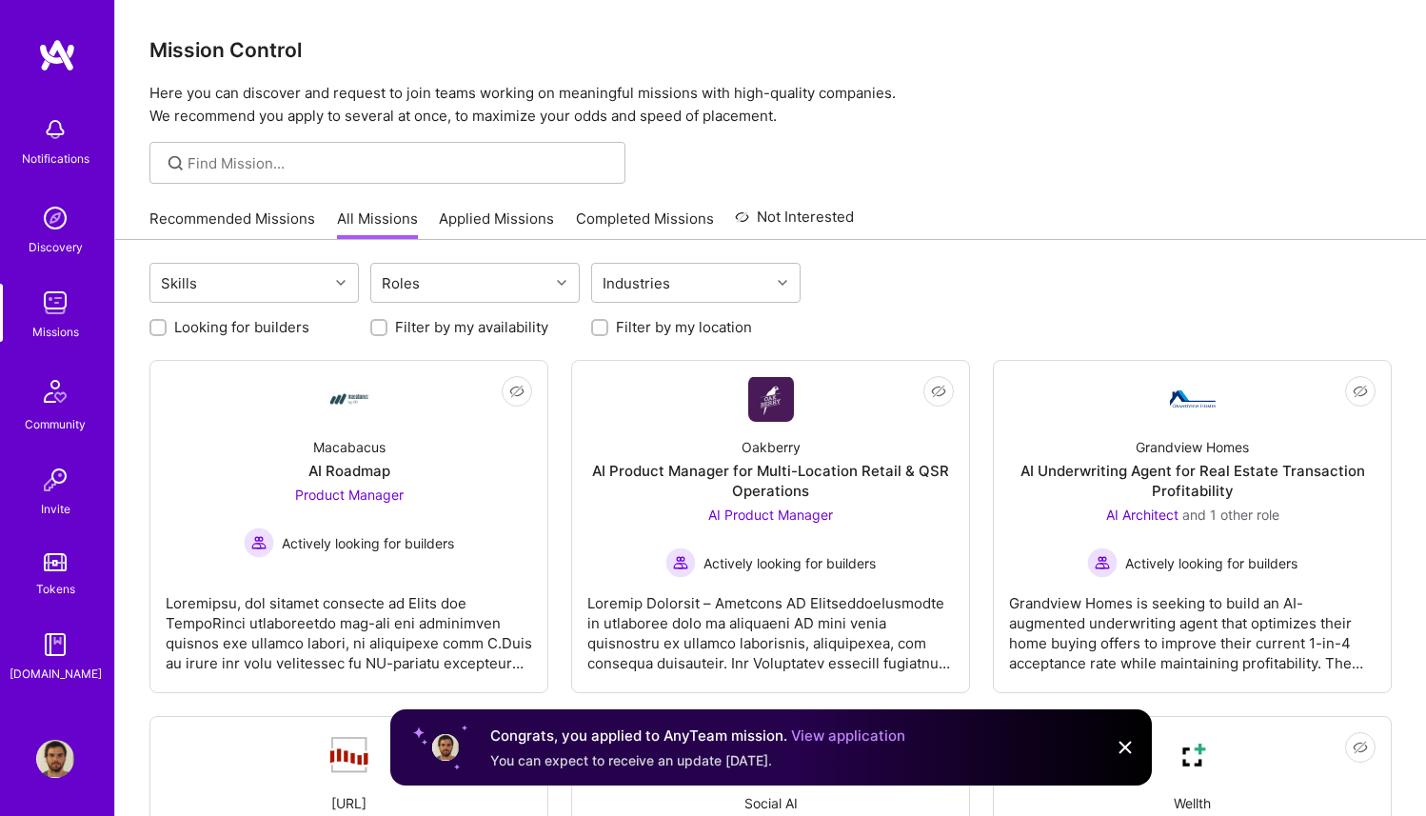
click at [284, 211] on link "Recommended Missions" at bounding box center [232, 224] width 166 height 31
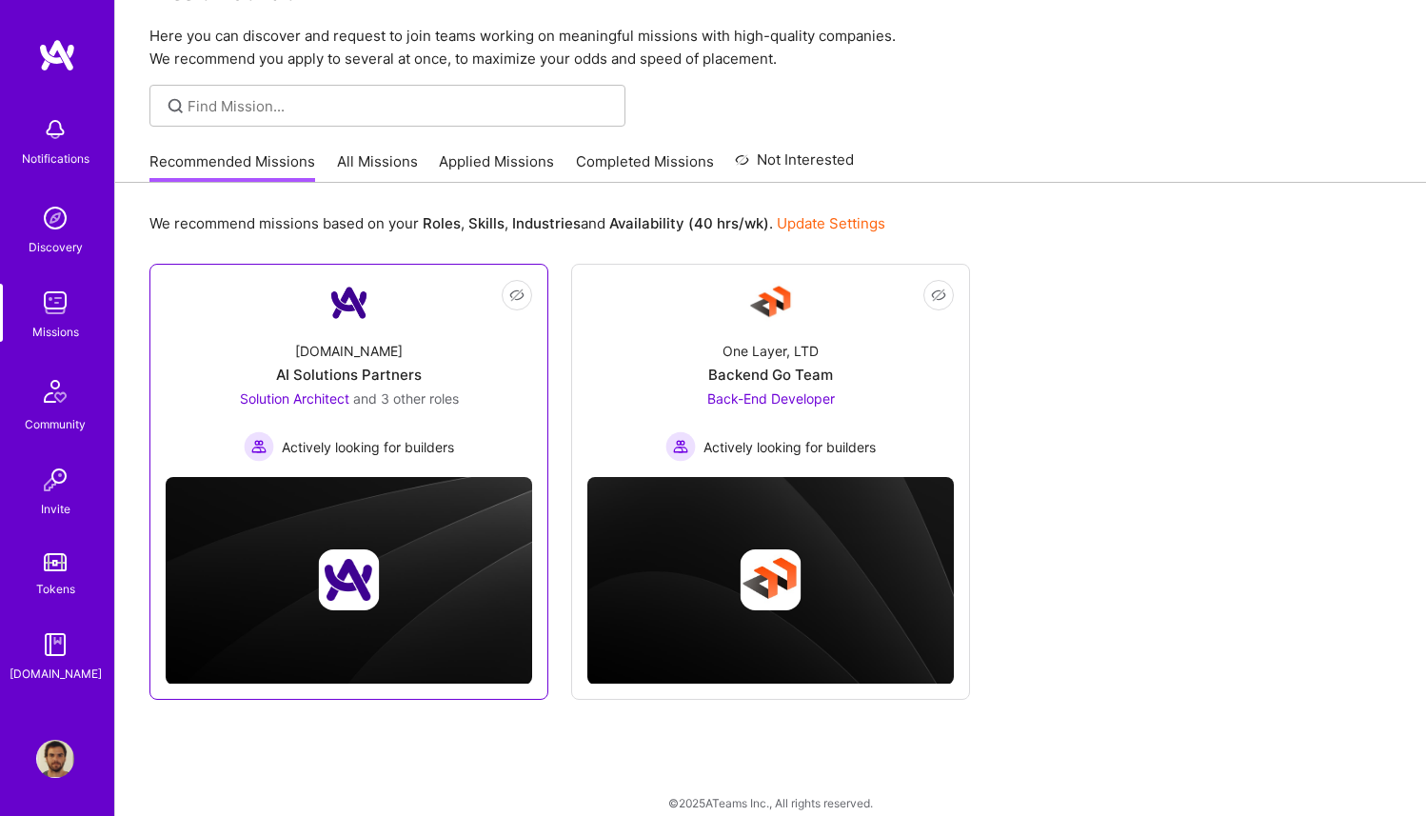
scroll to position [77, 0]
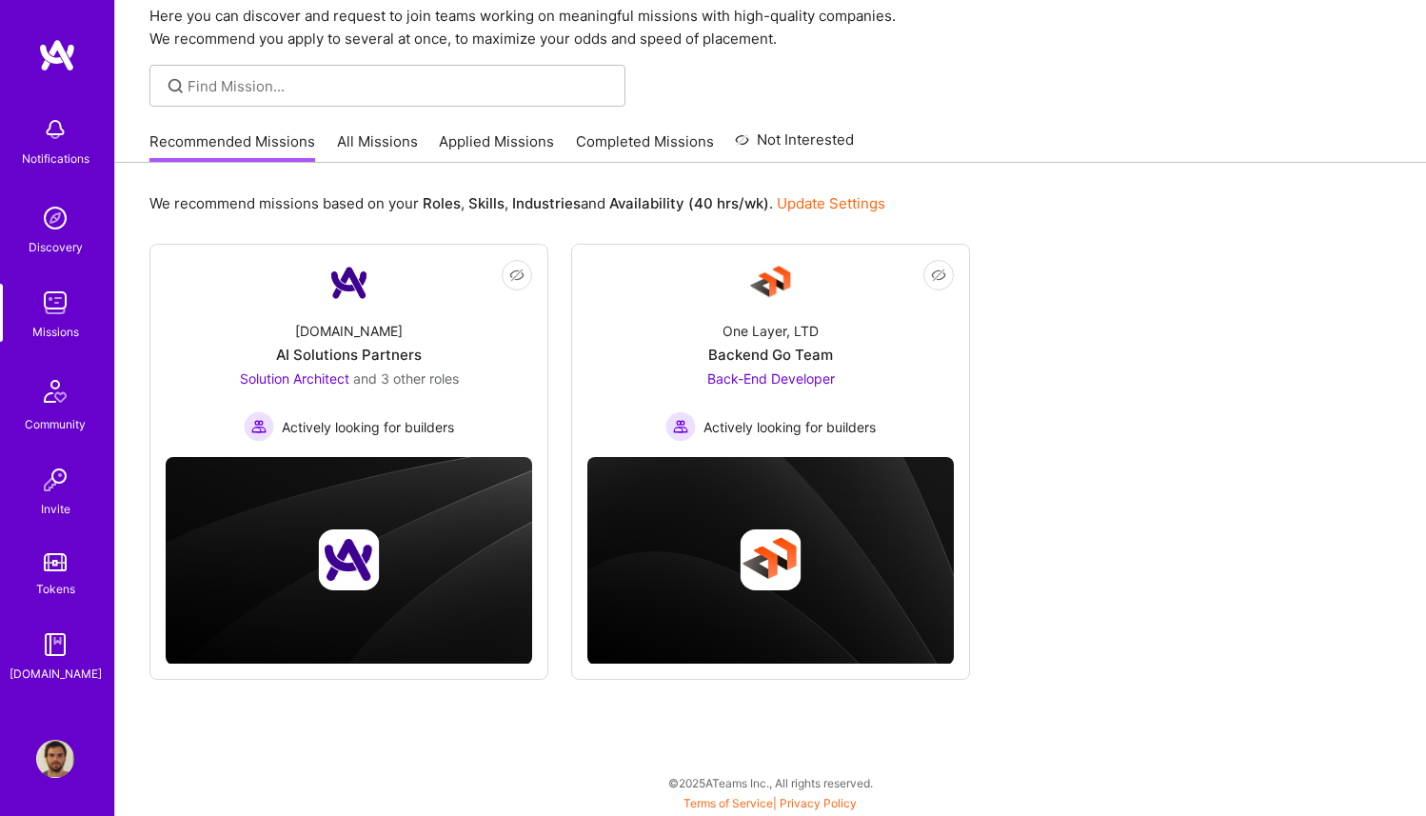
click at [508, 136] on link "Applied Missions" at bounding box center [496, 146] width 115 height 31
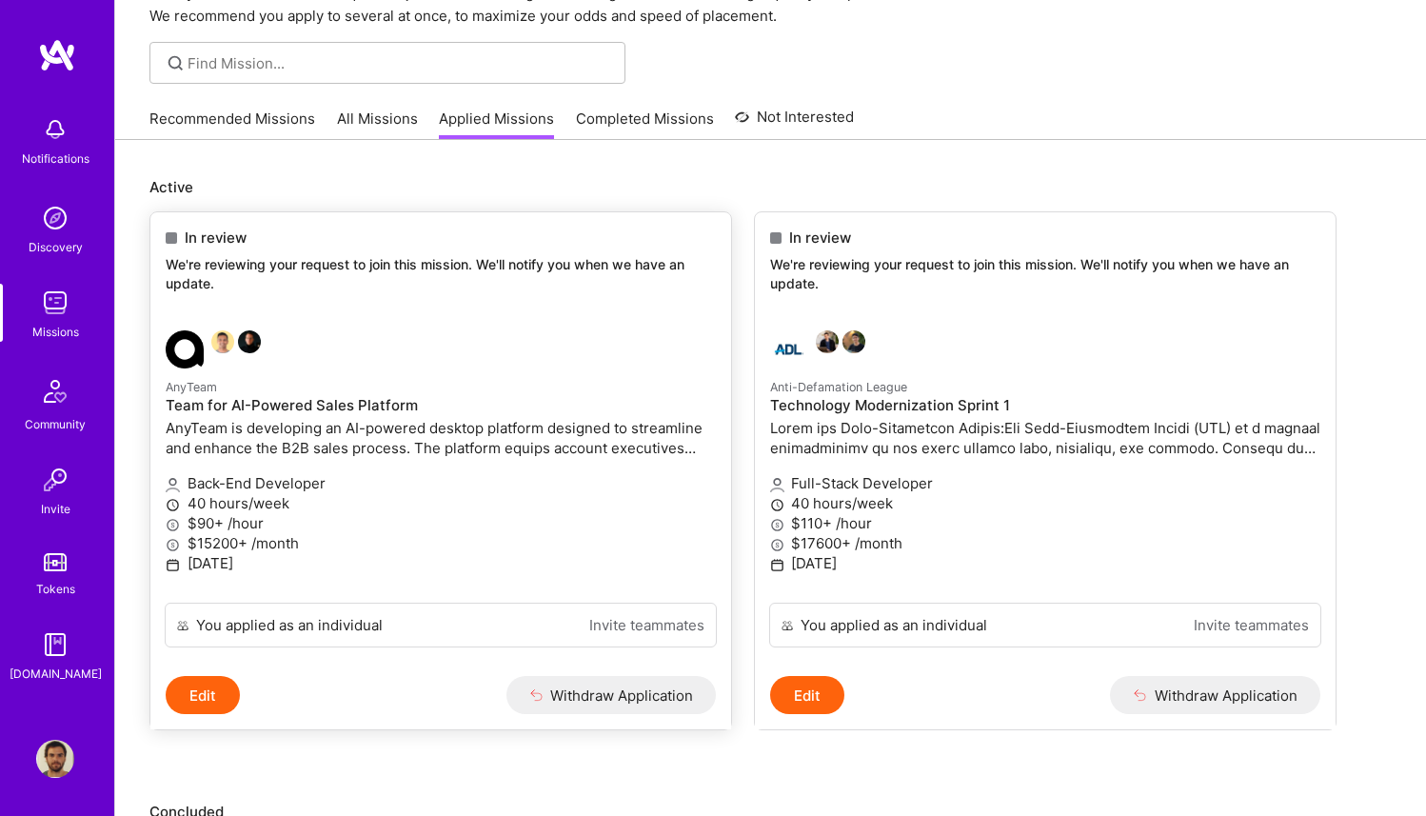
scroll to position [104, 0]
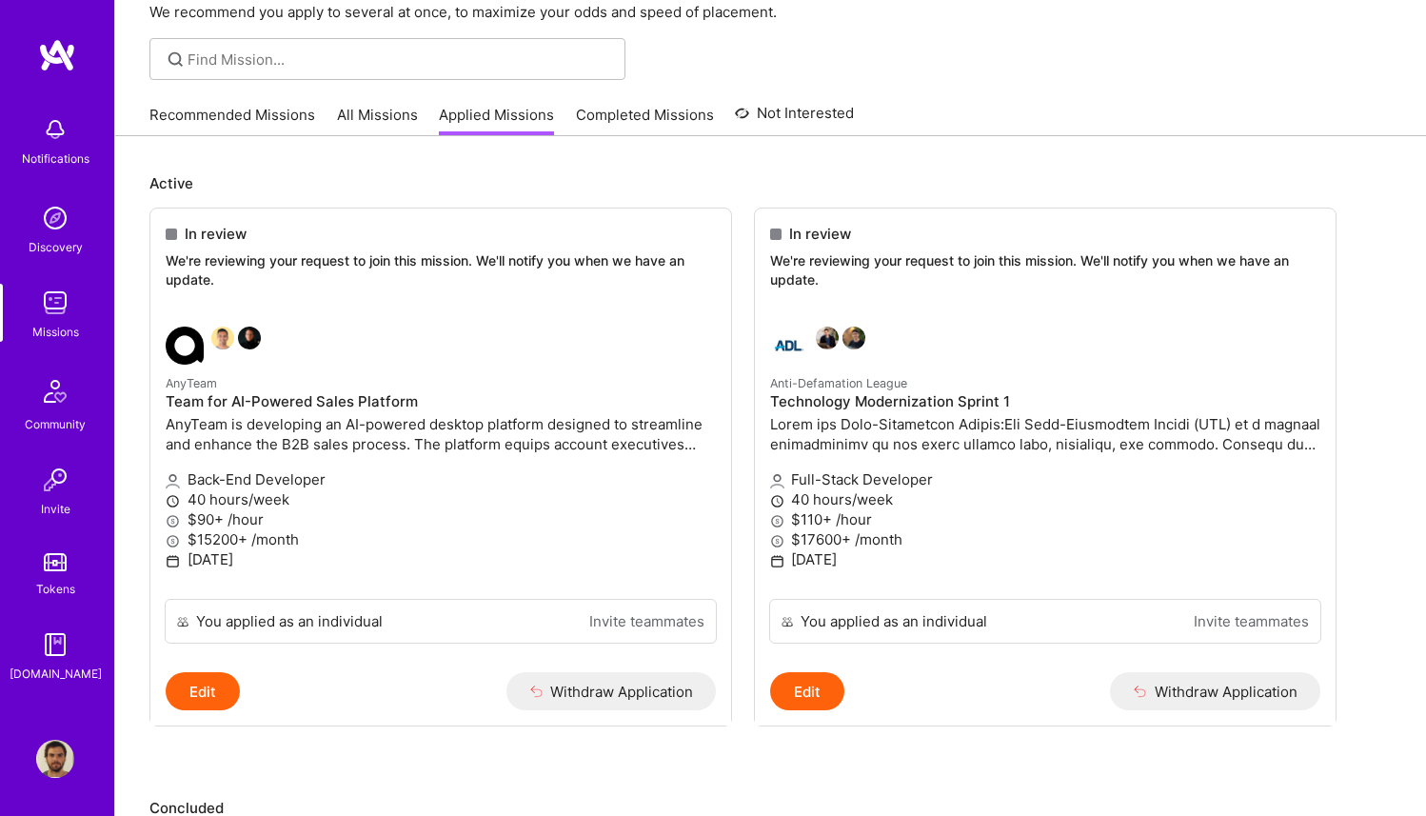
click at [53, 139] on img at bounding box center [55, 129] width 38 height 38
click at [56, 72] on div "Notifications Discovery Missions Community Invite Tokens [DOMAIN_NAME]" at bounding box center [57, 375] width 114 height 675
click at [56, 63] on img at bounding box center [57, 55] width 38 height 34
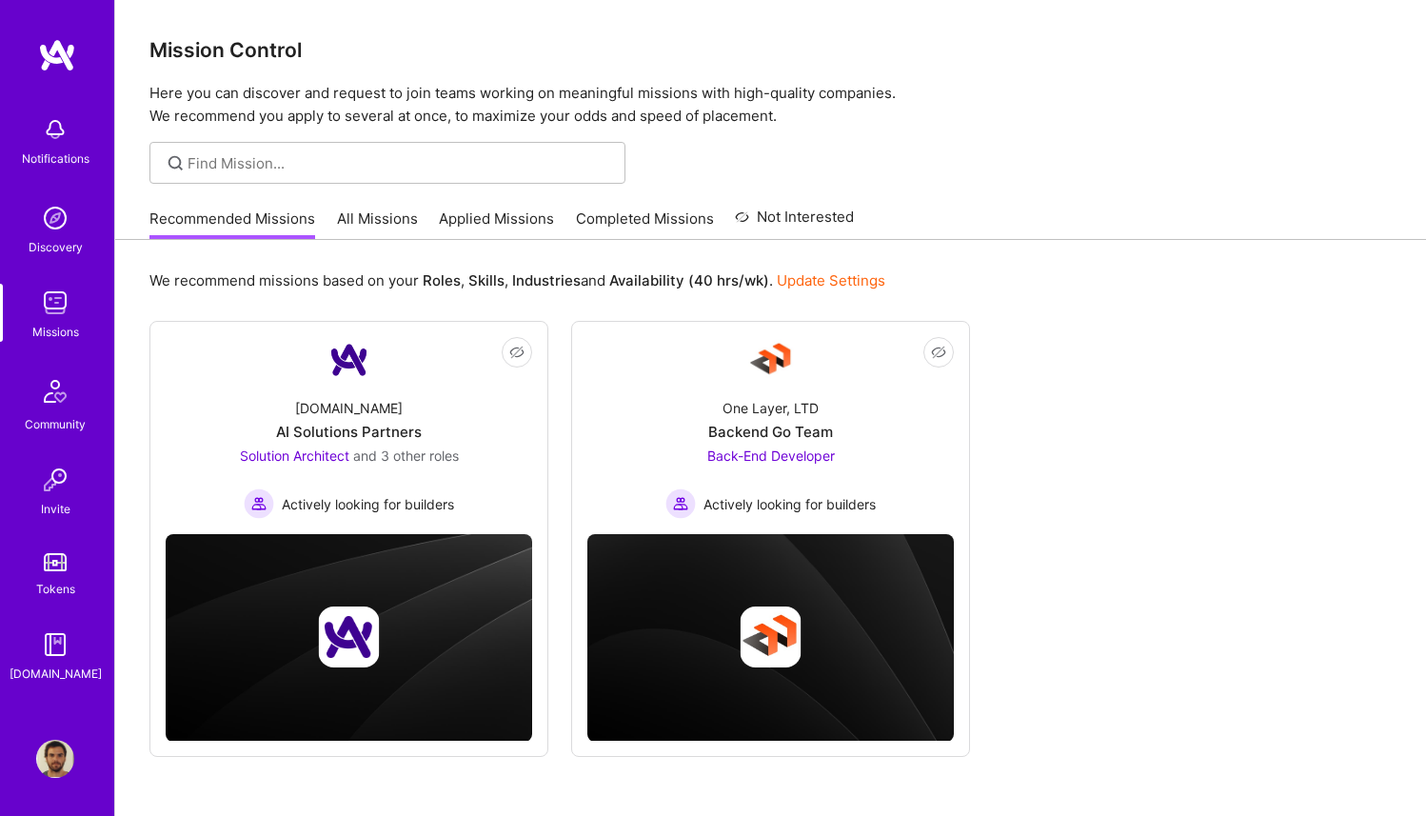
click at [631, 219] on link "Completed Missions" at bounding box center [645, 224] width 138 height 31
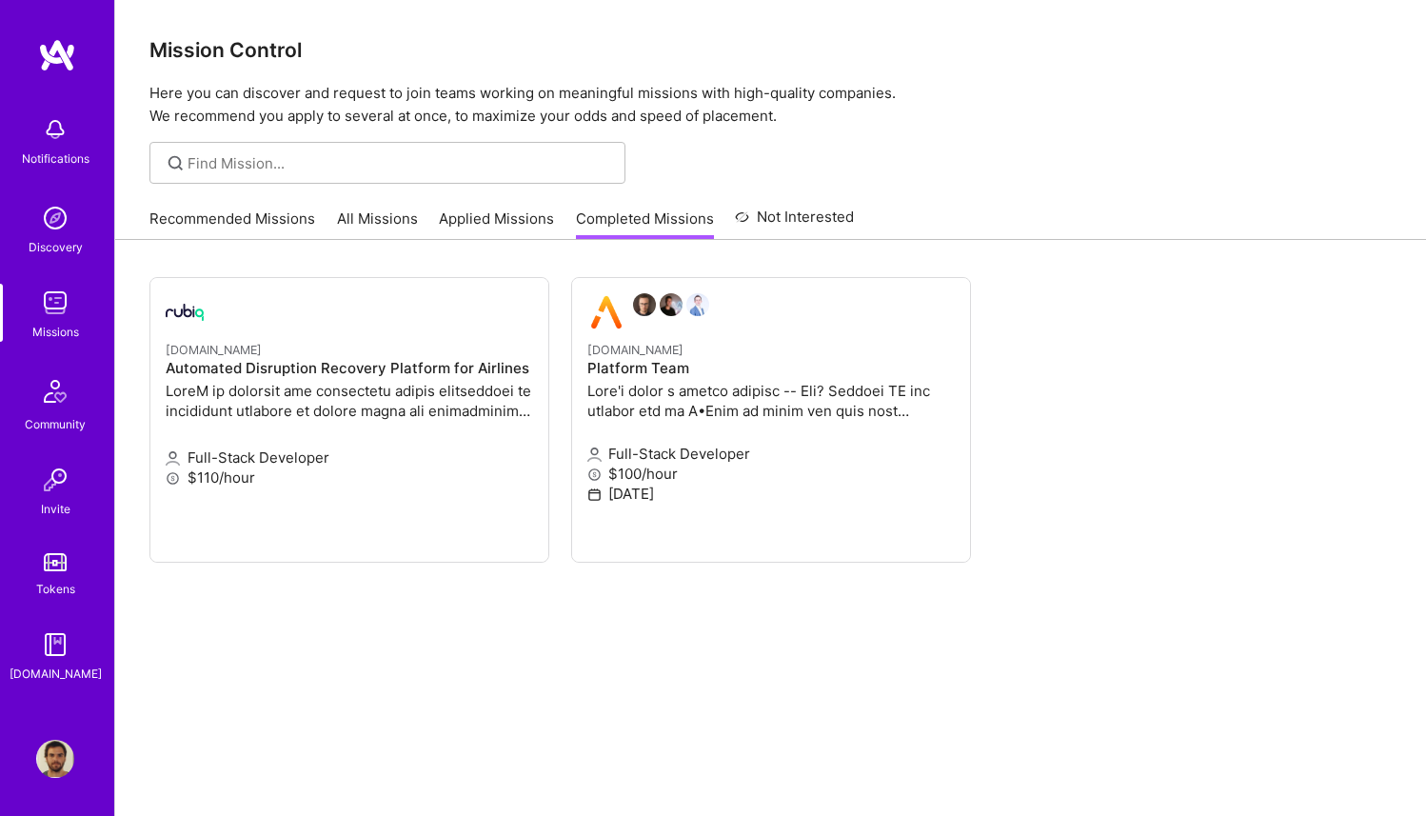
click at [515, 216] on link "Applied Missions" at bounding box center [496, 224] width 115 height 31
